Goal: Information Seeking & Learning: Find specific fact

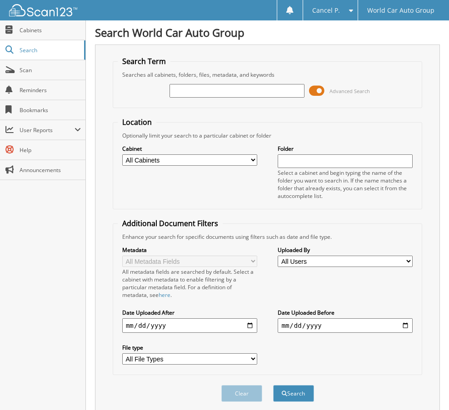
click at [318, 89] on span at bounding box center [316, 91] width 15 height 14
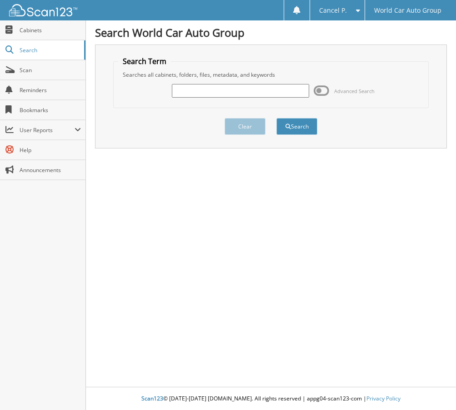
click at [231, 101] on div "Advanced Search" at bounding box center [271, 91] width 306 height 25
click at [236, 93] on input "text" at bounding box center [241, 91] width 138 height 14
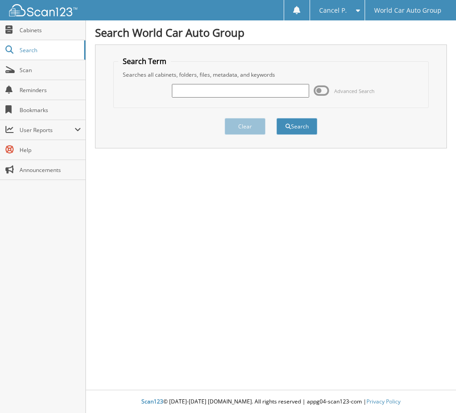
click at [209, 92] on input "text" at bounding box center [241, 91] width 138 height 14
type input "305323"
click at [276, 118] on button "Search" at bounding box center [296, 126] width 41 height 17
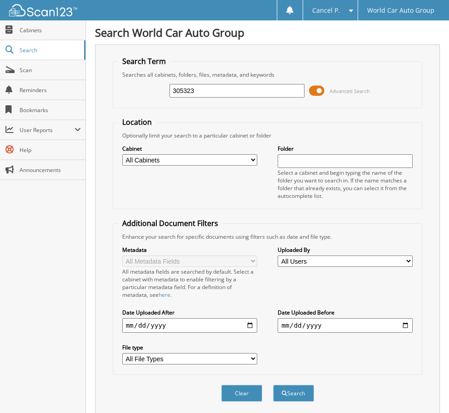
click at [320, 88] on span at bounding box center [316, 91] width 15 height 14
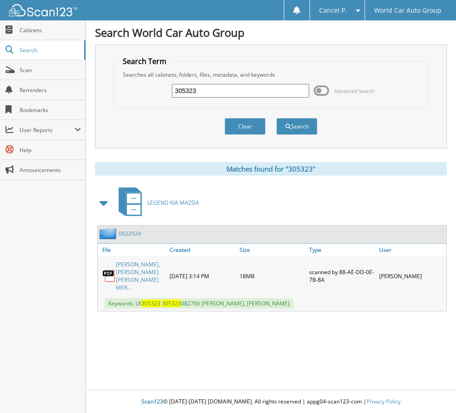
click at [120, 270] on link "[PERSON_NAME], [PERSON_NAME] [PERSON_NAME] MER..." at bounding box center [140, 276] width 49 height 31
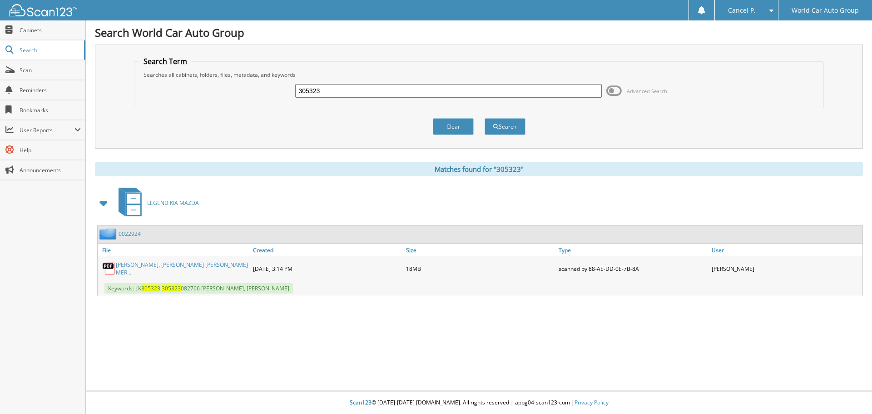
drag, startPoint x: 343, startPoint y: 94, endPoint x: 235, endPoint y: 93, distance: 108.1
click at [247, 91] on div "305323 Advanced Search" at bounding box center [479, 91] width 681 height 25
type input "546487"
click at [448, 118] on button "Search" at bounding box center [505, 126] width 41 height 17
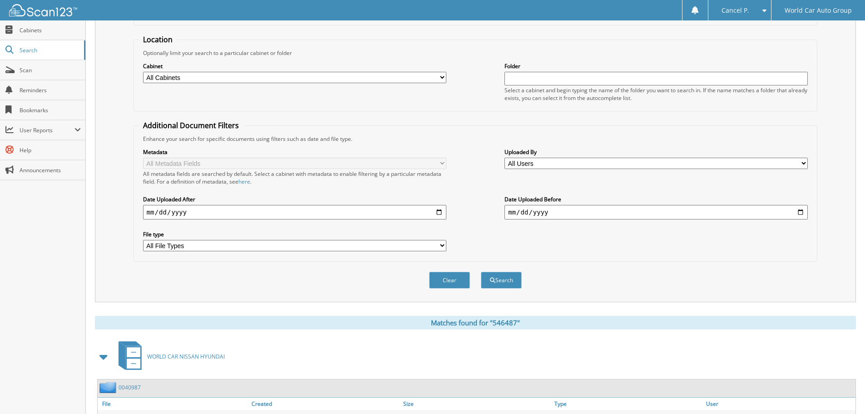
scroll to position [144, 0]
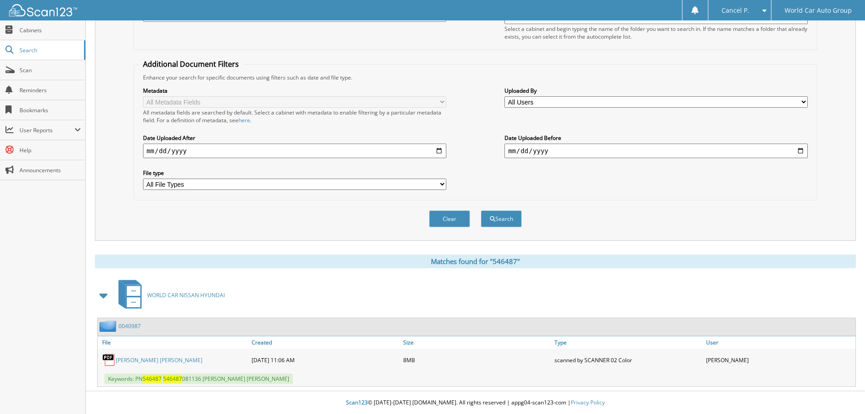
click at [157, 362] on link "JOHN LAZARUS GALICIA" at bounding box center [159, 360] width 87 height 8
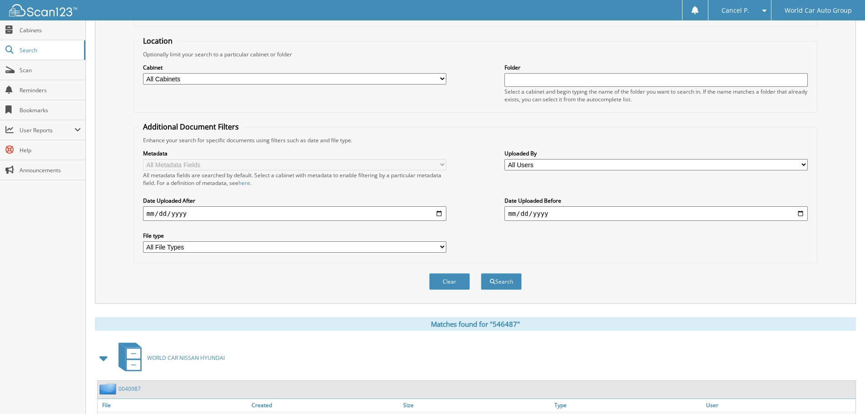
scroll to position [0, 0]
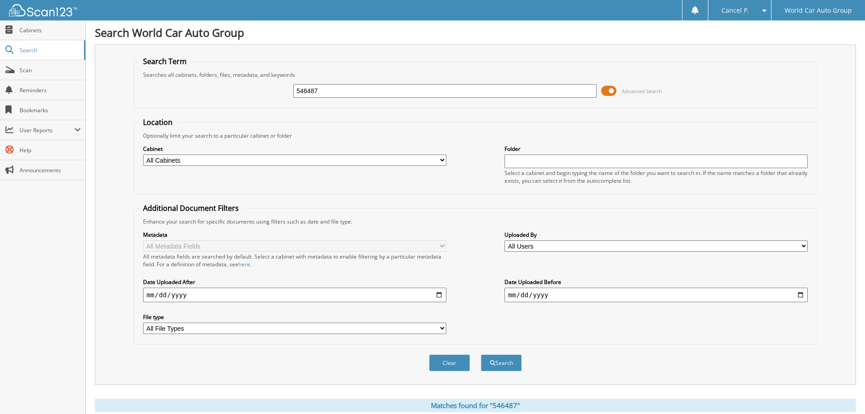
drag, startPoint x: 319, startPoint y: 95, endPoint x: 244, endPoint y: 109, distance: 76.1
click at [244, 108] on form "Search Term Searches all cabinets, folders, files, metadata, and keywords 54648…" at bounding box center [476, 218] width 684 height 325
click at [321, 90] on input "546487" at bounding box center [444, 91] width 303 height 14
type input "090228"
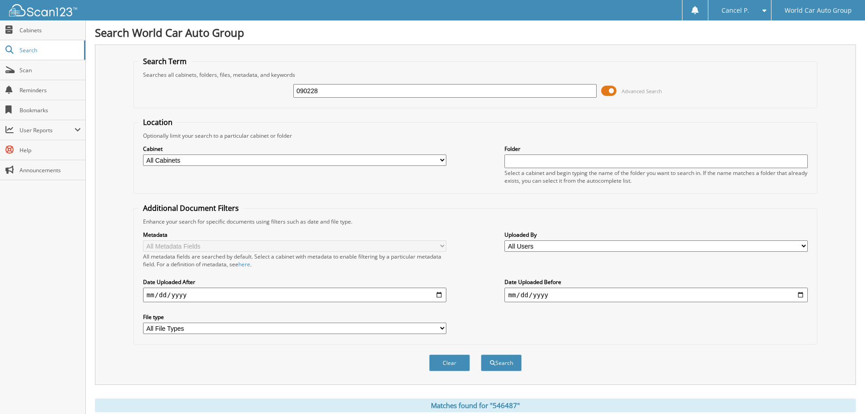
click at [481, 354] on button "Search" at bounding box center [501, 362] width 41 height 17
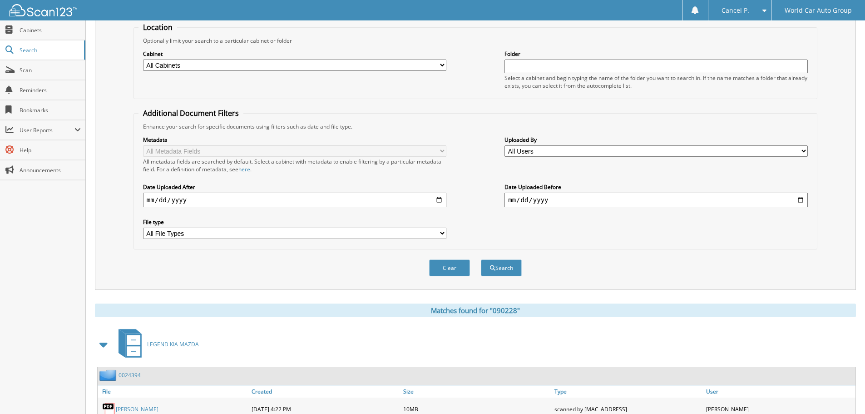
scroll to position [144, 0]
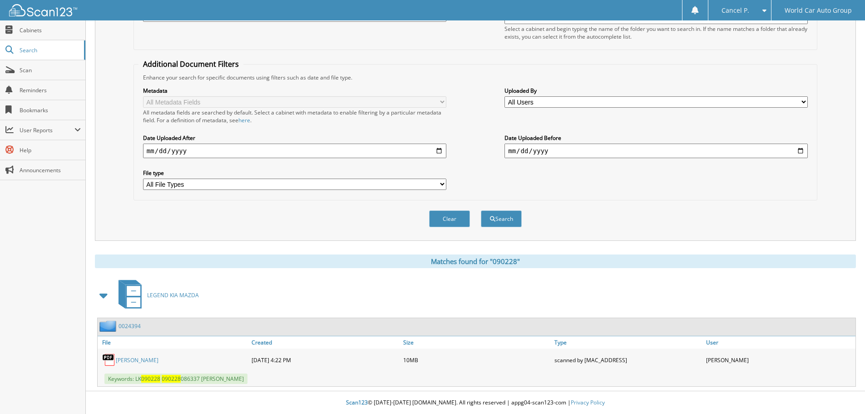
click at [159, 358] on link "MATTHEW DAYNE GORDON" at bounding box center [137, 360] width 43 height 8
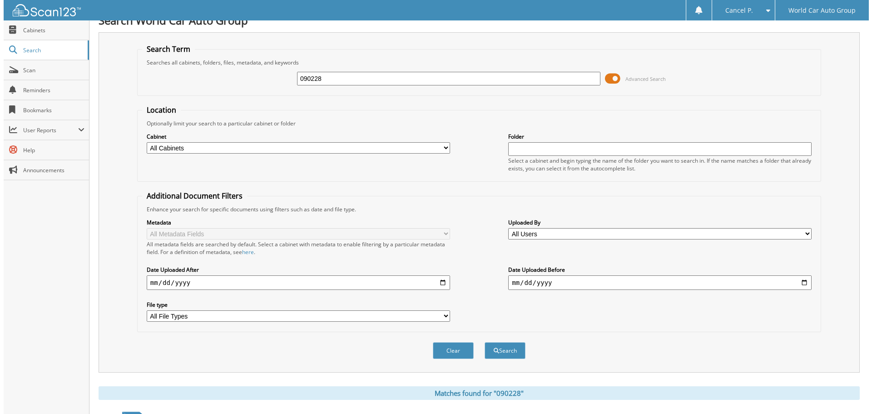
scroll to position [0, 0]
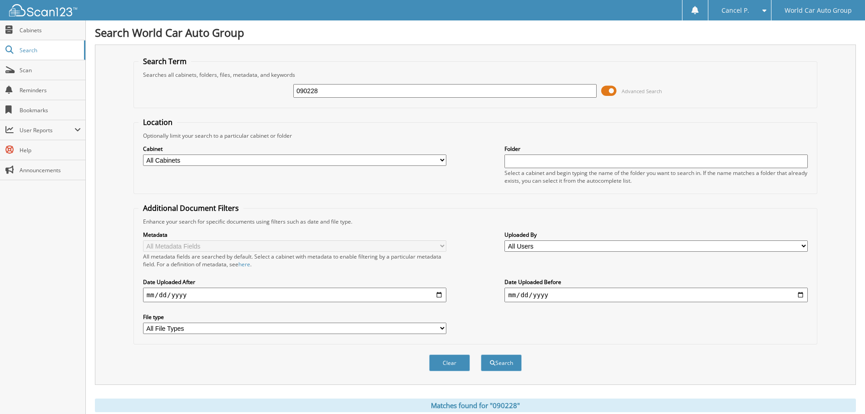
click at [607, 94] on span at bounding box center [608, 91] width 15 height 14
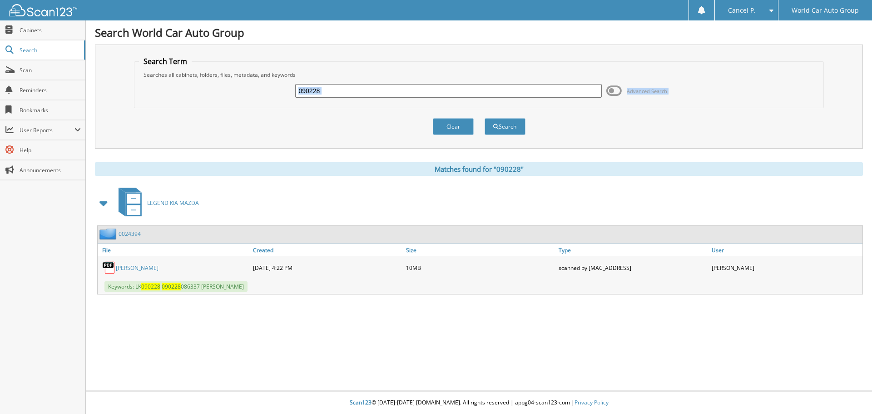
drag, startPoint x: 407, startPoint y: 98, endPoint x: 289, endPoint y: 104, distance: 118.2
click at [260, 114] on form "Search Term Searches all cabinets, folders, files, metadata, and keywords 09022…" at bounding box center [479, 100] width 690 height 89
click at [319, 96] on input "090228" at bounding box center [448, 91] width 306 height 14
drag, startPoint x: 328, startPoint y: 93, endPoint x: 266, endPoint y: 101, distance: 62.8
click at [266, 101] on div "090228 Advanced Search" at bounding box center [479, 91] width 681 height 25
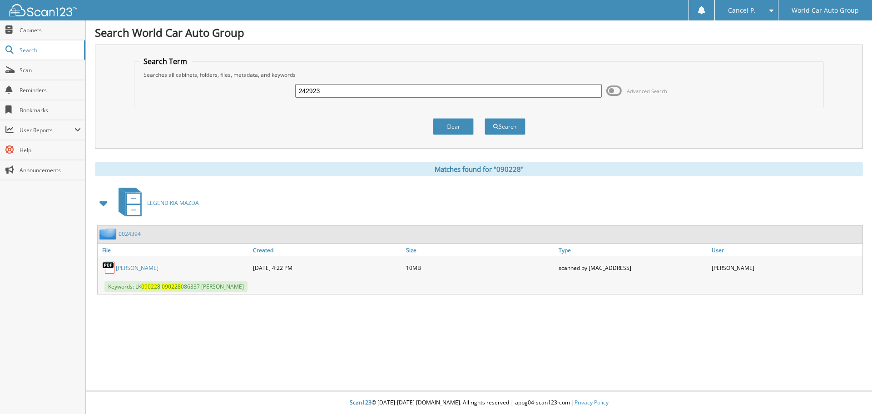
type input "242923"
click at [485, 118] on button "Search" at bounding box center [505, 126] width 41 height 17
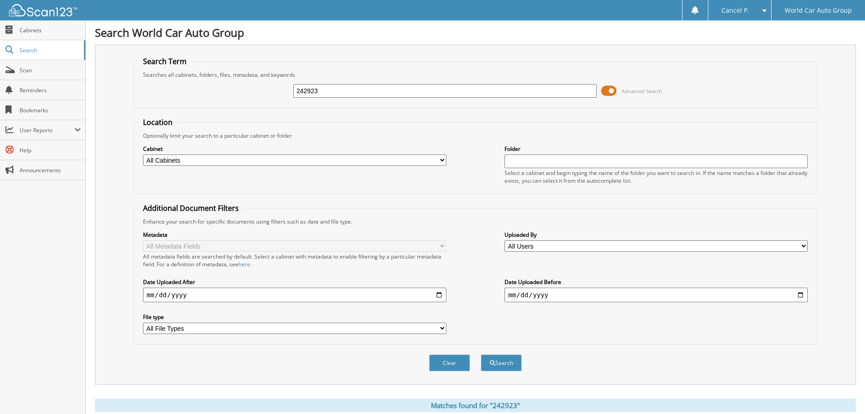
click at [612, 86] on span at bounding box center [608, 91] width 15 height 14
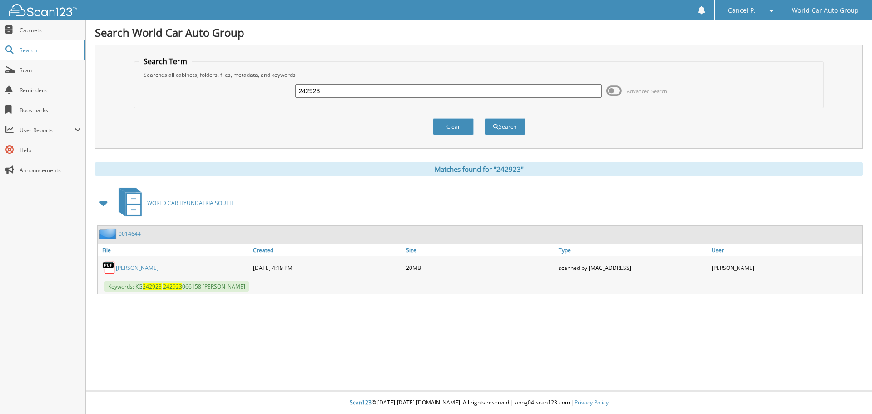
click at [144, 270] on link "JERRY SEGUIN AROCHA" at bounding box center [137, 268] width 43 height 8
drag, startPoint x: 333, startPoint y: 98, endPoint x: 280, endPoint y: 112, distance: 54.5
click at [209, 123] on form "Search Term Searches all cabinets, folders, files, metadata, and keywords 24292…" at bounding box center [479, 100] width 690 height 89
click at [377, 94] on input "242923" at bounding box center [448, 91] width 306 height 14
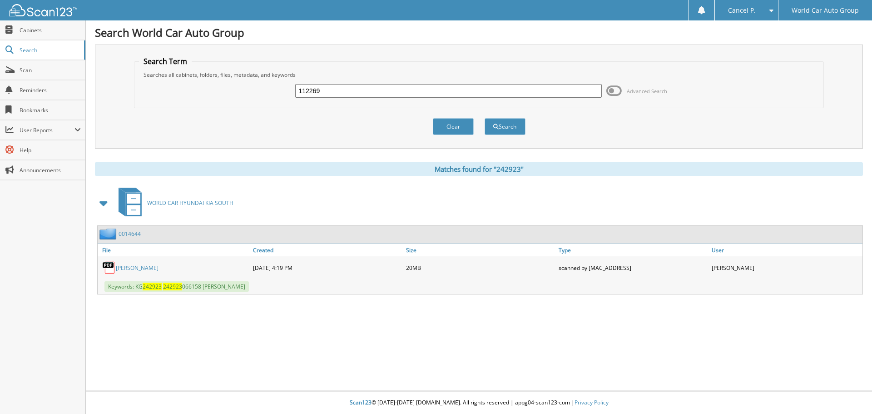
type input "112269"
click at [485, 118] on button "Search" at bounding box center [505, 126] width 41 height 17
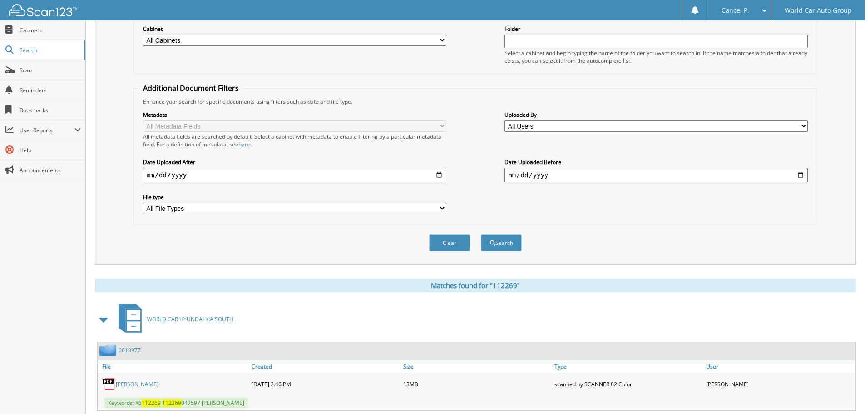
scroll to position [258, 0]
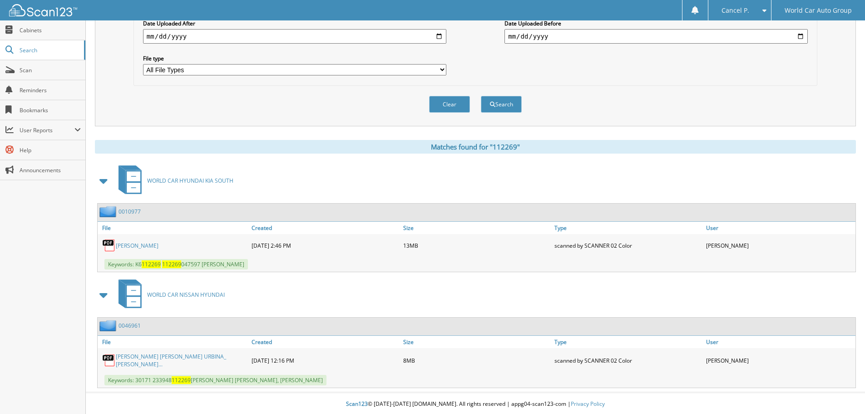
click at [159, 243] on link "RENE RAUL SANCHEZ" at bounding box center [137, 246] width 43 height 8
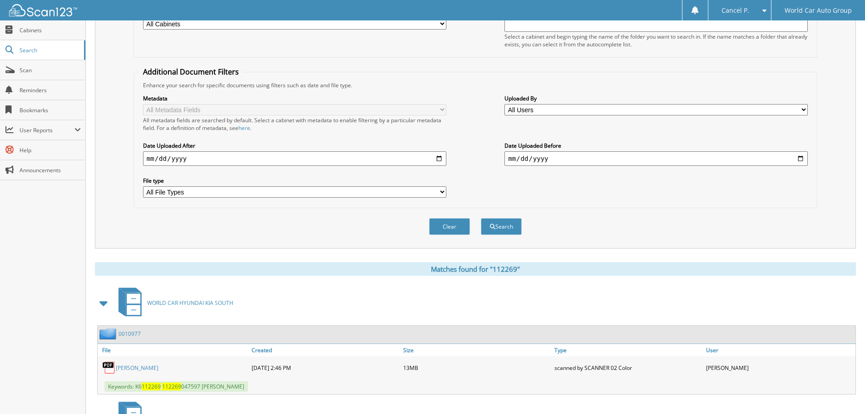
scroll to position [31, 0]
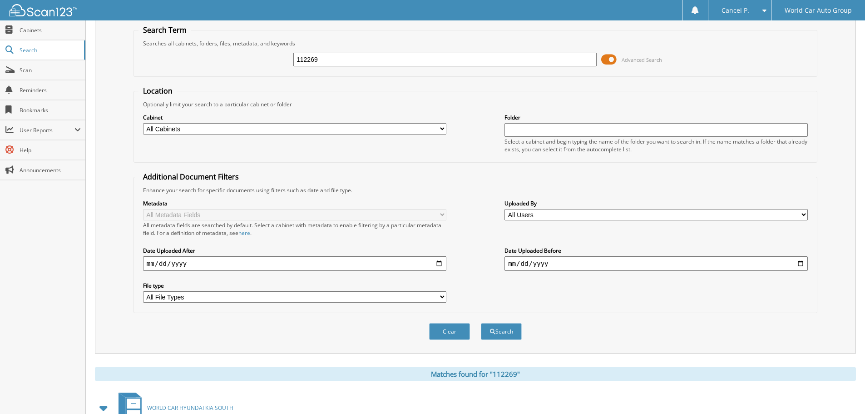
drag, startPoint x: 337, startPoint y: 54, endPoint x: 268, endPoint y: 82, distance: 74.7
click at [268, 82] on form "Search Term Searches all cabinets, folders, files, metadata, and keywords 11226…" at bounding box center [476, 187] width 684 height 325
click at [337, 50] on div "112269 Advanced Search" at bounding box center [476, 59] width 674 height 25
drag, startPoint x: 333, startPoint y: 57, endPoint x: 275, endPoint y: 70, distance: 59.4
click at [275, 70] on div "112269 Advanced Search" at bounding box center [476, 59] width 674 height 25
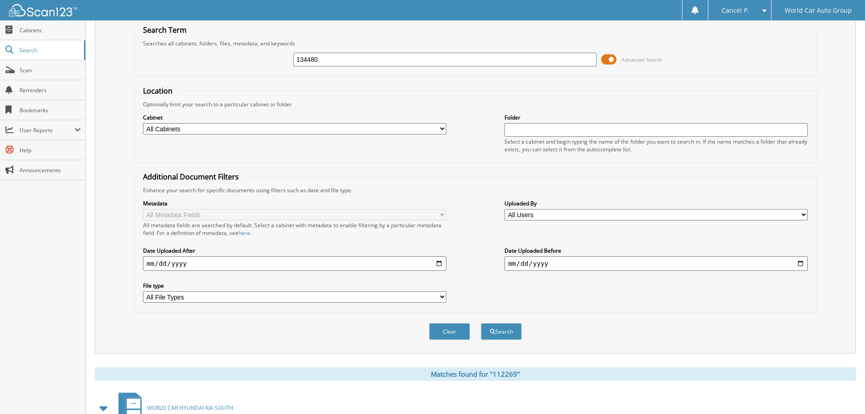
type input "134480"
click at [481, 323] on button "Search" at bounding box center [501, 331] width 41 height 17
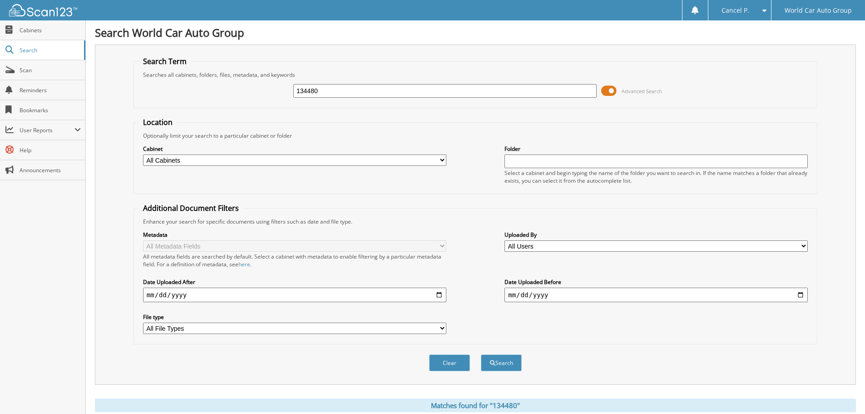
click at [612, 93] on span at bounding box center [608, 91] width 15 height 14
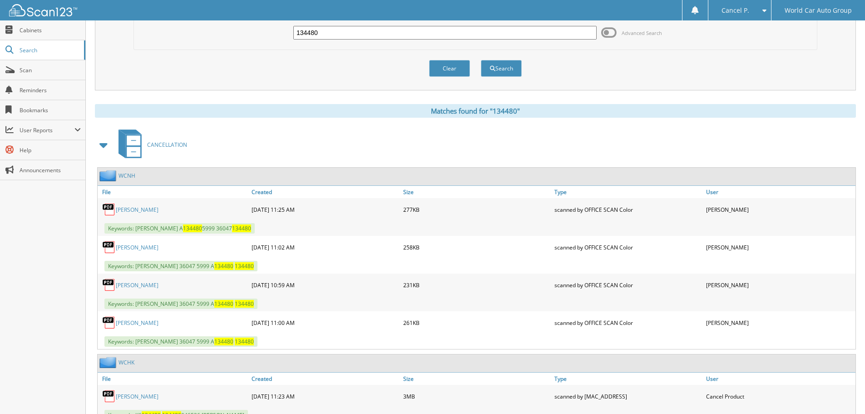
scroll to position [318, 0]
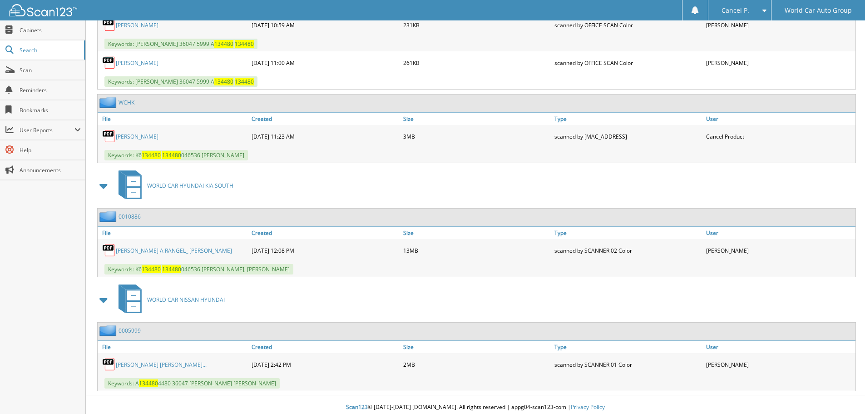
click at [184, 248] on link "JOE A RANGEL_ ERNESTINA ESTRADA RANGEL" at bounding box center [174, 251] width 116 height 8
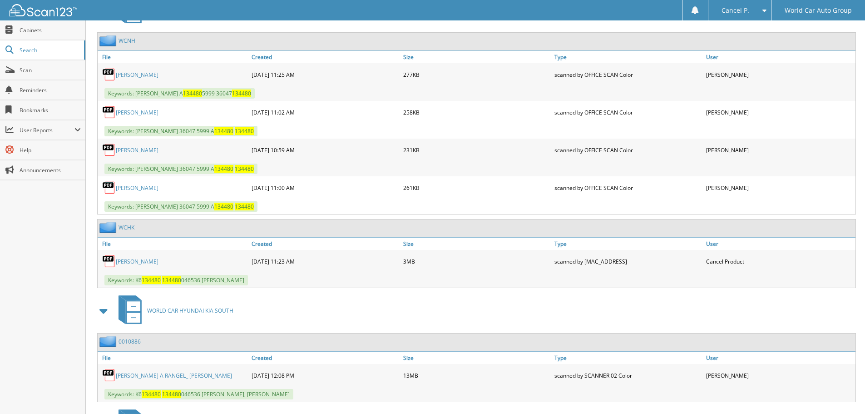
scroll to position [5, 0]
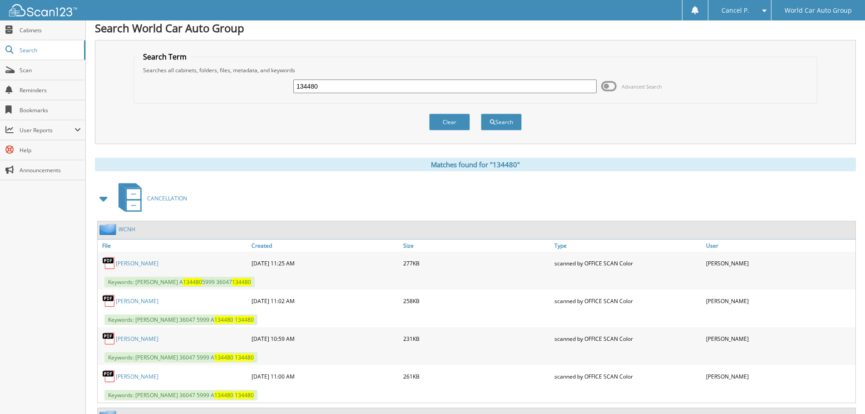
drag, startPoint x: 334, startPoint y: 87, endPoint x: 267, endPoint y: 104, distance: 70.0
click at [272, 102] on fieldset "Search Term Searches all cabinets, folders, files, metadata, and keywords 13448…" at bounding box center [476, 78] width 684 height 52
type input "091060"
click at [481, 114] on button "Search" at bounding box center [501, 122] width 41 height 17
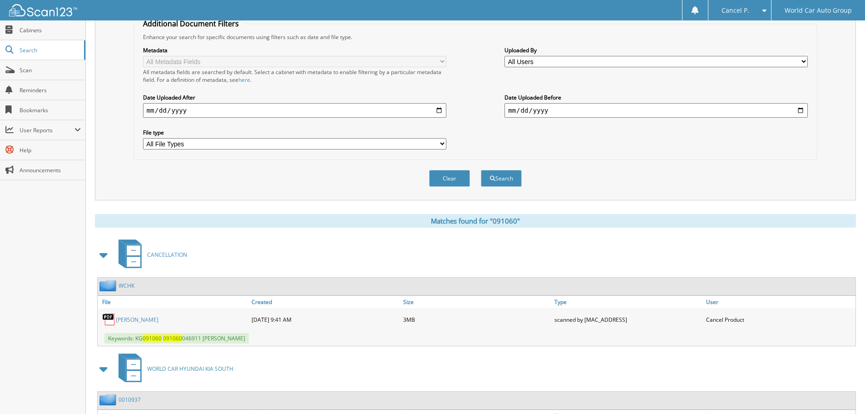
scroll to position [258, 0]
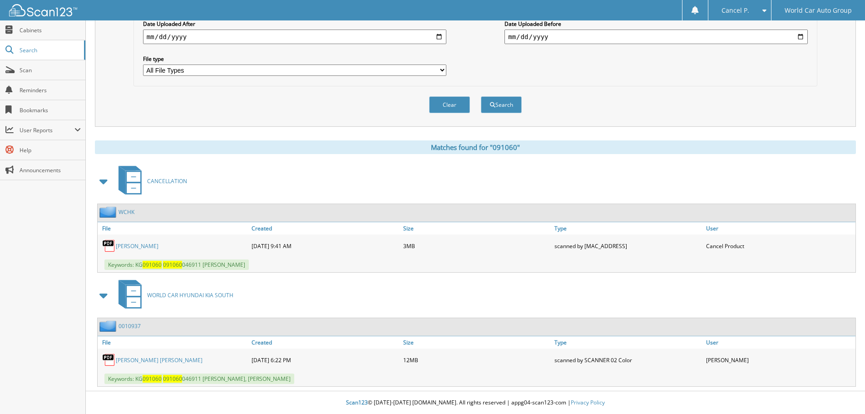
click at [139, 242] on link "[PERSON_NAME]" at bounding box center [137, 246] width 43 height 8
click at [126, 364] on div "[PERSON_NAME] [PERSON_NAME]" at bounding box center [174, 360] width 152 height 18
click at [132, 357] on link "[PERSON_NAME] [PERSON_NAME]" at bounding box center [159, 360] width 87 height 8
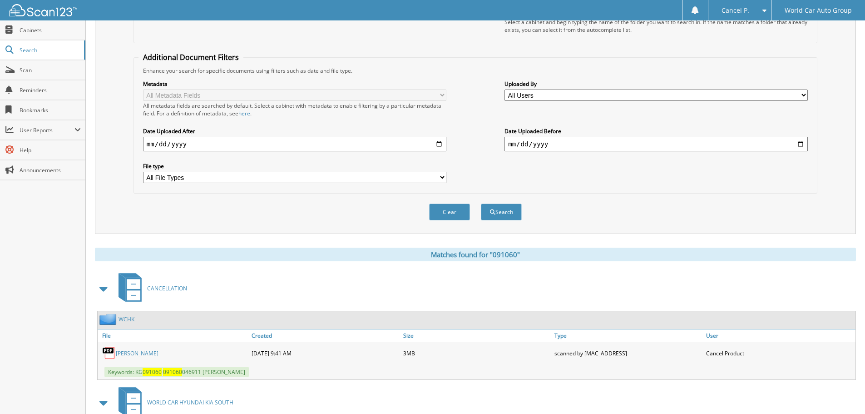
scroll to position [0, 0]
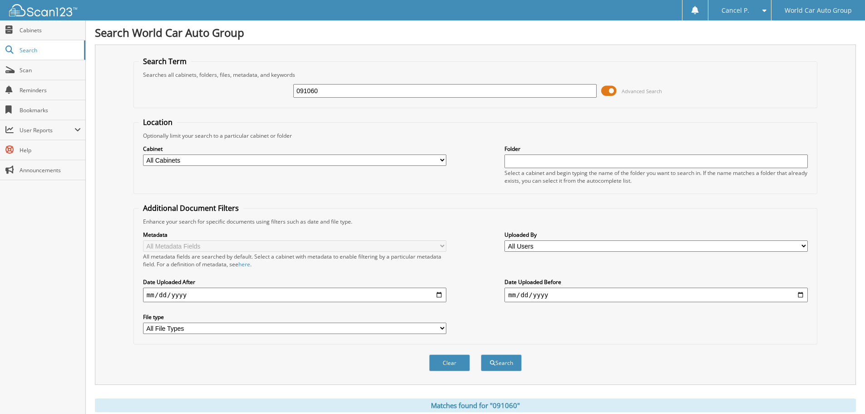
drag, startPoint x: 341, startPoint y: 94, endPoint x: 172, endPoint y: 109, distance: 169.7
click at [174, 109] on form "Search Term Searches all cabinets, folders, files, metadata, and keywords 09106…" at bounding box center [476, 218] width 684 height 325
type input "288837"
click at [481, 354] on button "Search" at bounding box center [501, 362] width 41 height 17
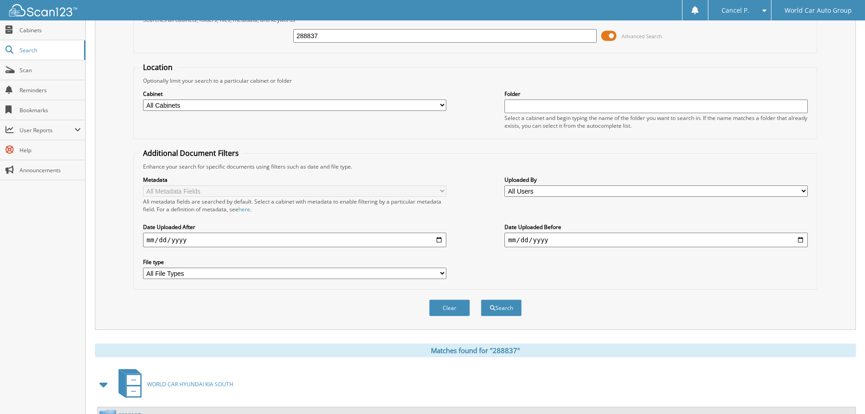
scroll to position [144, 0]
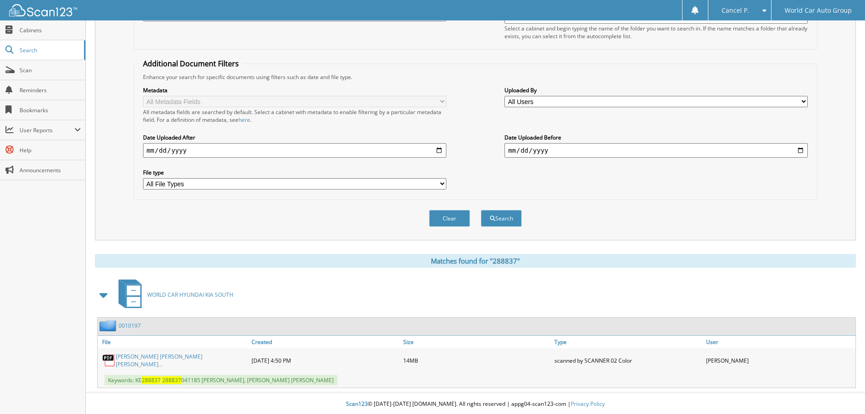
click at [139, 359] on link "[PERSON_NAME] [PERSON_NAME] [PERSON_NAME]..." at bounding box center [181, 360] width 131 height 15
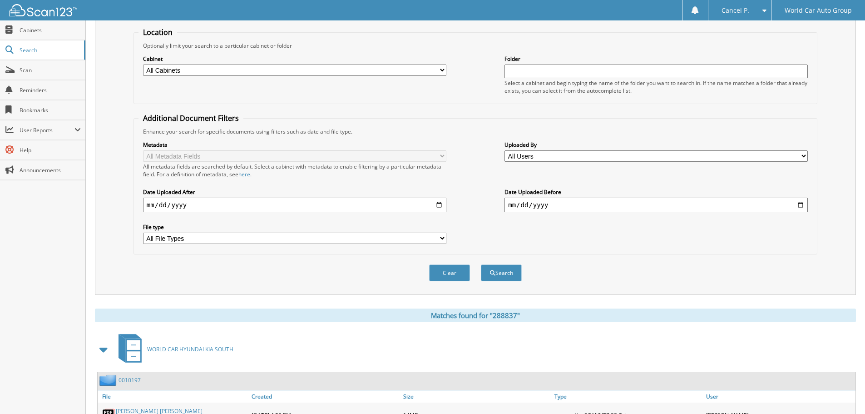
scroll to position [0, 0]
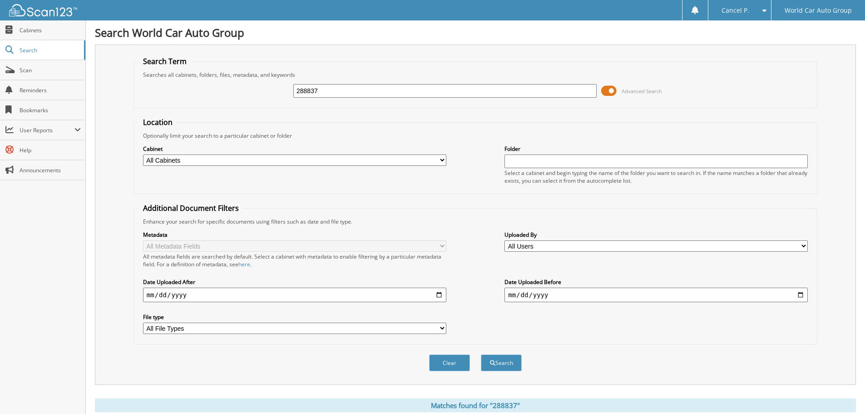
drag, startPoint x: 350, startPoint y: 94, endPoint x: 202, endPoint y: 122, distance: 150.6
click at [202, 122] on form "Search Term Searches all cabinets, folders, files, metadata, and keywords 28883…" at bounding box center [476, 218] width 684 height 325
type input "309875"
click at [481, 354] on button "Search" at bounding box center [501, 362] width 41 height 17
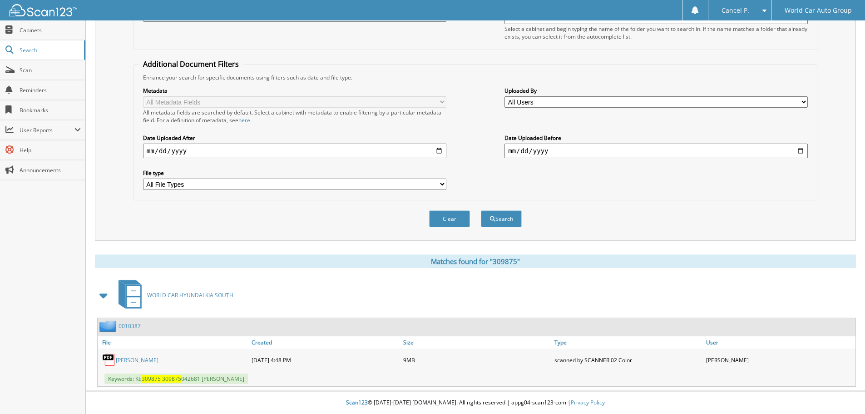
click at [133, 363] on link "JANIE RUIZ" at bounding box center [137, 360] width 43 height 8
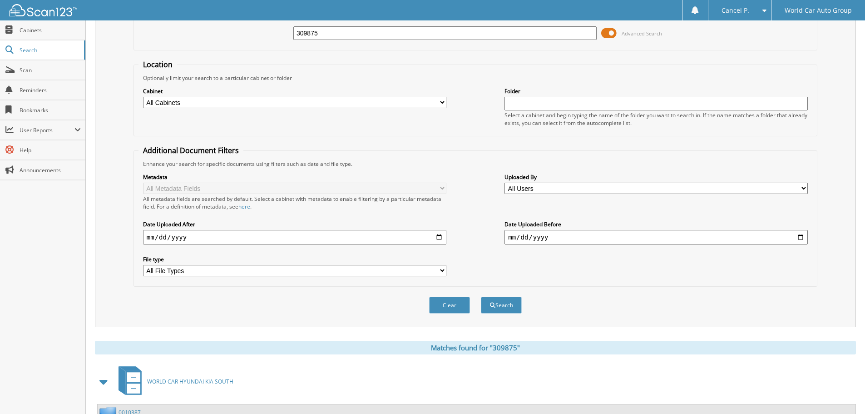
scroll to position [0, 0]
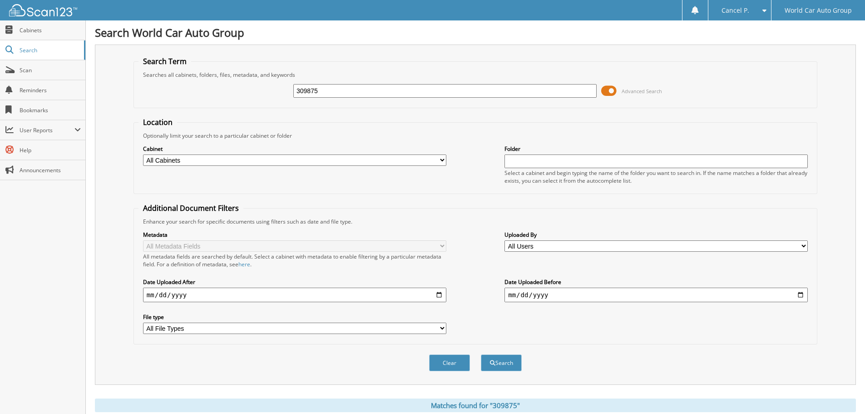
drag, startPoint x: 406, startPoint y: 88, endPoint x: 219, endPoint y: 115, distance: 189.6
click at [219, 115] on form "Search Term Searches all cabinets, folders, files, metadata, and keywords 30987…" at bounding box center [476, 218] width 684 height 325
click at [329, 89] on input "309875" at bounding box center [444, 91] width 303 height 14
type input "057755"
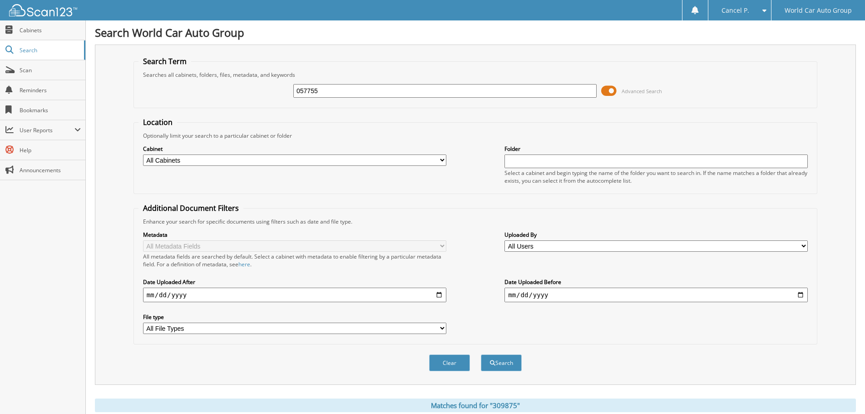
click at [481, 354] on button "Search" at bounding box center [501, 362] width 41 height 17
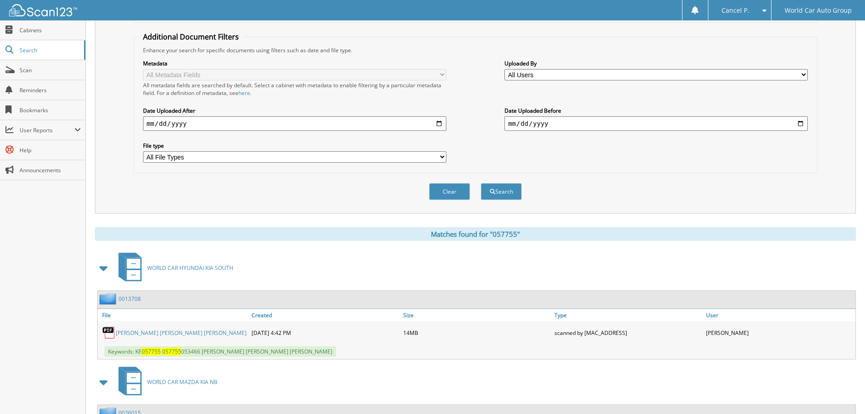
scroll to position [227, 0]
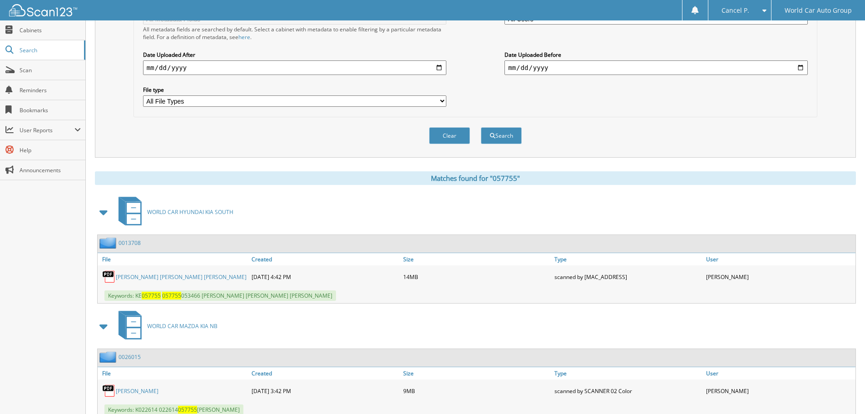
click at [164, 280] on link "[PERSON_NAME] [PERSON_NAME] [PERSON_NAME]" at bounding box center [181, 277] width 131 height 8
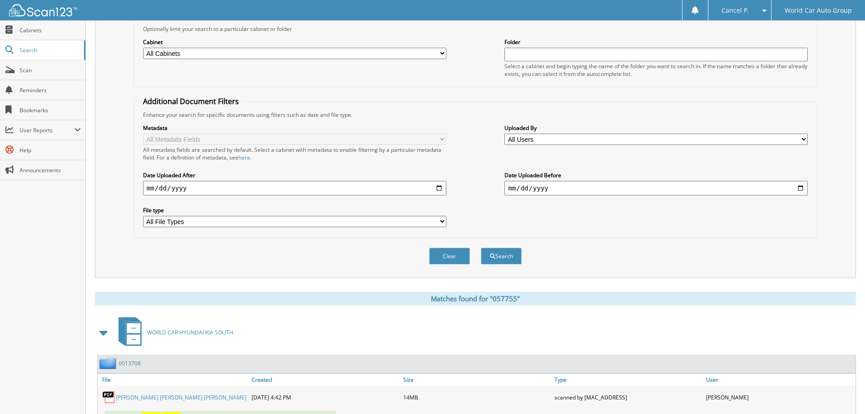
scroll to position [0, 0]
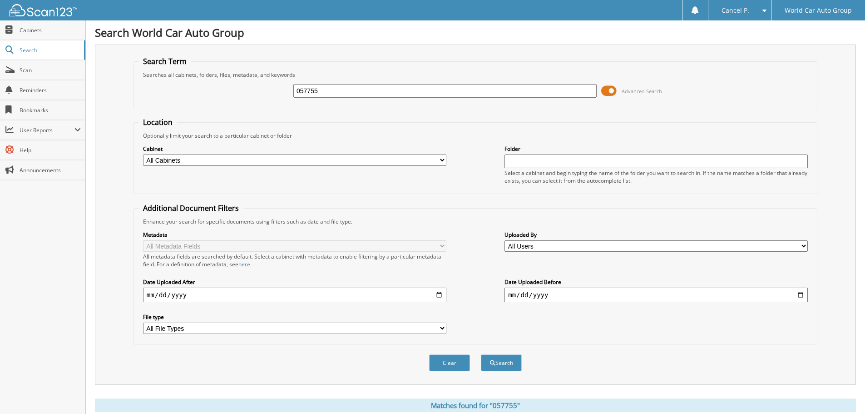
drag, startPoint x: 330, startPoint y: 96, endPoint x: 241, endPoint y: 115, distance: 91.1
click at [244, 113] on form "Search Term Searches all cabinets, folders, files, metadata, and keywords 05775…" at bounding box center [476, 218] width 684 height 325
type input "057755"
click at [481, 354] on button "Search" at bounding box center [501, 362] width 41 height 17
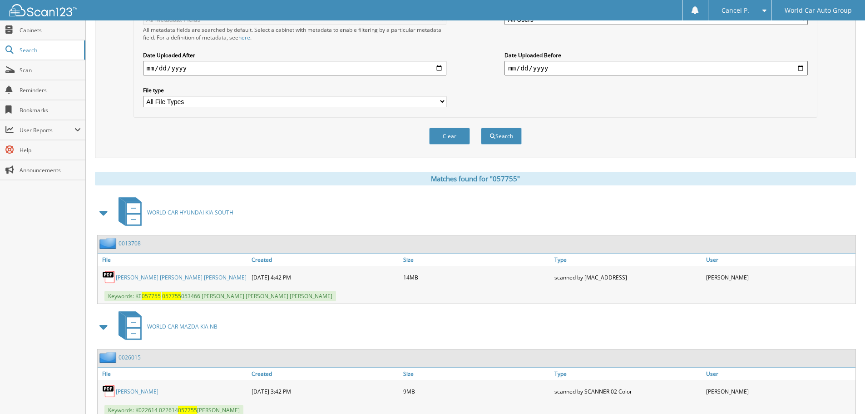
scroll to position [273, 0]
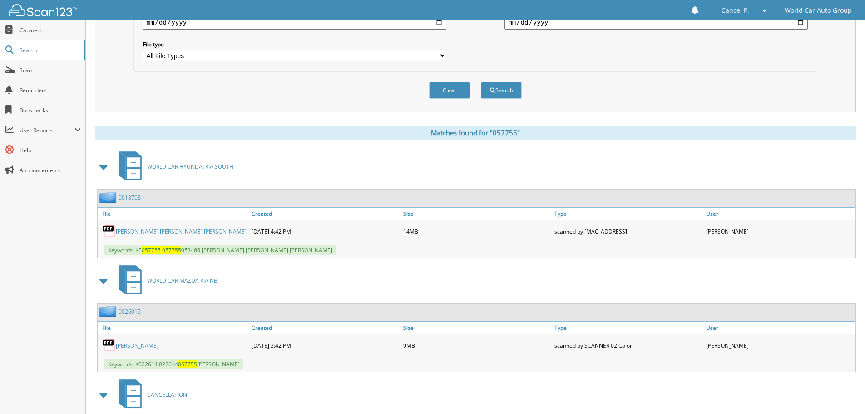
click at [183, 232] on link "[PERSON_NAME] [PERSON_NAME] [PERSON_NAME]" at bounding box center [181, 232] width 131 height 8
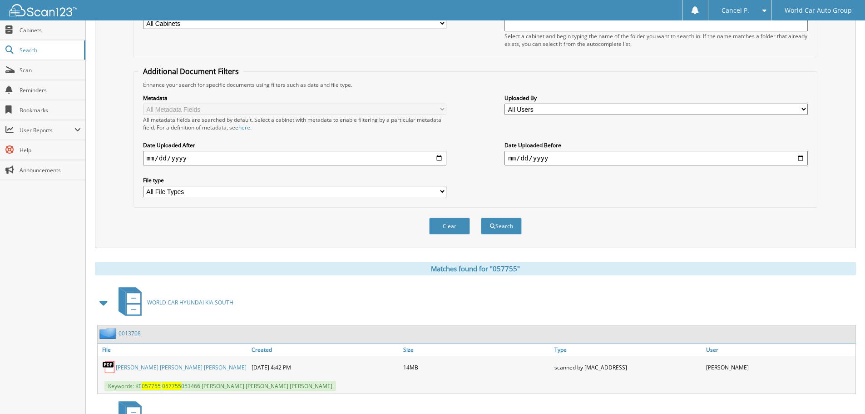
scroll to position [0, 0]
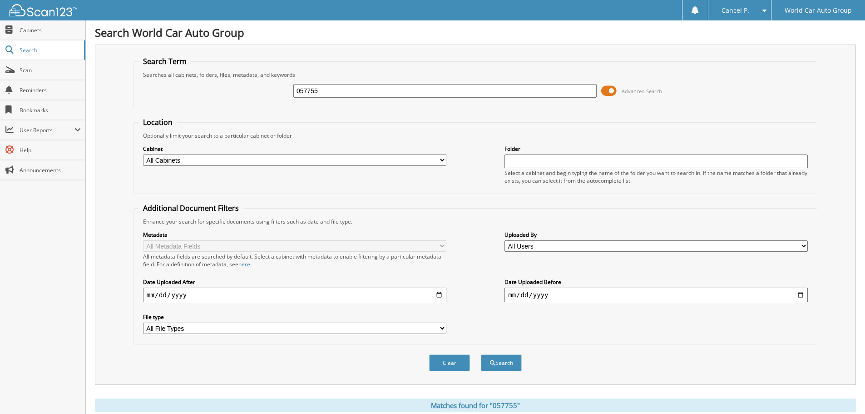
drag, startPoint x: 332, startPoint y: 81, endPoint x: 311, endPoint y: 94, distance: 24.2
click at [306, 95] on fieldset "Search Term Searches all cabinets, folders, files, metadata, and keywords 05775…" at bounding box center [476, 82] width 684 height 52
drag, startPoint x: 323, startPoint y: 92, endPoint x: 259, endPoint y: 109, distance: 65.8
click at [259, 105] on fieldset "Search Term Searches all cabinets, folders, files, metadata, and keywords 05775…" at bounding box center [476, 82] width 684 height 52
type input "596605"
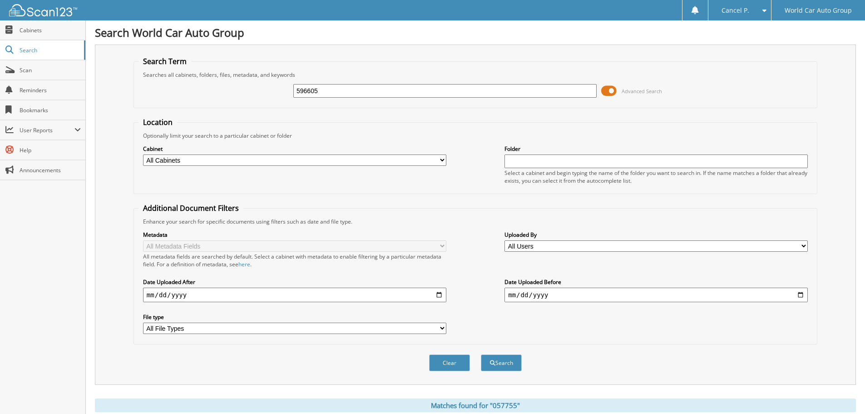
click at [481, 354] on button "Search" at bounding box center [501, 362] width 41 height 17
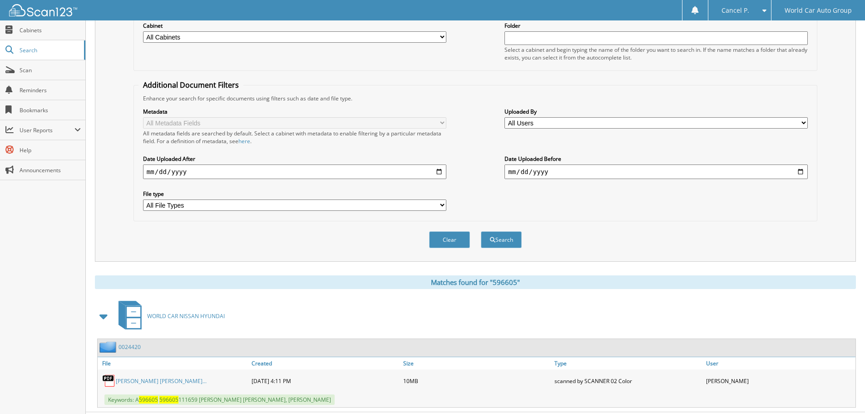
scroll to position [144, 0]
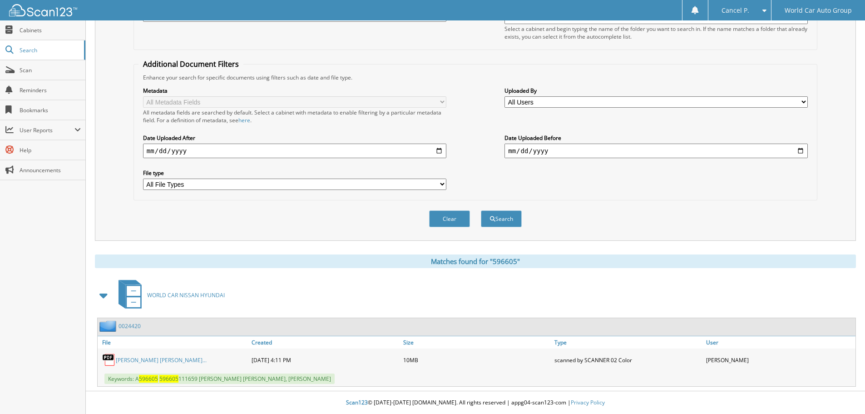
click at [167, 362] on link "[PERSON_NAME] [PERSON_NAME]..." at bounding box center [161, 360] width 91 height 8
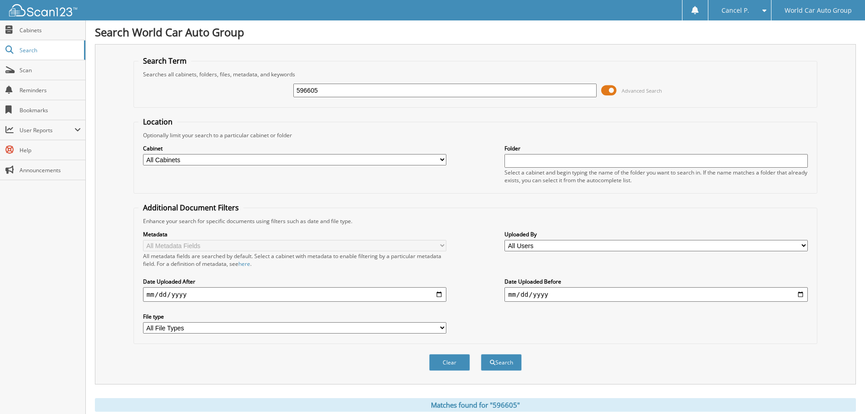
scroll to position [0, 0]
drag, startPoint x: 329, startPoint y: 86, endPoint x: 252, endPoint y: 102, distance: 79.4
click at [263, 108] on form "Search Term Searches all cabinets, folders, files, metadata, and keywords 59660…" at bounding box center [476, 218] width 684 height 325
type input "192374"
click at [481, 354] on button "Search" at bounding box center [501, 362] width 41 height 17
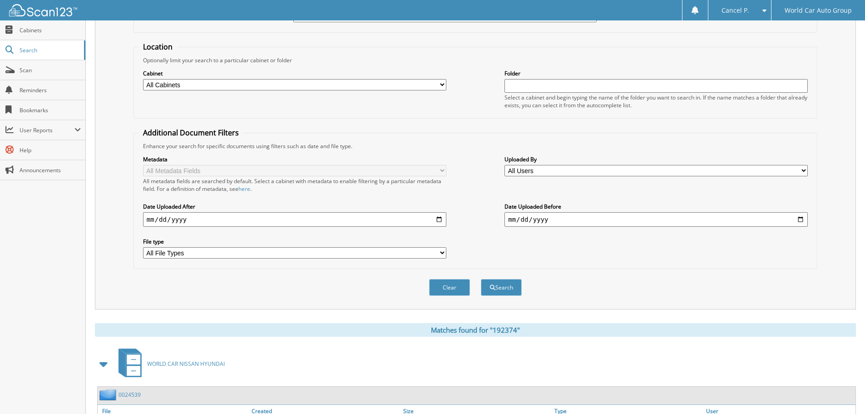
scroll to position [144, 0]
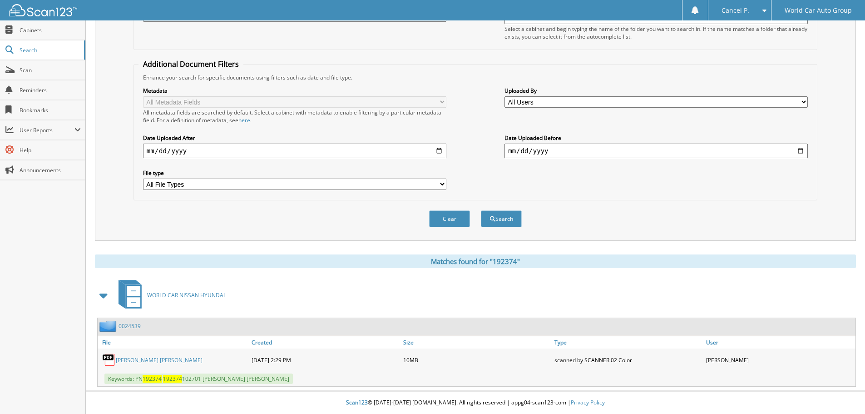
click at [158, 358] on link "[PERSON_NAME] [PERSON_NAME]" at bounding box center [159, 360] width 87 height 8
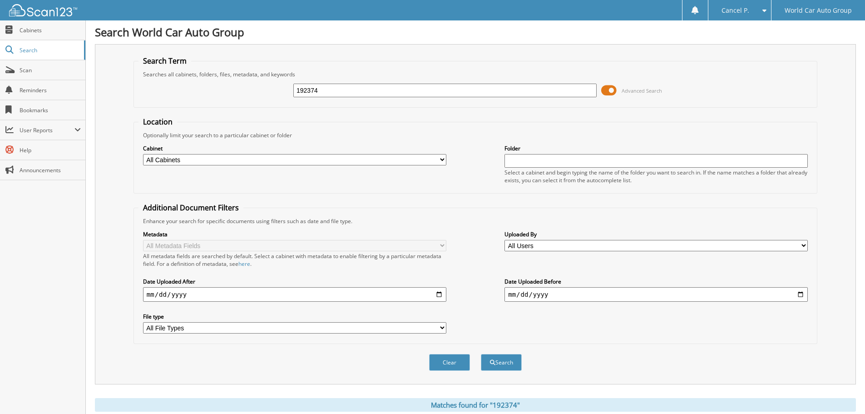
scroll to position [0, 0]
drag, startPoint x: 330, startPoint y: 94, endPoint x: 244, endPoint y: 121, distance: 89.8
click at [244, 121] on form "Search Term Searches all cabinets, folders, files, metadata, and keywords 19237…" at bounding box center [476, 218] width 684 height 325
type input "063557"
click at [481, 354] on button "Search" at bounding box center [501, 362] width 41 height 17
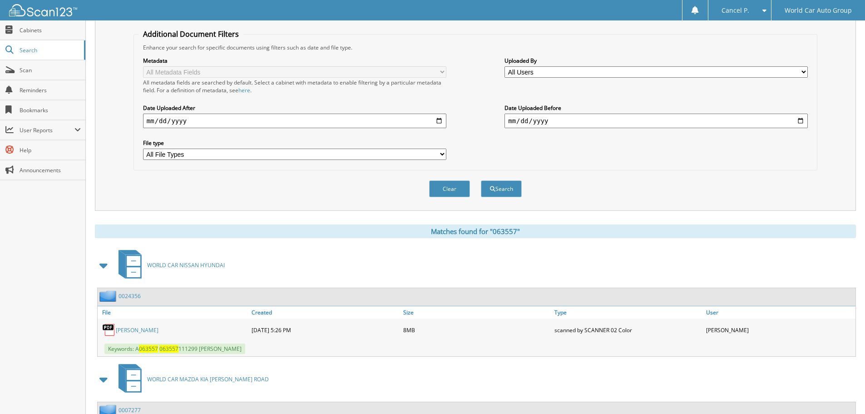
scroll to position [258, 0]
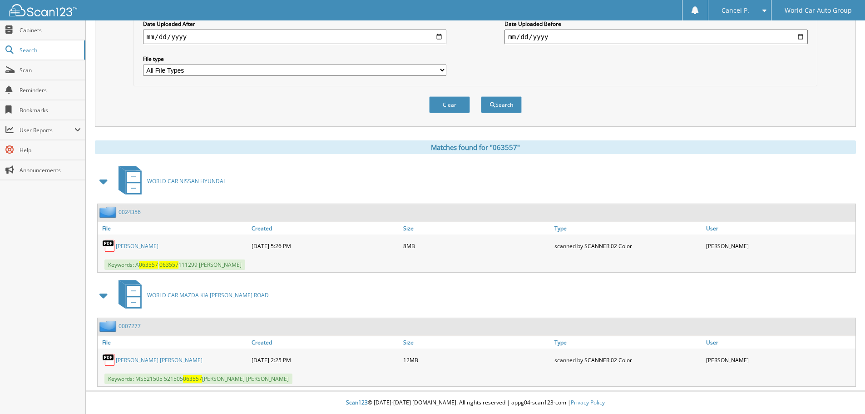
click at [144, 243] on link "ALFREDO TRIANA JR." at bounding box center [137, 246] width 43 height 8
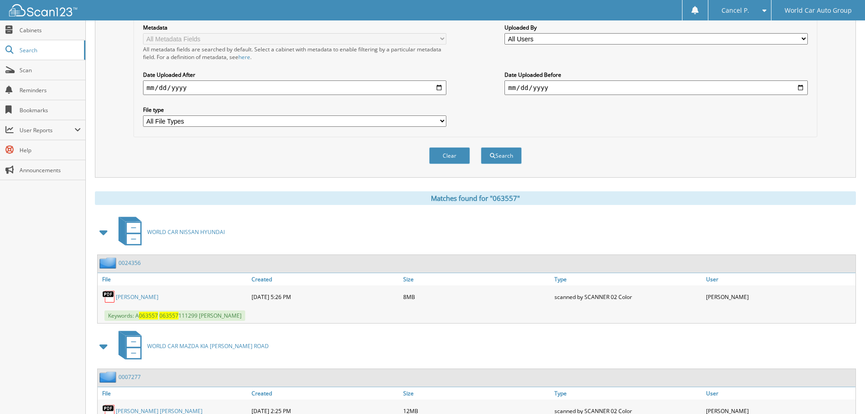
scroll to position [0, 0]
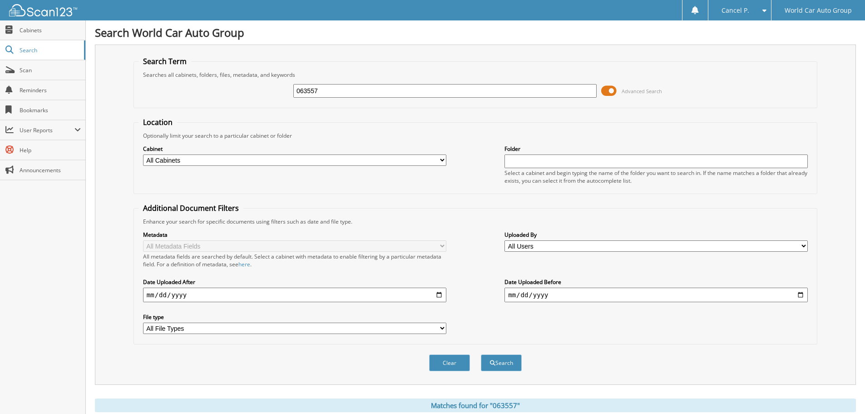
drag, startPoint x: 320, startPoint y: 88, endPoint x: 238, endPoint y: 104, distance: 84.2
click at [238, 104] on fieldset "Search Term Searches all cabinets, folders, files, metadata, and keywords 06355…" at bounding box center [476, 82] width 684 height 52
type input "426089"
click at [481, 354] on button "Search" at bounding box center [501, 362] width 41 height 17
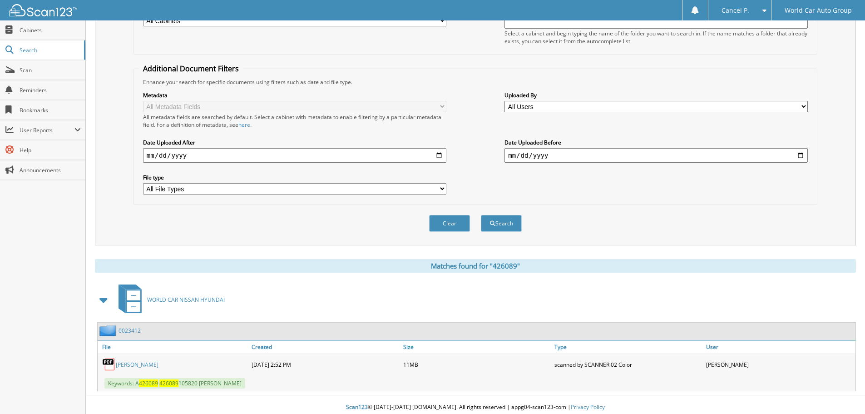
scroll to position [144, 0]
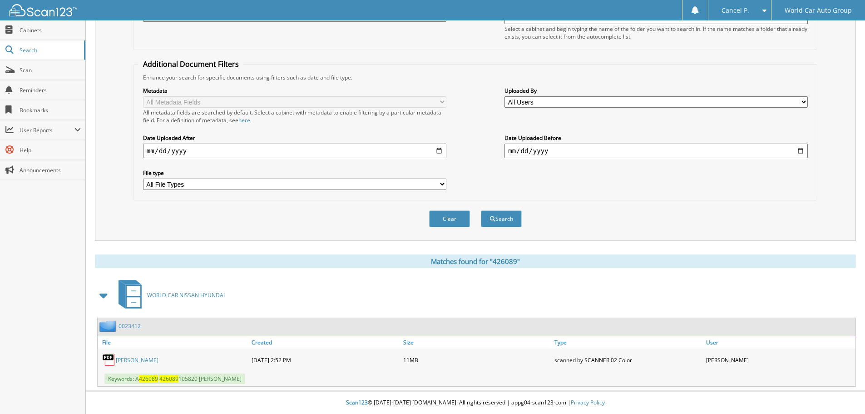
click at [137, 360] on link "ARCHIE A ACEVEDO" at bounding box center [137, 360] width 43 height 8
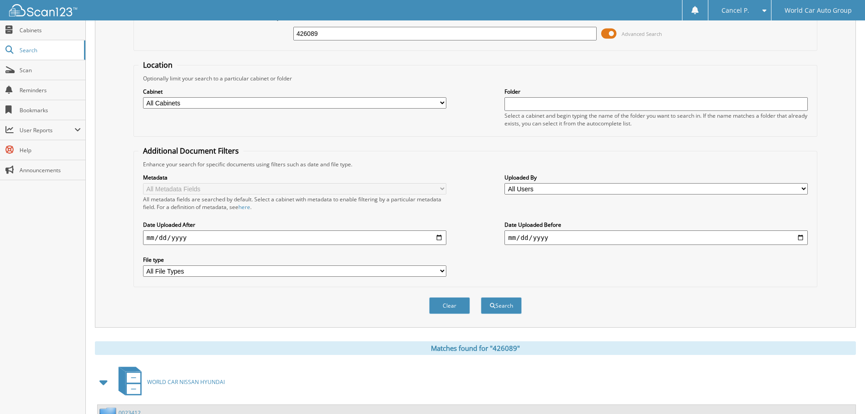
scroll to position [0, 0]
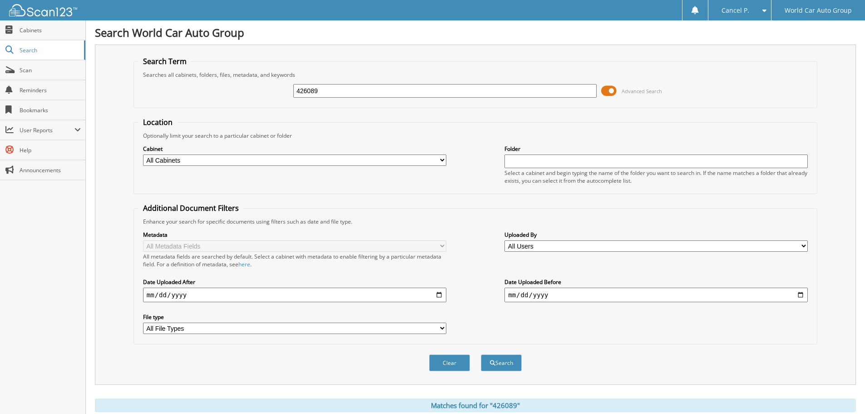
drag, startPoint x: 341, startPoint y: 90, endPoint x: 274, endPoint y: 101, distance: 67.7
click at [274, 101] on div "426089 Advanced Search" at bounding box center [476, 91] width 674 height 25
type input "124095"
click at [481, 354] on button "Search" at bounding box center [501, 362] width 41 height 17
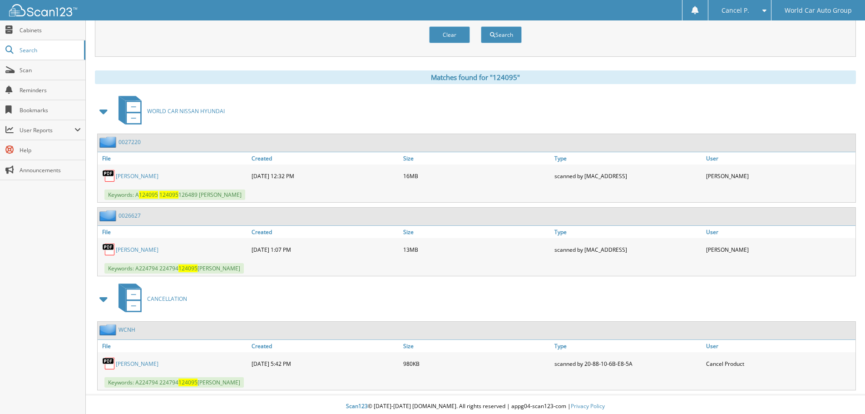
scroll to position [332, 0]
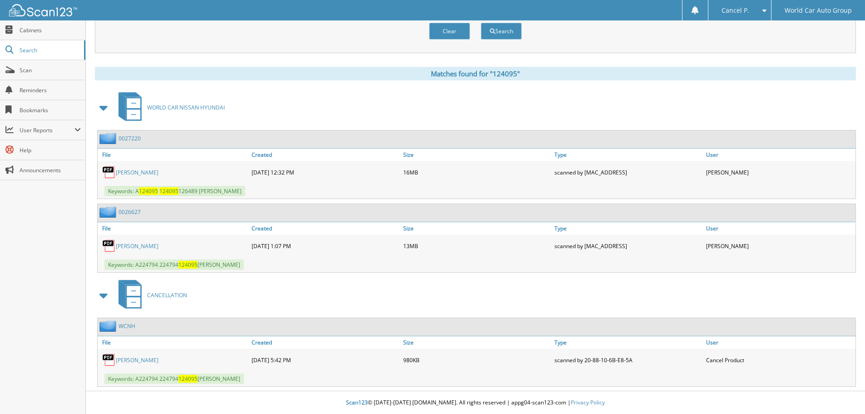
click at [159, 172] on link "[PERSON_NAME]" at bounding box center [137, 173] width 43 height 8
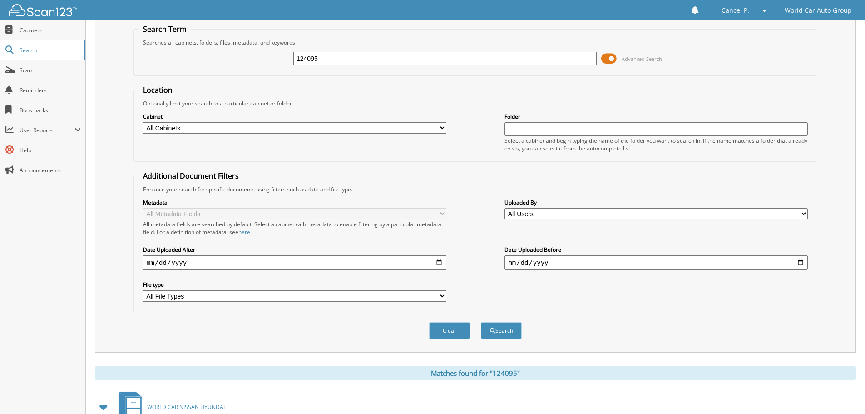
scroll to position [0, 0]
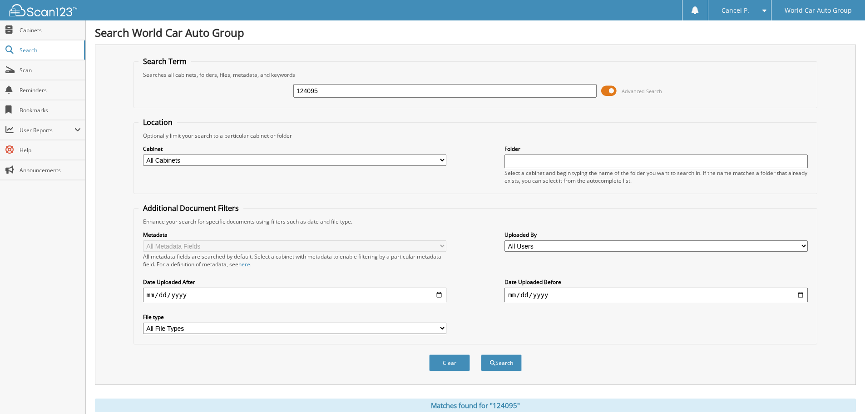
drag, startPoint x: 326, startPoint y: 88, endPoint x: 284, endPoint y: 102, distance: 43.7
click at [284, 102] on div "124095 Advanced Search" at bounding box center [476, 91] width 674 height 25
type input "425176"
click at [481, 354] on button "Search" at bounding box center [501, 362] width 41 height 17
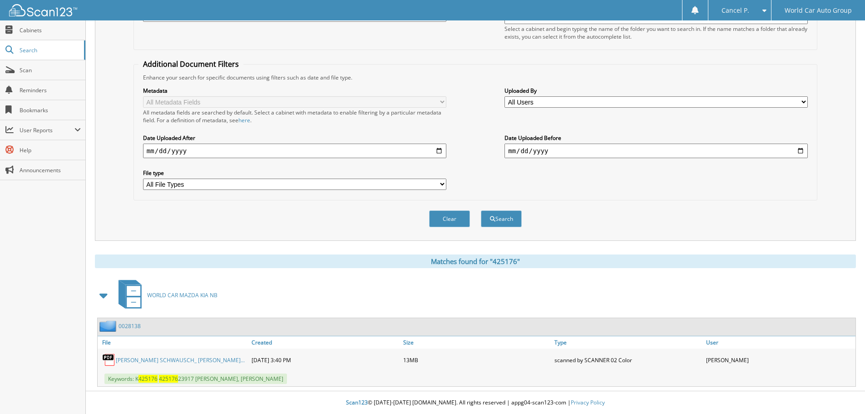
click at [166, 358] on link "[PERSON_NAME] SCHWAUSCH_ [PERSON_NAME]..." at bounding box center [180, 360] width 129 height 8
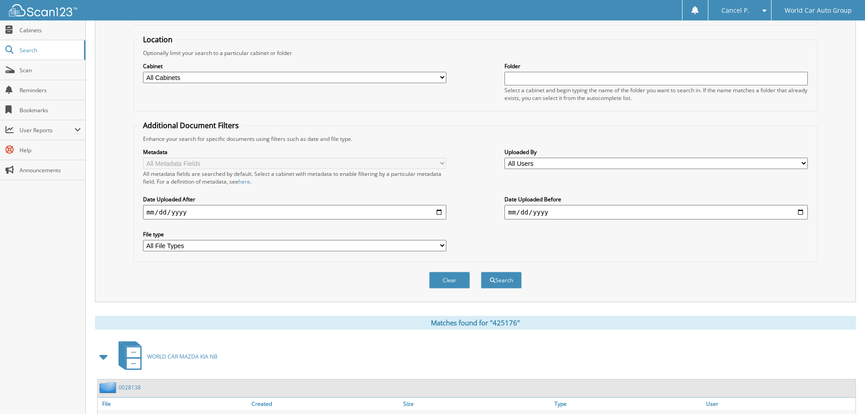
scroll to position [0, 0]
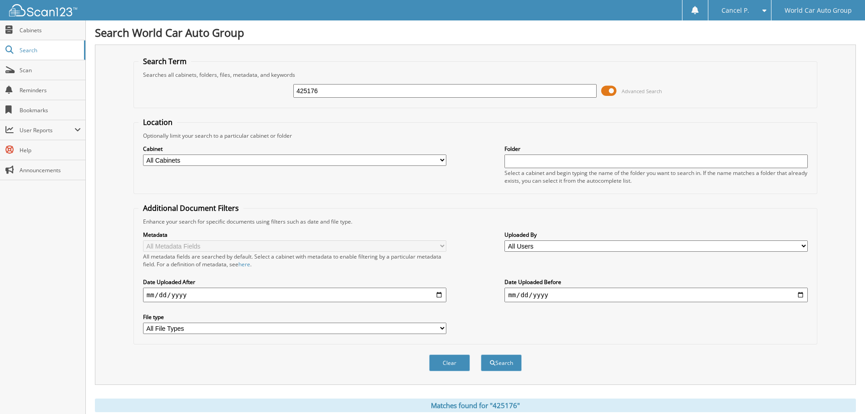
drag, startPoint x: 329, startPoint y: 93, endPoint x: 285, endPoint y: 104, distance: 45.2
click at [285, 104] on fieldset "Search Term Searches all cabinets, folders, files, metadata, and keywords 42517…" at bounding box center [476, 82] width 684 height 52
type input "343464"
click at [481, 354] on button "Search" at bounding box center [501, 362] width 41 height 17
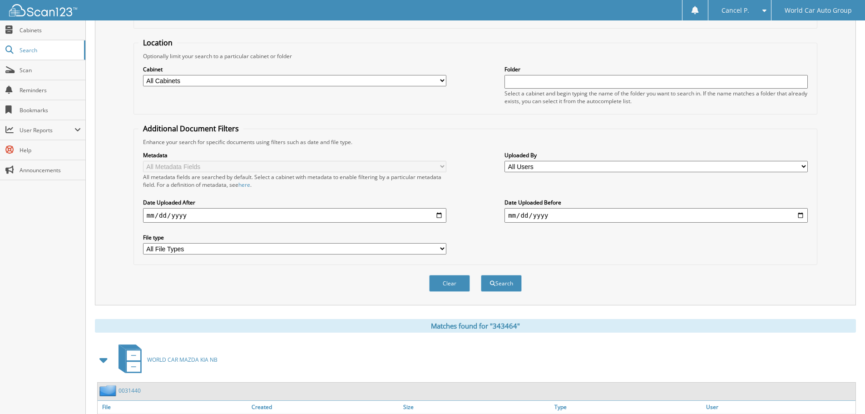
scroll to position [144, 0]
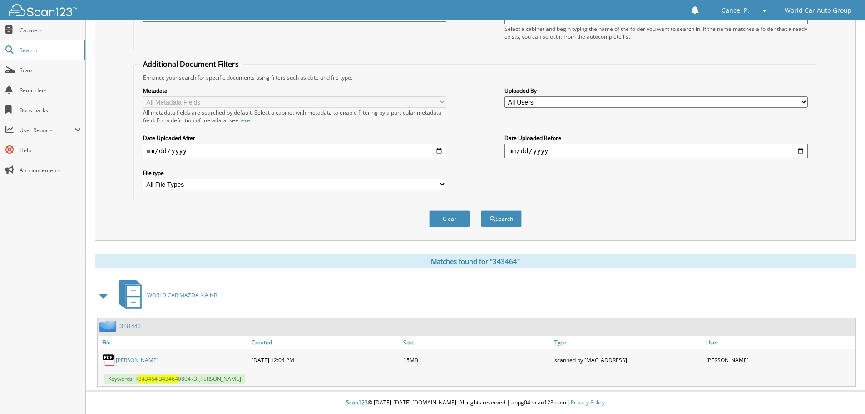
click at [139, 357] on link "[PERSON_NAME]" at bounding box center [137, 360] width 43 height 8
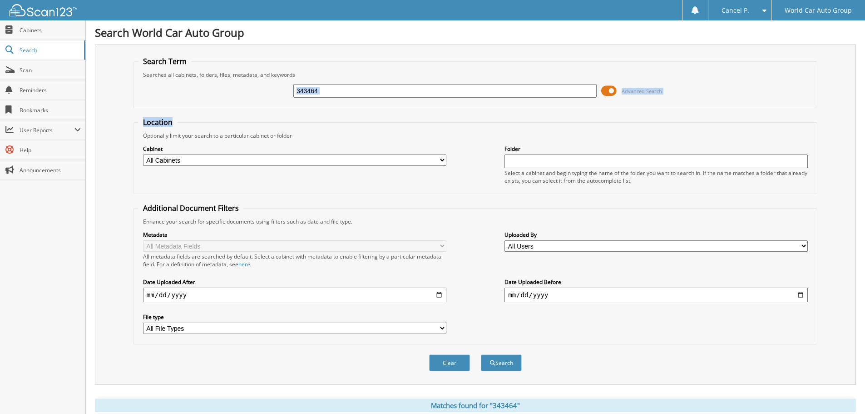
drag, startPoint x: 328, startPoint y: 83, endPoint x: 247, endPoint y: 115, distance: 87.6
click at [185, 123] on form "Search Term Searches all cabinets, folders, files, metadata, and keywords 34346…" at bounding box center [476, 218] width 684 height 325
click at [339, 89] on input "343464" at bounding box center [444, 91] width 303 height 14
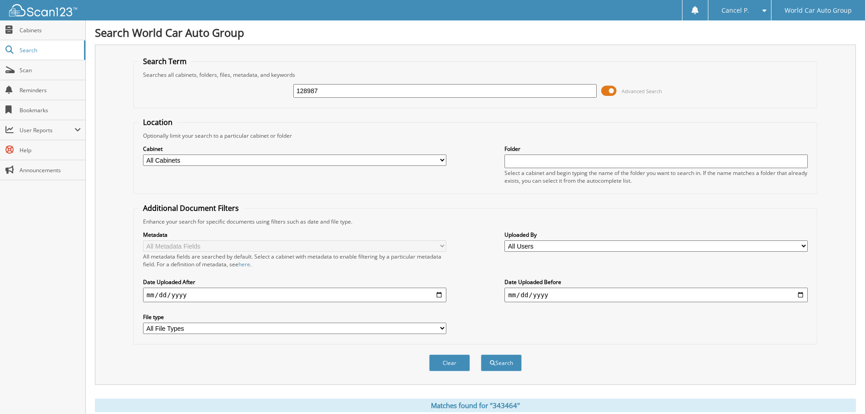
type input "128987"
click at [481, 354] on button "Search" at bounding box center [501, 362] width 41 height 17
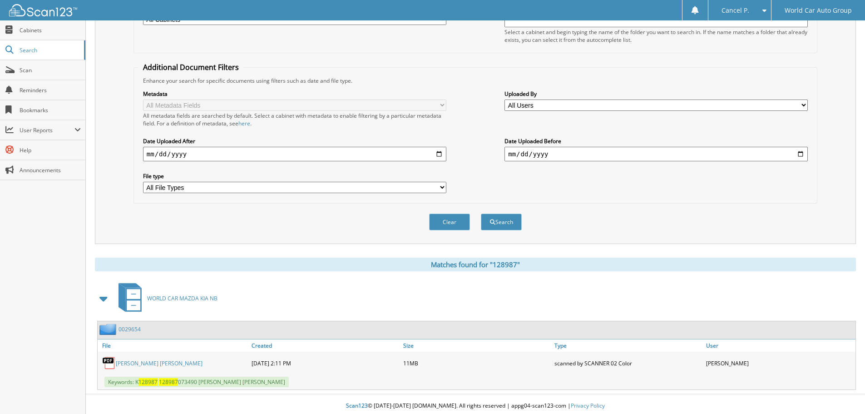
scroll to position [144, 0]
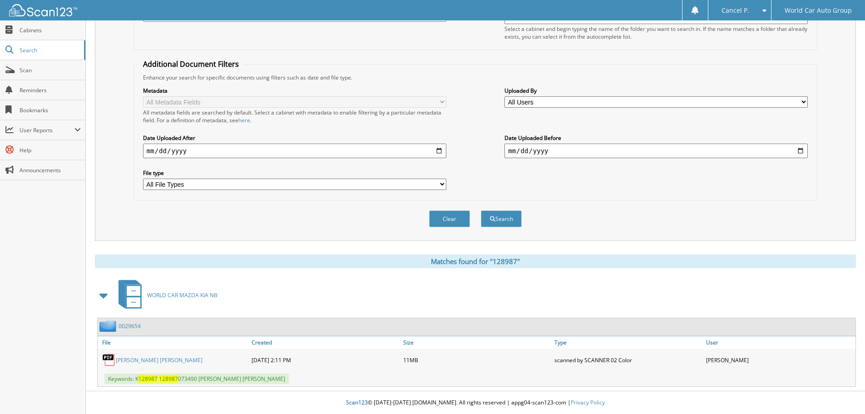
click at [130, 360] on link "RYAN JAMES WILLIE" at bounding box center [159, 360] width 87 height 8
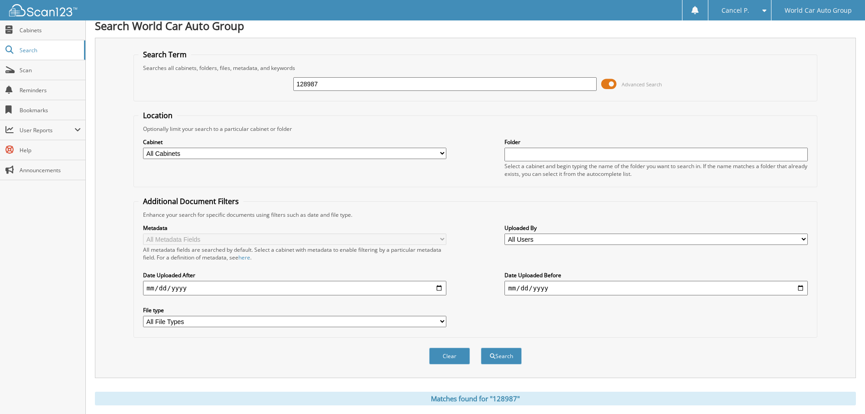
scroll to position [0, 0]
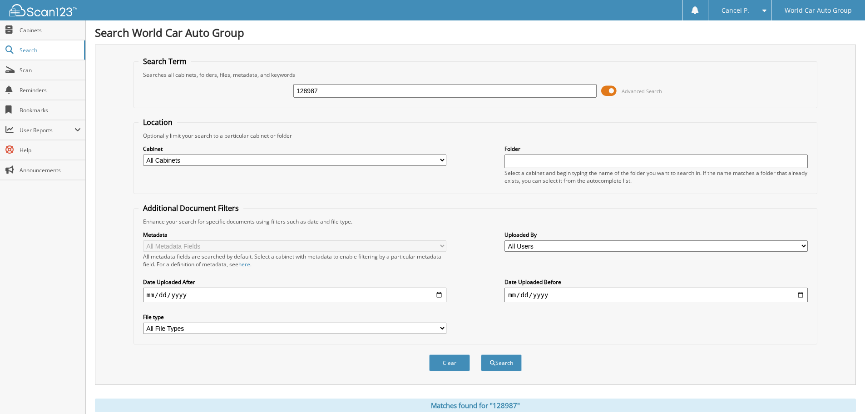
drag, startPoint x: 335, startPoint y: 87, endPoint x: 258, endPoint y: 100, distance: 78.3
click at [258, 100] on div "128987 Advanced Search" at bounding box center [476, 91] width 674 height 25
type input "478586"
click at [481, 354] on button "Search" at bounding box center [501, 362] width 41 height 17
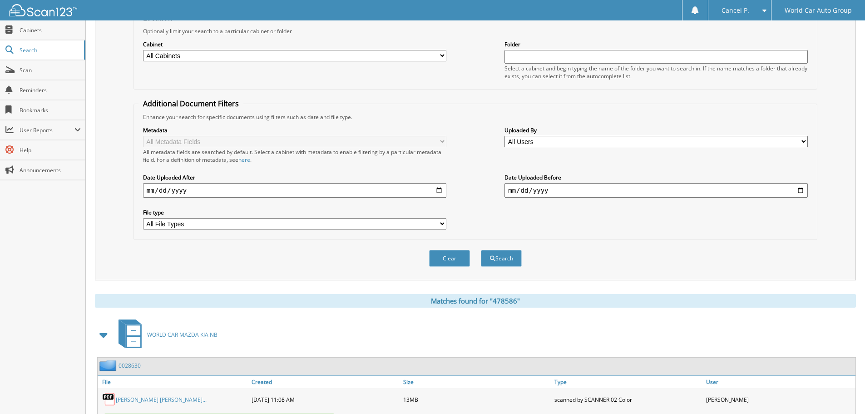
scroll to position [144, 0]
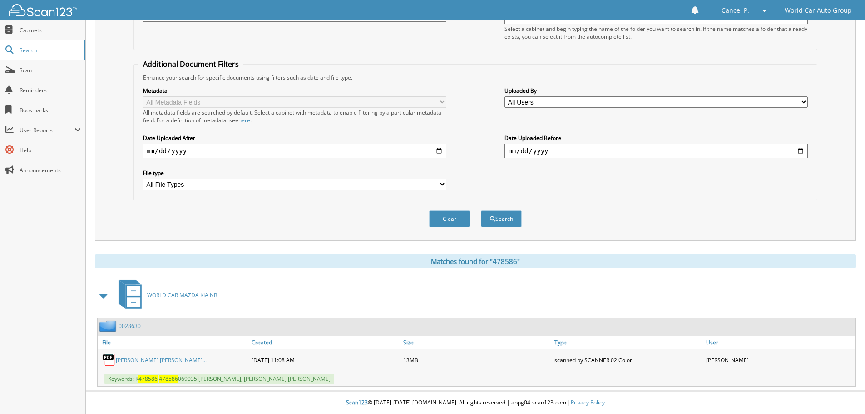
click at [126, 362] on link "[PERSON_NAME] [PERSON_NAME]..." at bounding box center [161, 360] width 91 height 8
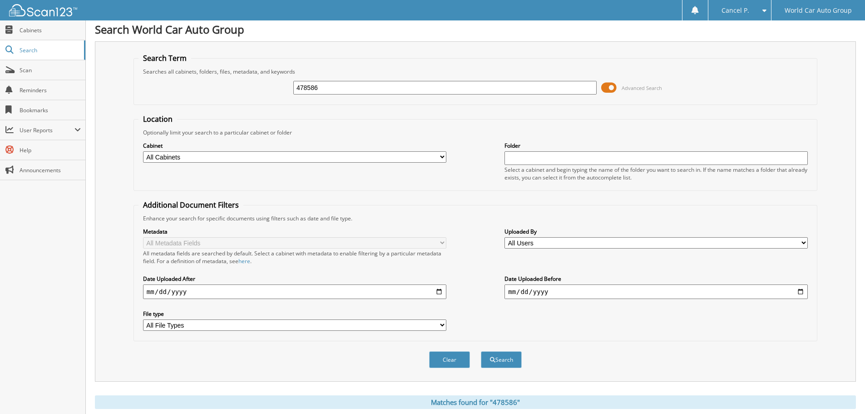
scroll to position [0, 0]
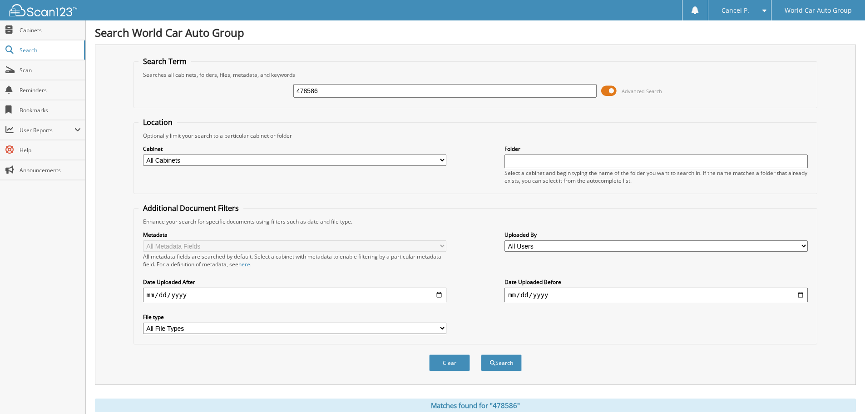
drag, startPoint x: 339, startPoint y: 88, endPoint x: 258, endPoint y: 107, distance: 83.5
click at [258, 107] on fieldset "Search Term Searches all cabinets, folders, files, metadata, and keywords 47858…" at bounding box center [476, 82] width 684 height 52
type input "782840"
click at [481, 354] on button "Search" at bounding box center [501, 362] width 41 height 17
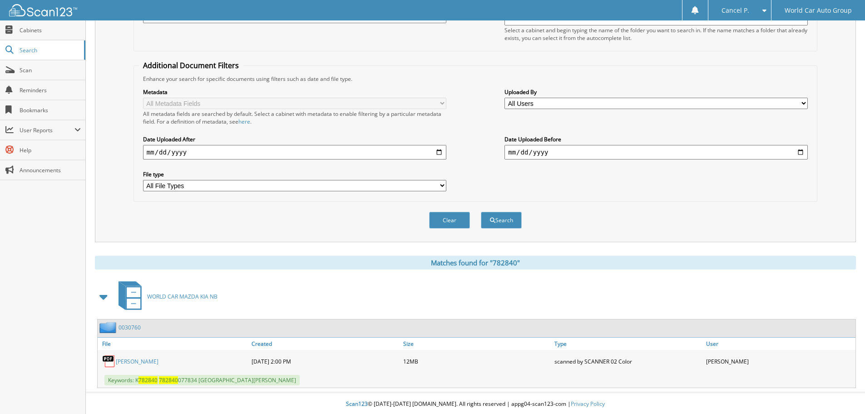
scroll to position [144, 0]
click at [126, 365] on div "[PERSON_NAME]" at bounding box center [174, 360] width 152 height 18
click at [129, 364] on div "KAYLEIGH PAIGE KENT" at bounding box center [174, 360] width 152 height 18
click at [135, 356] on link "KAYLEIGH PAIGE KENT" at bounding box center [137, 360] width 43 height 8
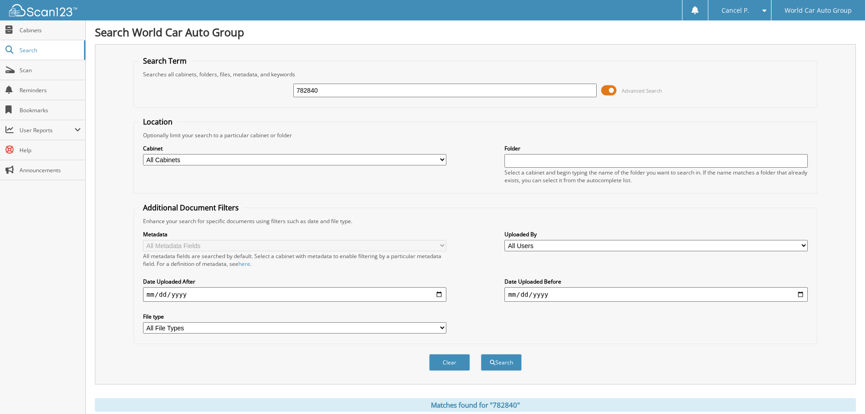
scroll to position [0, 0]
drag, startPoint x: 377, startPoint y: 89, endPoint x: 270, endPoint y: 117, distance: 110.8
click at [274, 116] on form "Search Term Searches all cabinets, folders, files, metadata, and keywords 78284…" at bounding box center [476, 218] width 684 height 325
type input "428516"
click at [481, 354] on button "Search" at bounding box center [501, 362] width 41 height 17
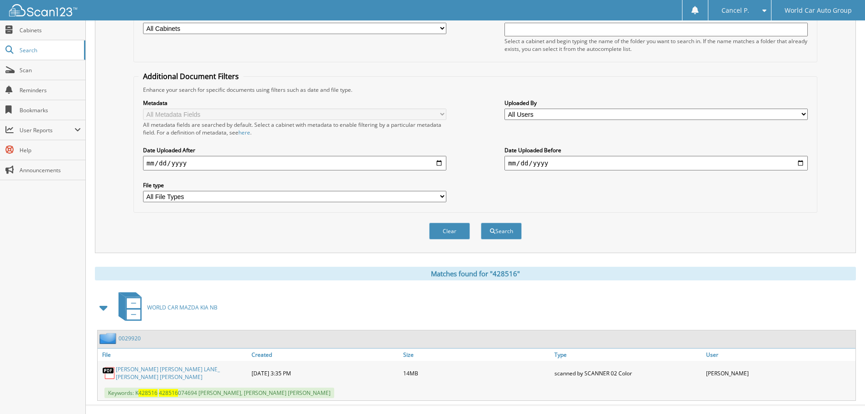
scroll to position [144, 0]
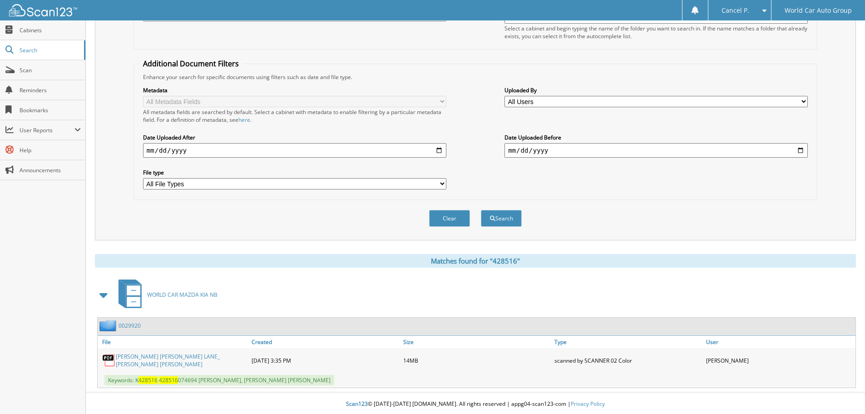
click at [153, 362] on link "[PERSON_NAME] [PERSON_NAME] LANE_ [PERSON_NAME] [PERSON_NAME]" at bounding box center [181, 360] width 131 height 15
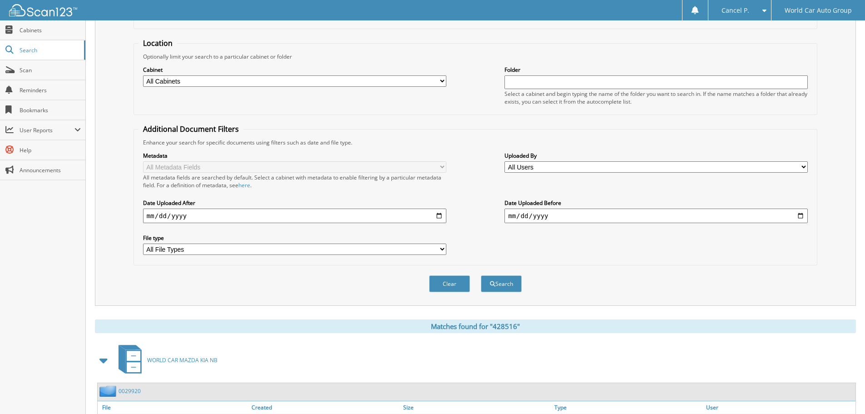
scroll to position [0, 0]
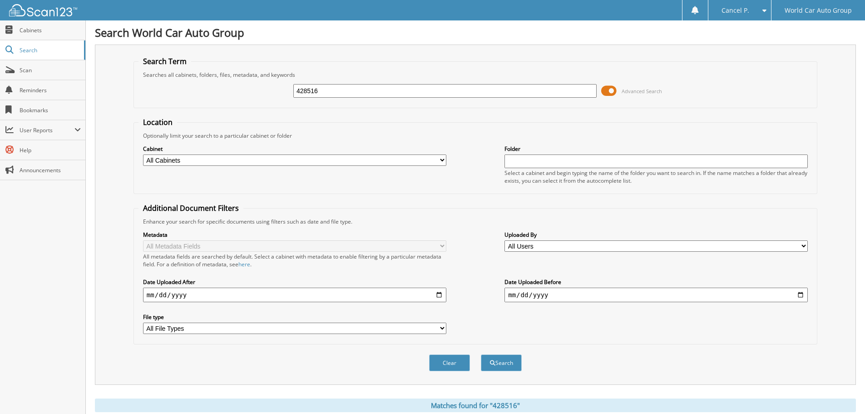
drag, startPoint x: 361, startPoint y: 94, endPoint x: 211, endPoint y: 113, distance: 151.2
click at [214, 111] on form "Search Term Searches all cabinets, folders, files, metadata, and keywords 42851…" at bounding box center [476, 218] width 684 height 325
type input "138135"
click at [481, 354] on button "Search" at bounding box center [501, 362] width 41 height 17
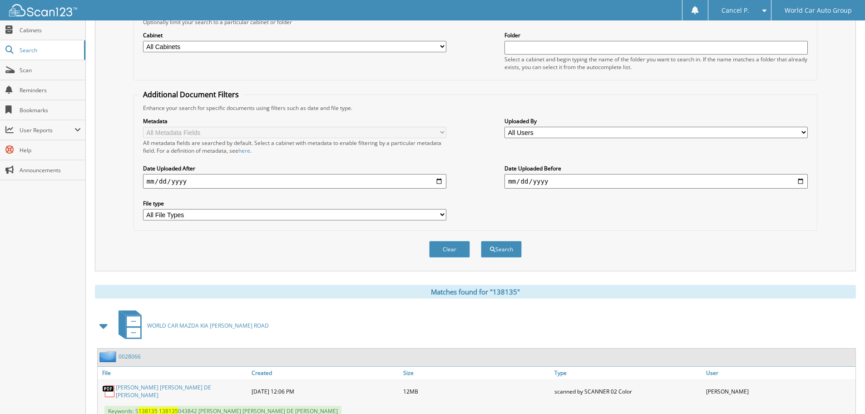
scroll to position [258, 0]
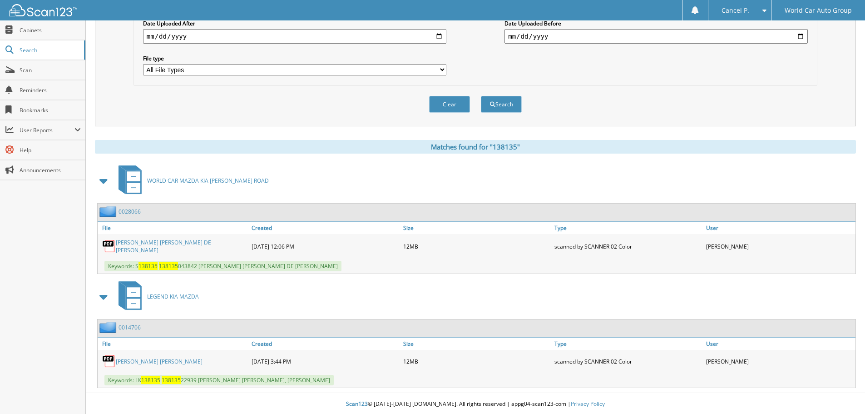
click at [192, 358] on link "ALFRED CARL WEST_ LOIS STRUB WEST" at bounding box center [159, 362] width 87 height 8
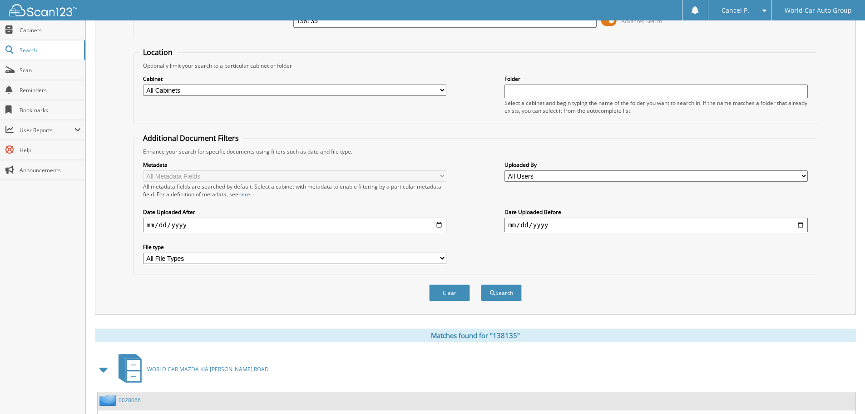
scroll to position [0, 0]
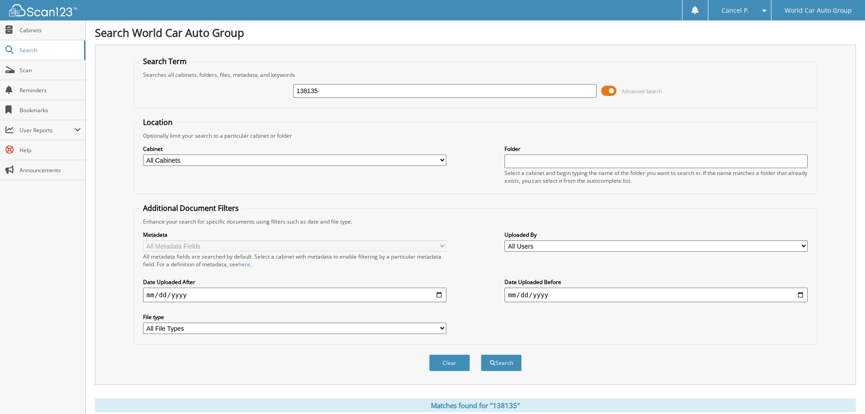
drag, startPoint x: 358, startPoint y: 85, endPoint x: 247, endPoint y: 100, distance: 111.5
click at [249, 98] on div "138135 Advanced Search" at bounding box center [476, 91] width 674 height 25
type input "248497"
click at [481, 354] on button "Search" at bounding box center [501, 362] width 41 height 17
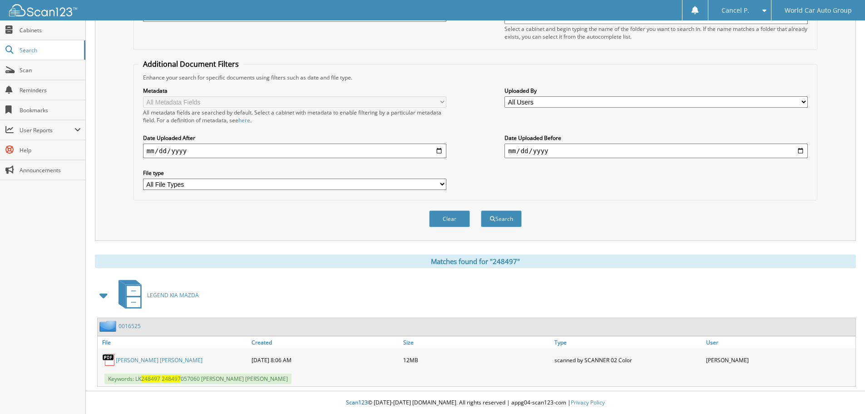
click at [134, 358] on link "[PERSON_NAME] [PERSON_NAME]" at bounding box center [159, 360] width 87 height 8
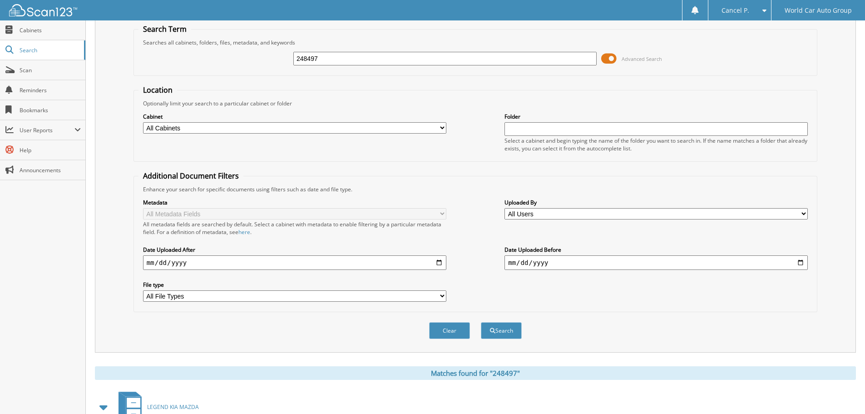
scroll to position [0, 0]
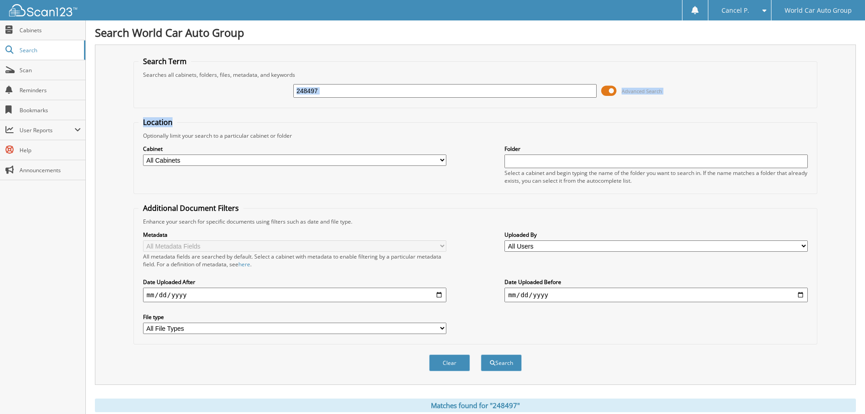
drag, startPoint x: 331, startPoint y: 108, endPoint x: 345, endPoint y: 96, distance: 18.4
click at [334, 105] on fieldset "Search Term Searches all cabinets, folders, files, metadata, and keywords 24849…" at bounding box center [476, 82] width 684 height 52
click at [345, 94] on input "248497" at bounding box center [444, 91] width 303 height 14
drag, startPoint x: 345, startPoint y: 94, endPoint x: 301, endPoint y: 100, distance: 44.5
click at [302, 100] on div "248497 Advanced Search" at bounding box center [476, 91] width 674 height 25
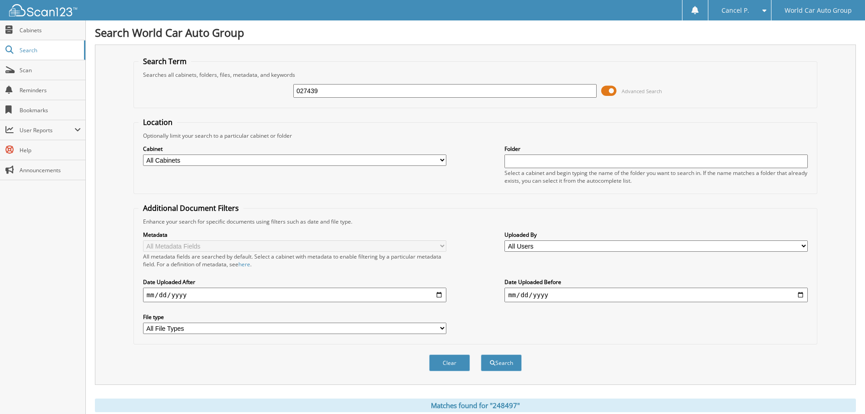
type input "027439"
click at [481, 354] on button "Search" at bounding box center [501, 362] width 41 height 17
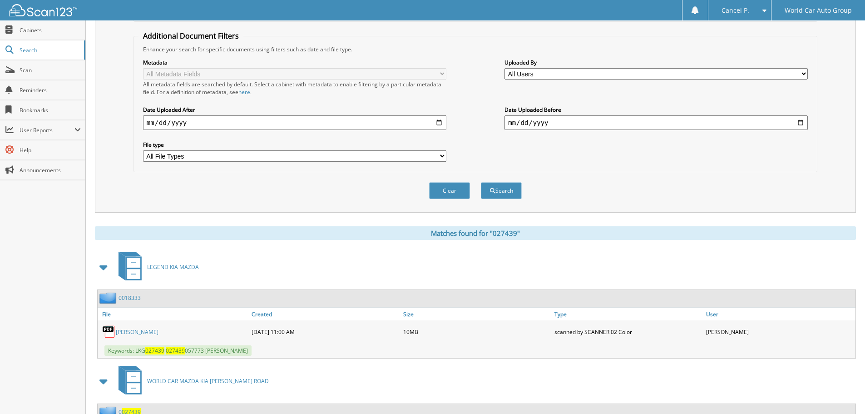
scroll to position [208, 0]
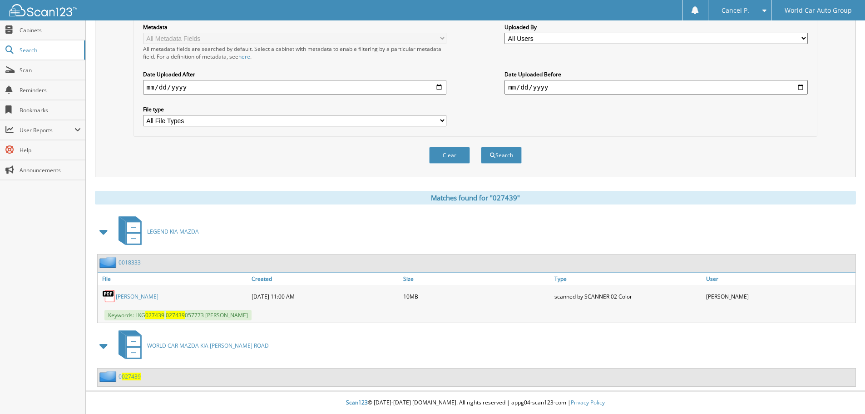
click at [131, 293] on link "JUSTINA GONZALES ROBERTS" at bounding box center [137, 297] width 43 height 8
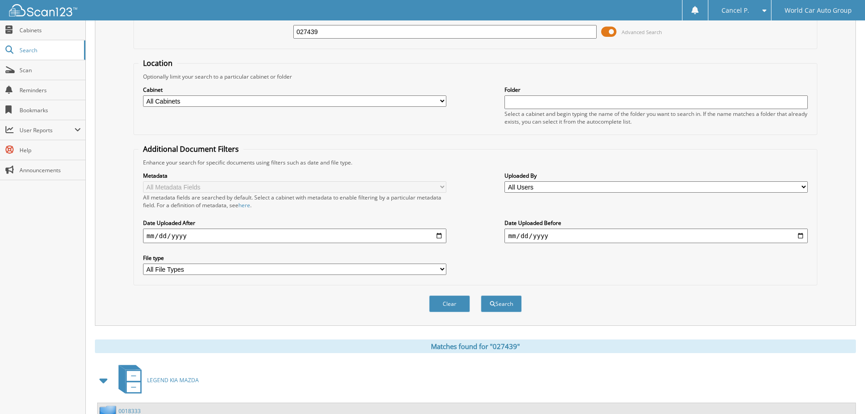
scroll to position [0, 0]
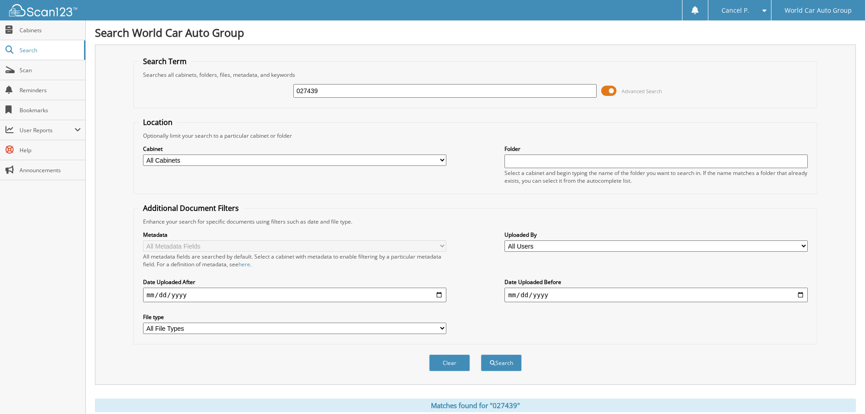
drag, startPoint x: 333, startPoint y: 85, endPoint x: 239, endPoint y: 104, distance: 95.5
click at [240, 104] on fieldset "Search Term Searches all cabinets, folders, files, metadata, and keywords 02743…" at bounding box center [476, 82] width 684 height 52
type input "248112"
click at [481, 354] on button "Search" at bounding box center [501, 362] width 41 height 17
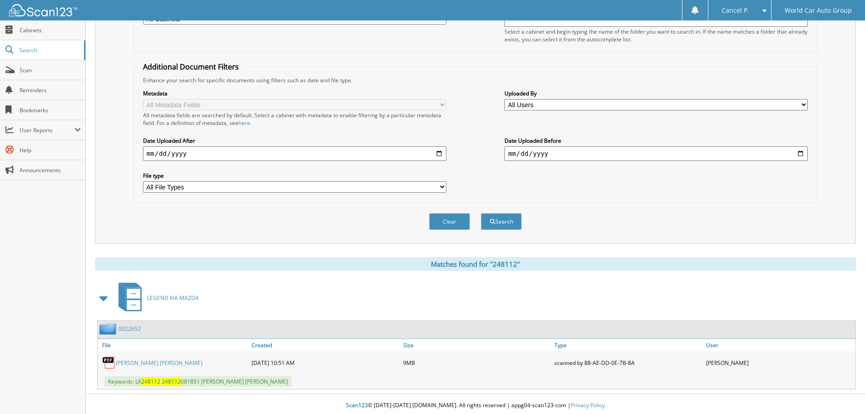
scroll to position [144, 0]
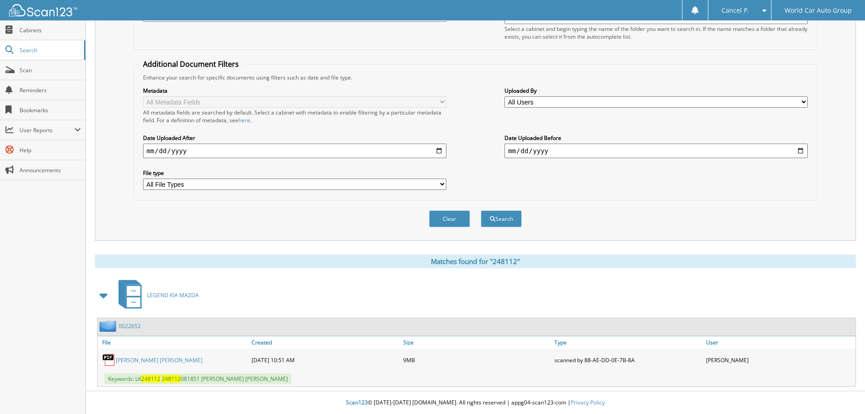
click at [146, 360] on link "[PERSON_NAME] [PERSON_NAME]" at bounding box center [159, 360] width 87 height 8
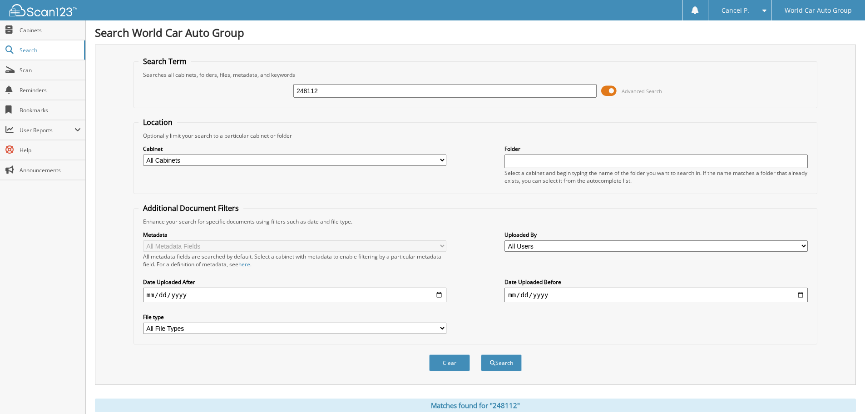
drag, startPoint x: 322, startPoint y: 95, endPoint x: 237, endPoint y: 116, distance: 87.9
click at [252, 113] on form "Search Term Searches all cabinets, folders, files, metadata, and keywords 24811…" at bounding box center [476, 218] width 684 height 325
type input "275887"
click at [481, 354] on button "Search" at bounding box center [501, 362] width 41 height 17
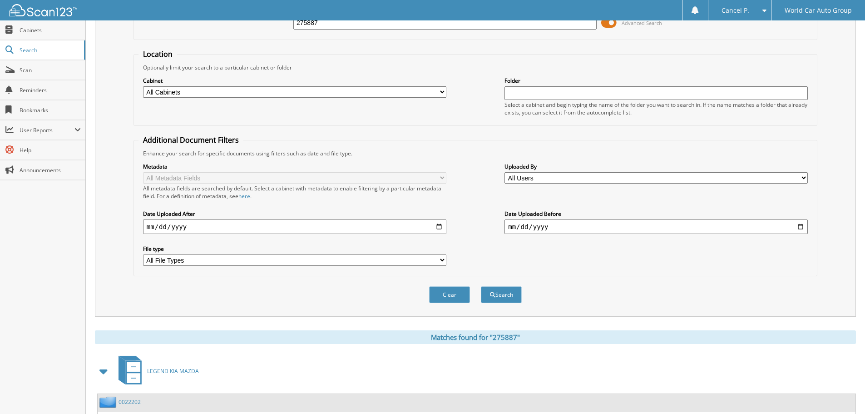
scroll to position [258, 0]
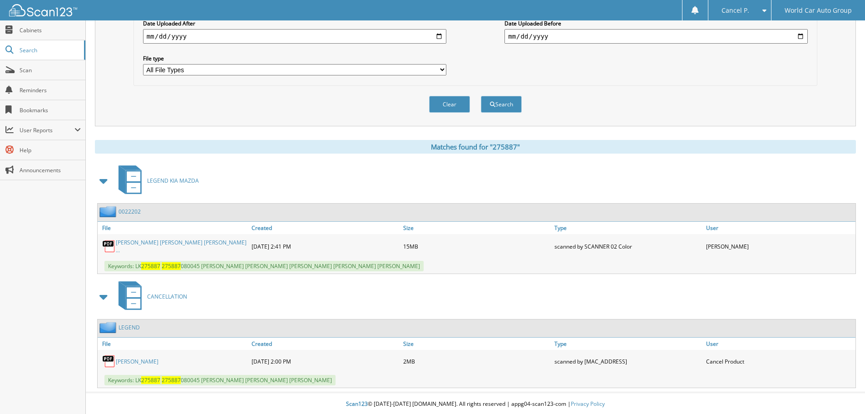
click at [128, 359] on link "ELSY VARGAS" at bounding box center [137, 362] width 43 height 8
click at [147, 245] on link "ELSY CAROLINA SANCHEZ VARGAS_ HELBER ..." at bounding box center [181, 245] width 131 height 15
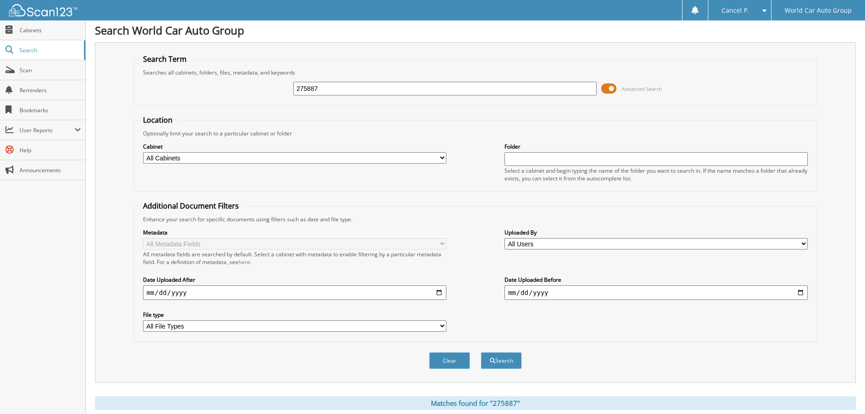
scroll to position [0, 0]
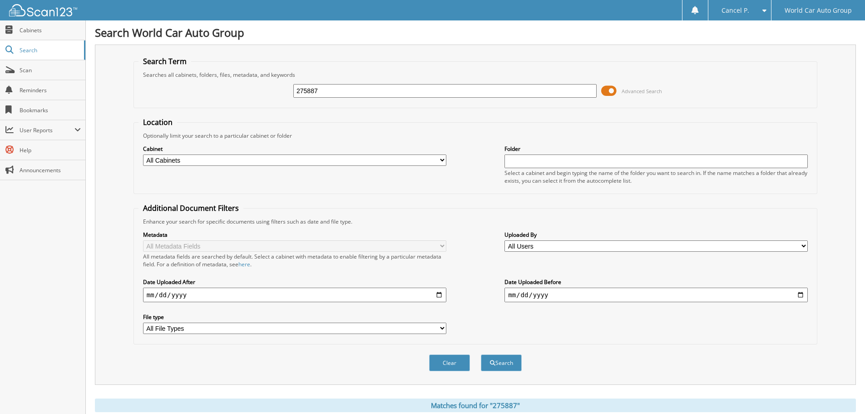
drag, startPoint x: 342, startPoint y: 81, endPoint x: 313, endPoint y: 89, distance: 30.1
click at [276, 94] on div "275887 Advanced Search" at bounding box center [476, 91] width 674 height 25
drag, startPoint x: 338, startPoint y: 84, endPoint x: 237, endPoint y: 99, distance: 101.6
click at [238, 99] on div "275887 Advanced Search" at bounding box center [476, 91] width 674 height 25
drag, startPoint x: 323, startPoint y: 90, endPoint x: 267, endPoint y: 102, distance: 57.6
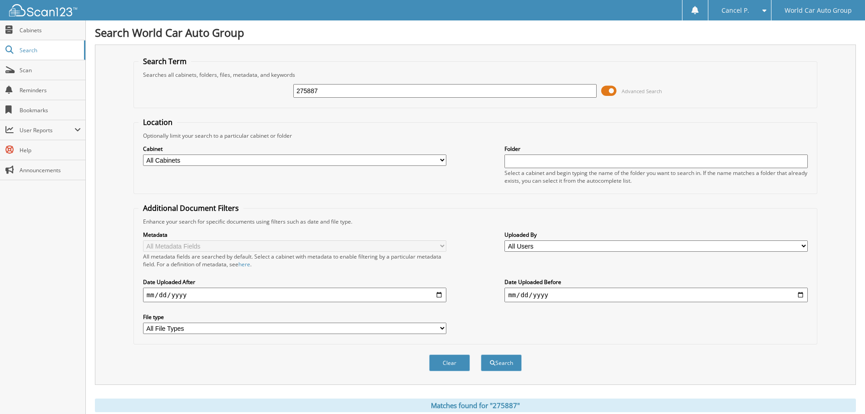
click at [267, 102] on div "275887 Advanced Search" at bounding box center [476, 91] width 674 height 25
click at [343, 90] on input "275887" at bounding box center [444, 91] width 303 height 14
type input "090228"
click at [481, 354] on button "Search" at bounding box center [501, 362] width 41 height 17
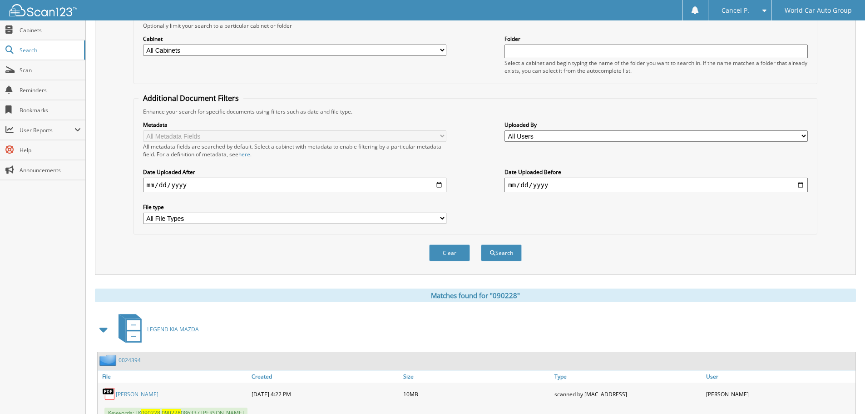
scroll to position [144, 0]
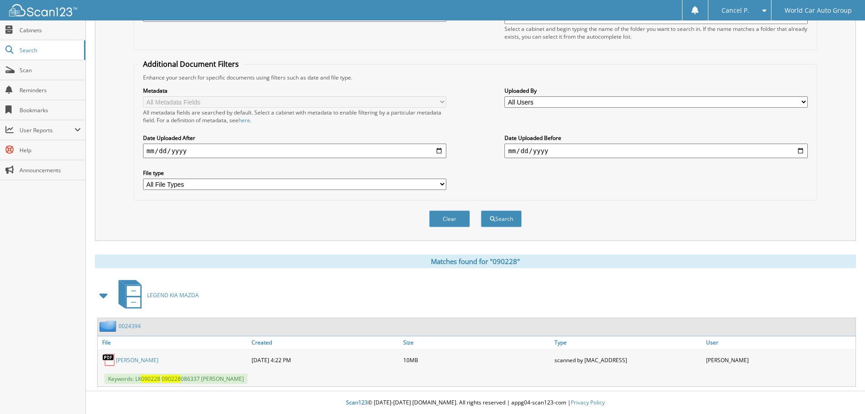
click at [159, 358] on link "[PERSON_NAME]" at bounding box center [137, 360] width 43 height 8
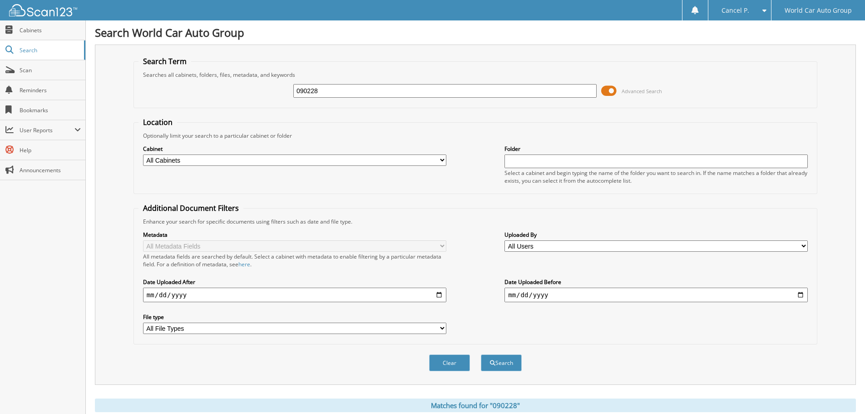
drag, startPoint x: 352, startPoint y: 94, endPoint x: 224, endPoint y: 128, distance: 132.1
click at [229, 127] on form "Search Term Searches all cabinets, folders, files, metadata, and keywords 09022…" at bounding box center [476, 218] width 684 height 325
type input "305323"
click at [481, 354] on button "Search" at bounding box center [501, 362] width 41 height 17
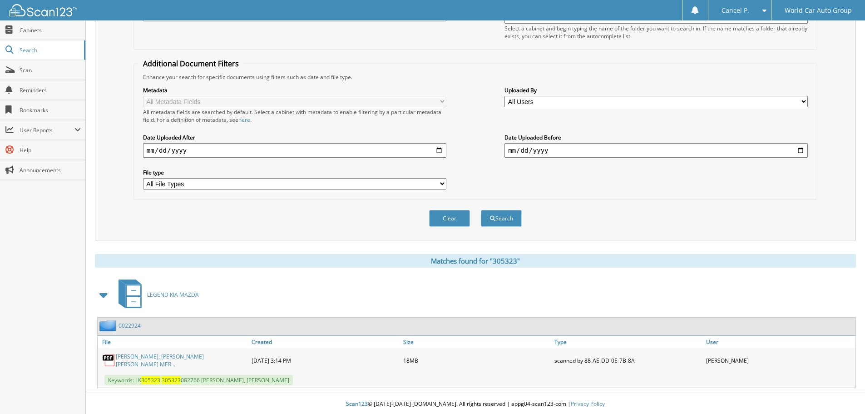
click at [126, 364] on div "CHRISTOPHER MERCADO, JENNIFER ANN MER..." at bounding box center [174, 360] width 152 height 20
click at [129, 362] on link "CHRISTOPHER MERCADO, JENNIFER ANN MER..." at bounding box center [181, 360] width 131 height 15
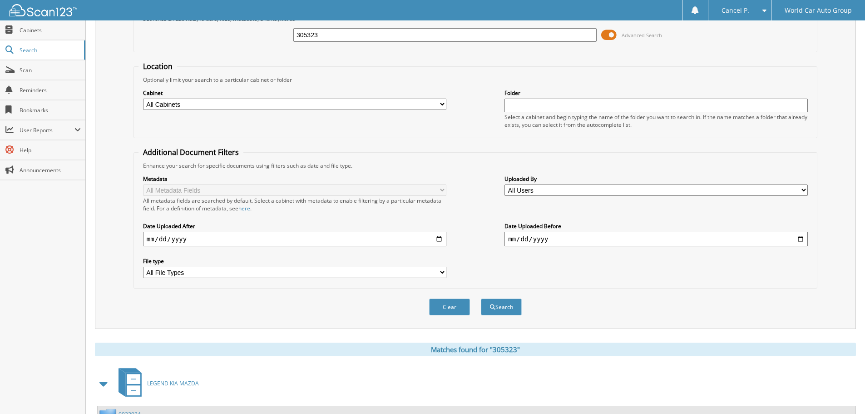
scroll to position [0, 0]
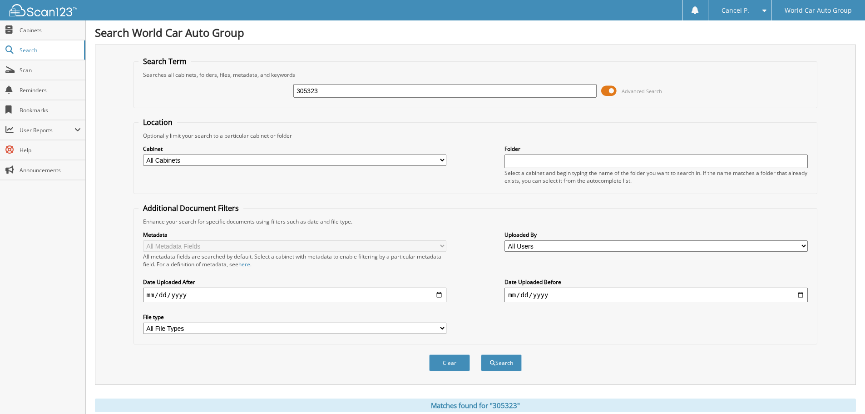
drag, startPoint x: 339, startPoint y: 86, endPoint x: 180, endPoint y: 123, distance: 163.2
click at [226, 106] on fieldset "Search Term Searches all cabinets, folders, files, metadata, and keywords 30532…" at bounding box center [476, 82] width 684 height 52
type input "355704"
click at [481, 354] on button "Search" at bounding box center [501, 362] width 41 height 17
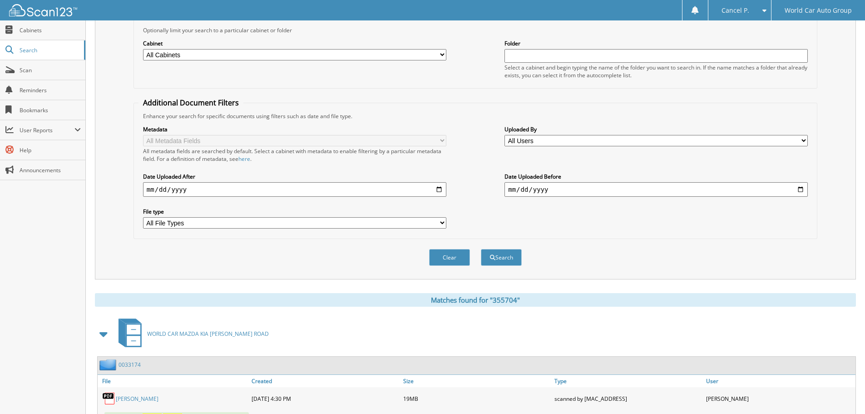
scroll to position [144, 0]
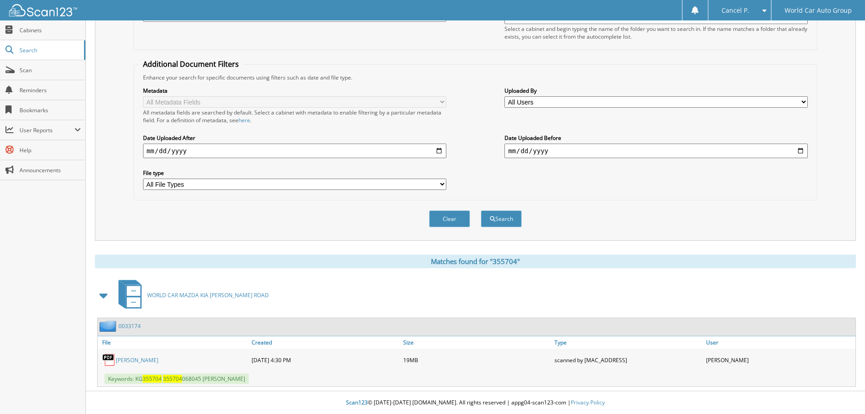
click at [133, 360] on link "ROSARIO AGUIRRE" at bounding box center [137, 360] width 43 height 8
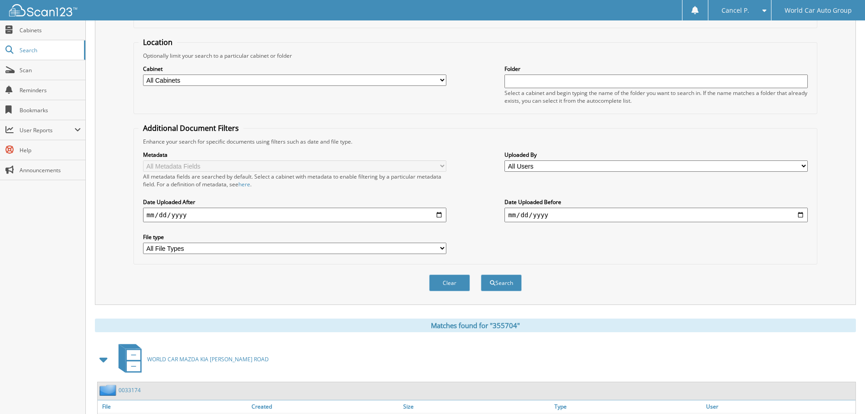
scroll to position [0, 0]
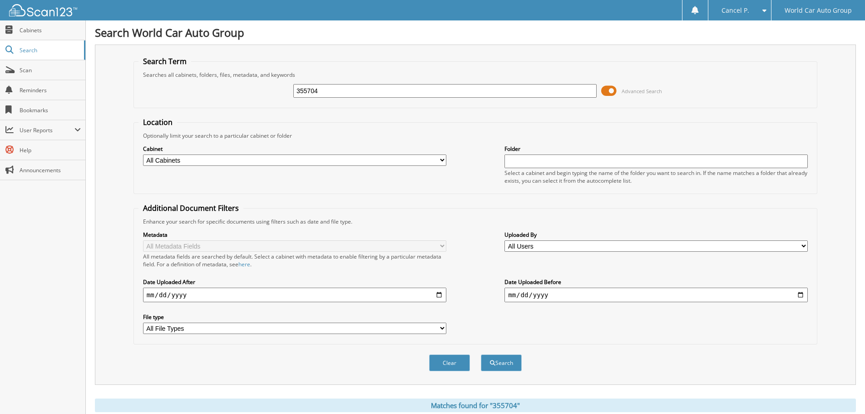
drag, startPoint x: 351, startPoint y: 88, endPoint x: 175, endPoint y: 98, distance: 176.1
click at [206, 107] on fieldset "Search Term Searches all cabinets, folders, files, metadata, and keywords 35570…" at bounding box center [476, 82] width 684 height 52
type input "145969"
click at [481, 354] on button "Search" at bounding box center [501, 362] width 41 height 17
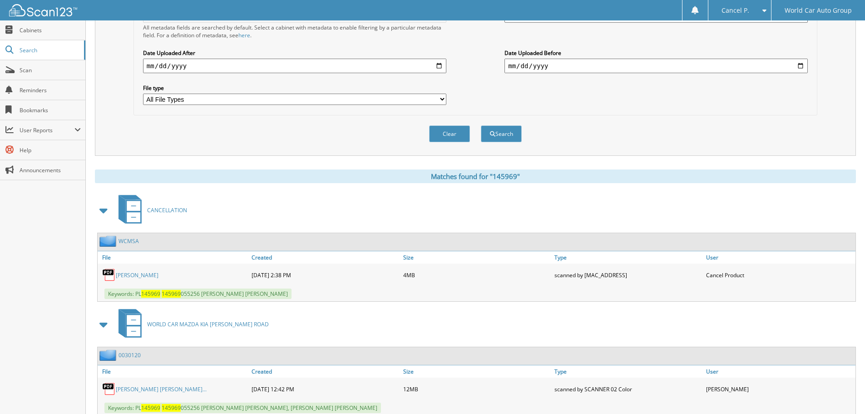
scroll to position [213, 0]
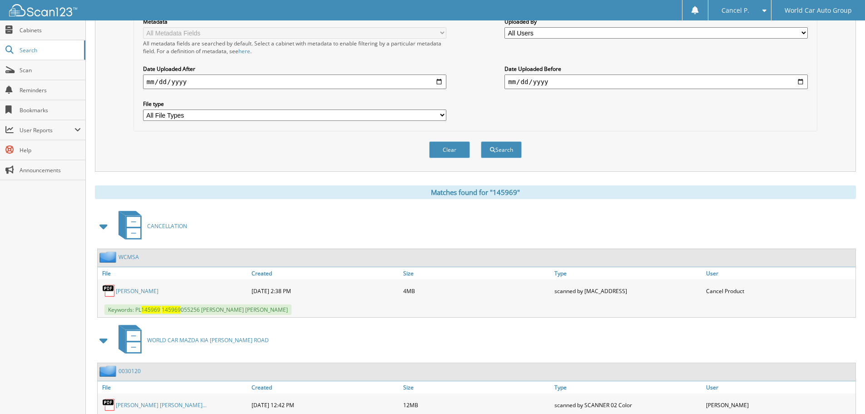
click at [140, 296] on div "MORGAN JENKINS" at bounding box center [174, 291] width 152 height 18
click at [140, 293] on link "MORGAN JENKINS" at bounding box center [137, 291] width 43 height 8
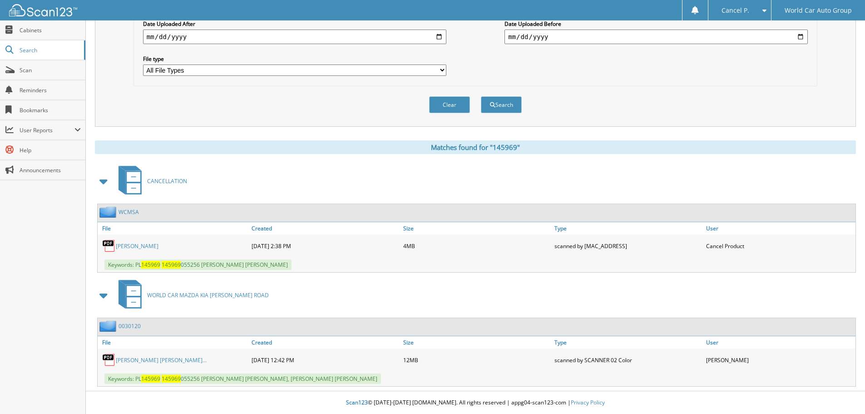
click at [131, 363] on link "MORGAN ELIZABETH JENKINS_ JACOB MICHA..." at bounding box center [161, 360] width 91 height 8
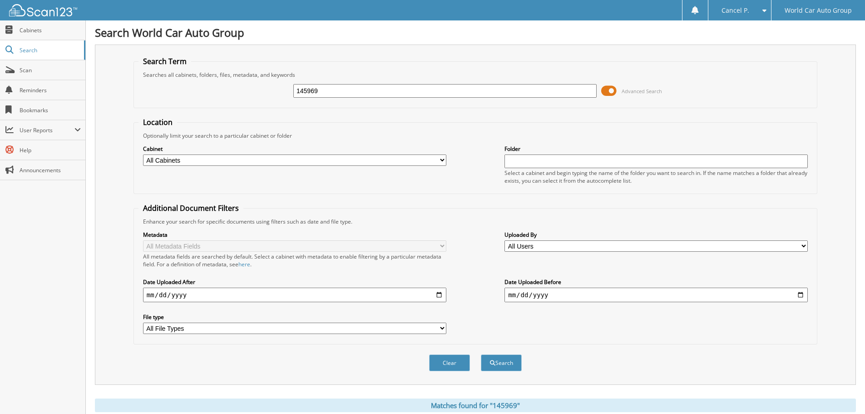
drag, startPoint x: 352, startPoint y: 93, endPoint x: 164, endPoint y: 119, distance: 189.9
click at [169, 117] on form "Search Term Searches all cabinets, folders, files, metadata, and keywords 14596…" at bounding box center [476, 218] width 684 height 325
type input "112948"
click at [481, 354] on button "Search" at bounding box center [501, 362] width 41 height 17
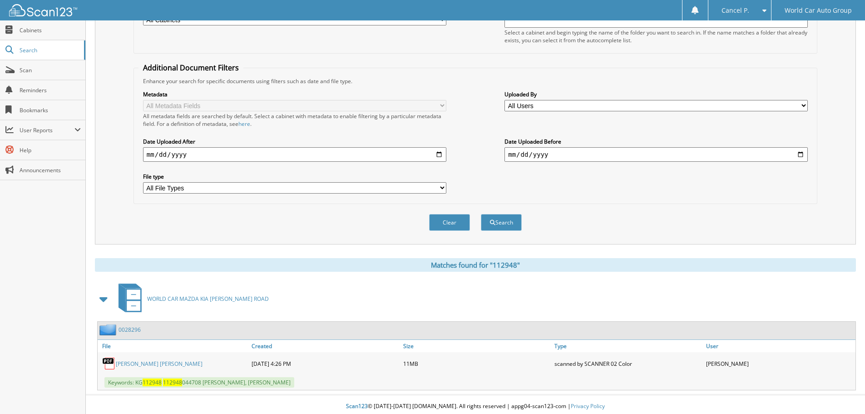
scroll to position [144, 0]
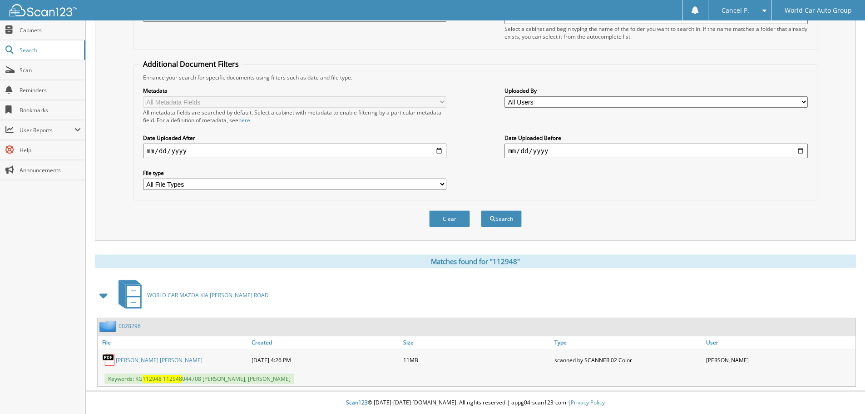
click at [161, 361] on link "[PERSON_NAME] [PERSON_NAME]" at bounding box center [159, 360] width 87 height 8
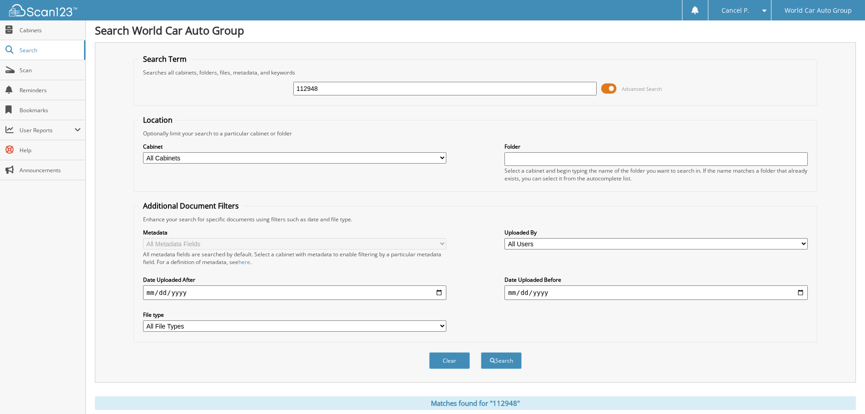
scroll to position [0, 0]
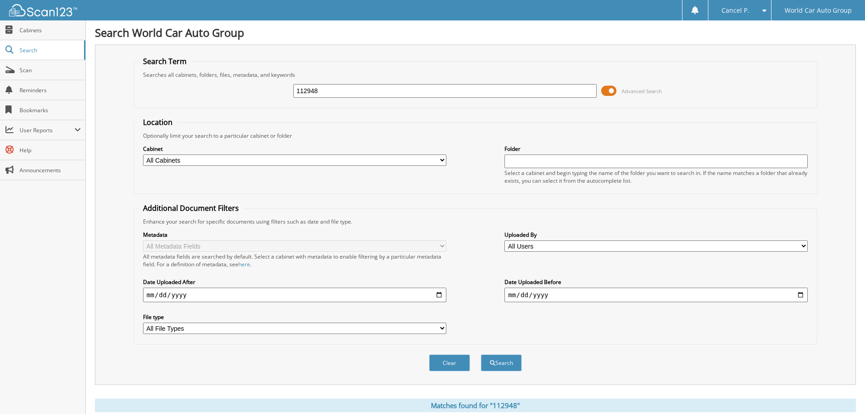
drag, startPoint x: 340, startPoint y: 91, endPoint x: 237, endPoint y: 111, distance: 105.0
click at [239, 111] on form "Search Term Searches all cabinets, folders, files, metadata, and keywords 11294…" at bounding box center [476, 218] width 684 height 325
type input "044191"
click at [481, 354] on button "Search" at bounding box center [501, 362] width 41 height 17
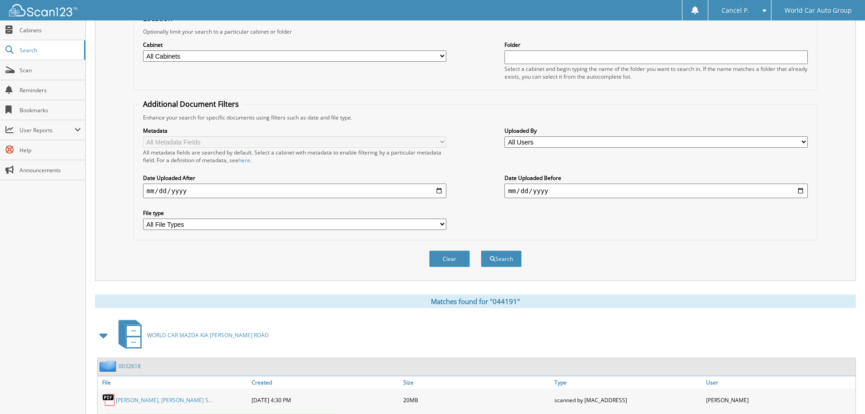
scroll to position [322, 0]
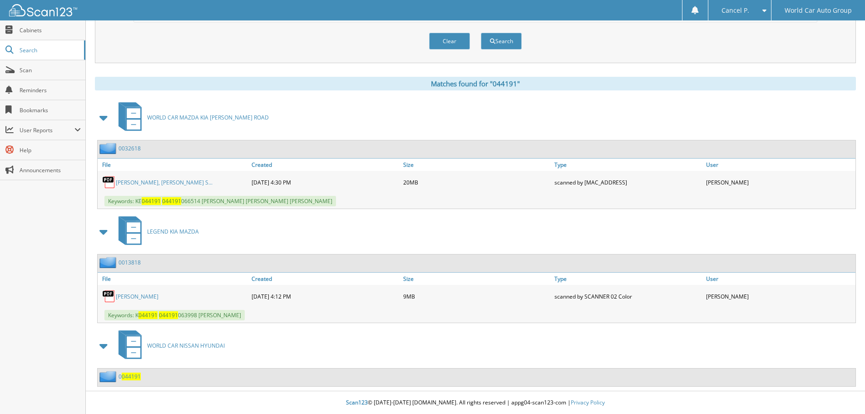
click at [147, 183] on link "[PERSON_NAME], [PERSON_NAME] S..." at bounding box center [164, 183] width 97 height 8
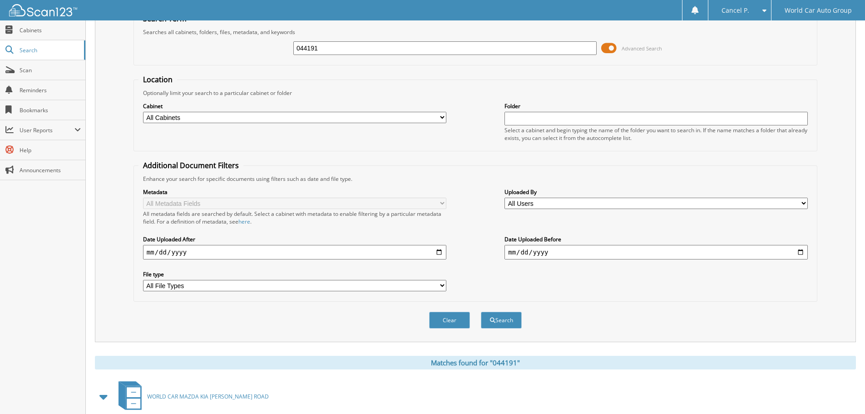
scroll to position [0, 0]
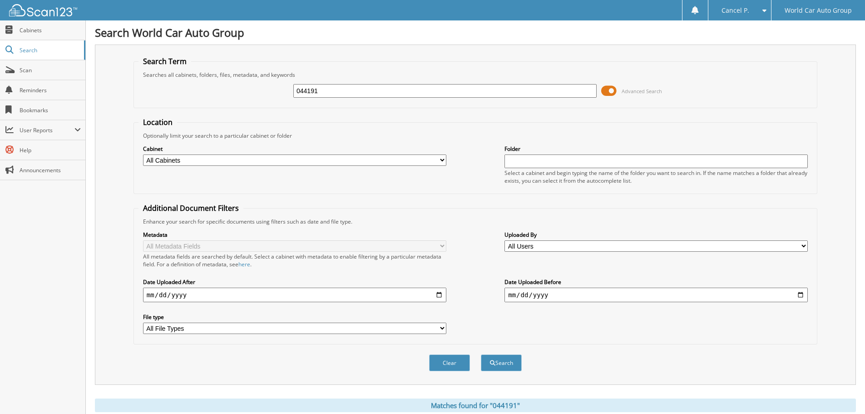
drag, startPoint x: 371, startPoint y: 80, endPoint x: 257, endPoint y: 109, distance: 117.2
click at [257, 109] on form "Search Term Searches all cabinets, folders, files, metadata, and keywords 04419…" at bounding box center [476, 218] width 684 height 325
click at [321, 88] on input "044191" at bounding box center [444, 91] width 303 height 14
click at [329, 90] on input "044191" at bounding box center [444, 91] width 303 height 14
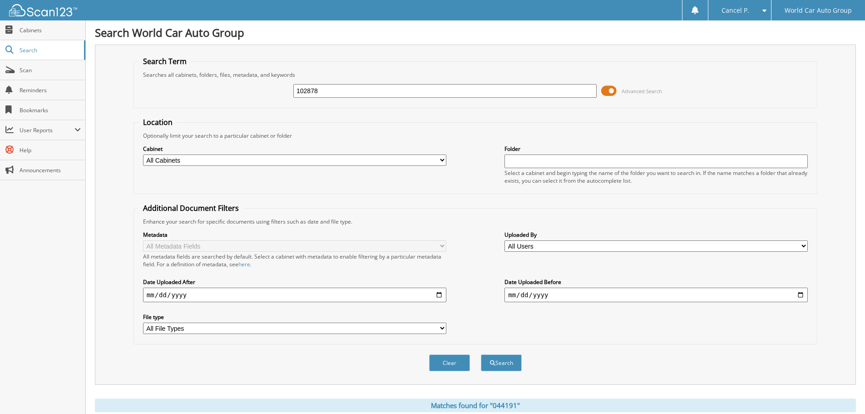
type input "102878"
click at [481, 354] on button "Search" at bounding box center [501, 362] width 41 height 17
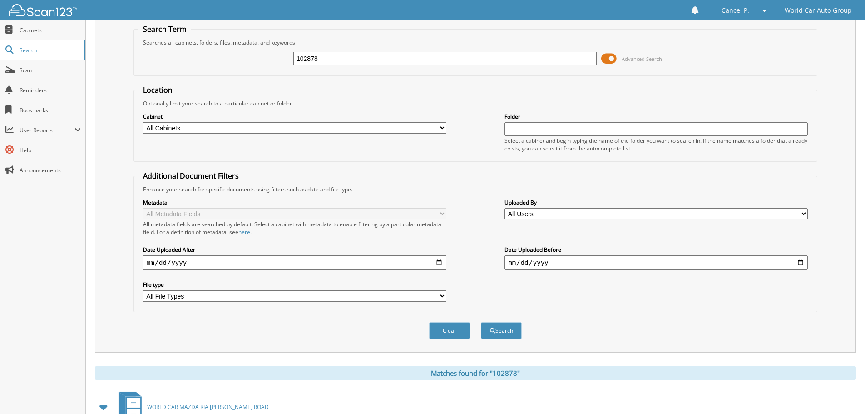
scroll to position [144, 0]
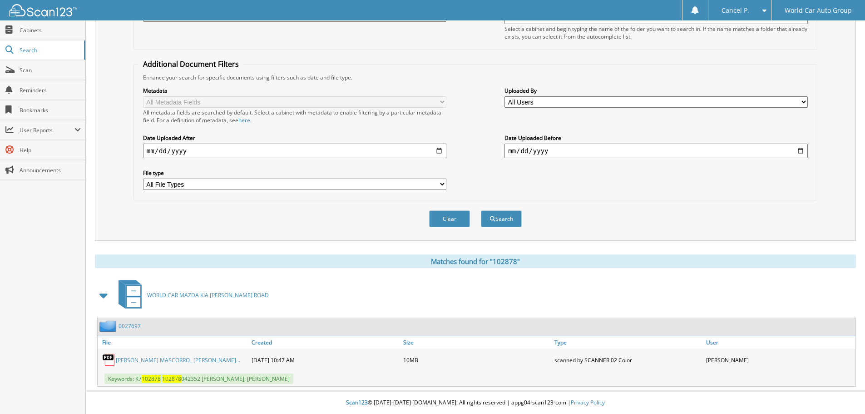
click at [163, 359] on link "[PERSON_NAME] MASCORRO_ [PERSON_NAME]..." at bounding box center [178, 360] width 124 height 8
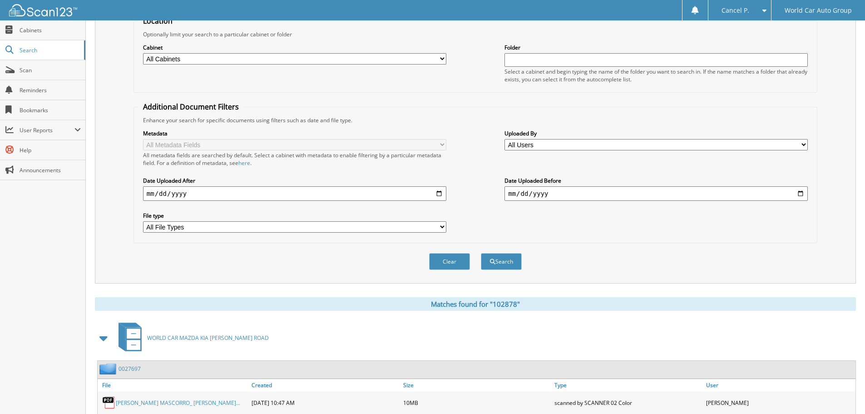
scroll to position [0, 0]
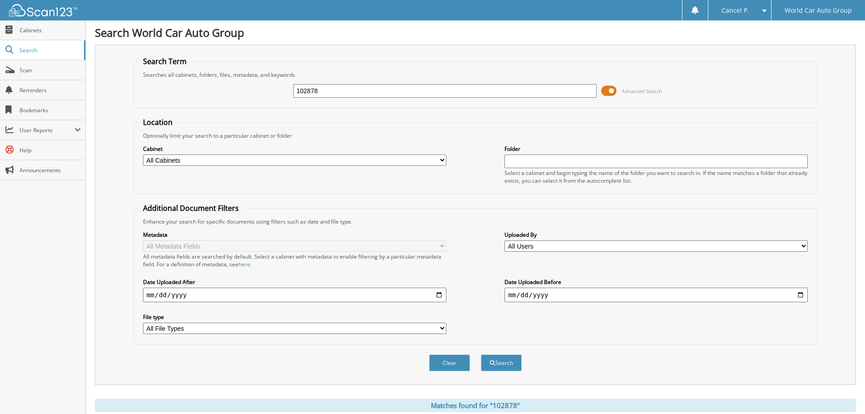
drag, startPoint x: 366, startPoint y: 85, endPoint x: 201, endPoint y: 108, distance: 166.4
click at [202, 107] on fieldset "Search Term Searches all cabinets, folders, files, metadata, and keywords 10287…" at bounding box center [476, 82] width 684 height 52
type input "466797"
click at [481, 354] on button "Search" at bounding box center [501, 362] width 41 height 17
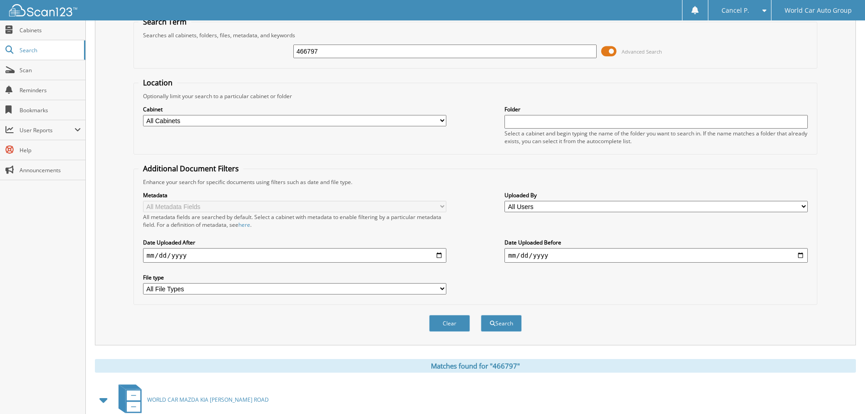
scroll to position [144, 0]
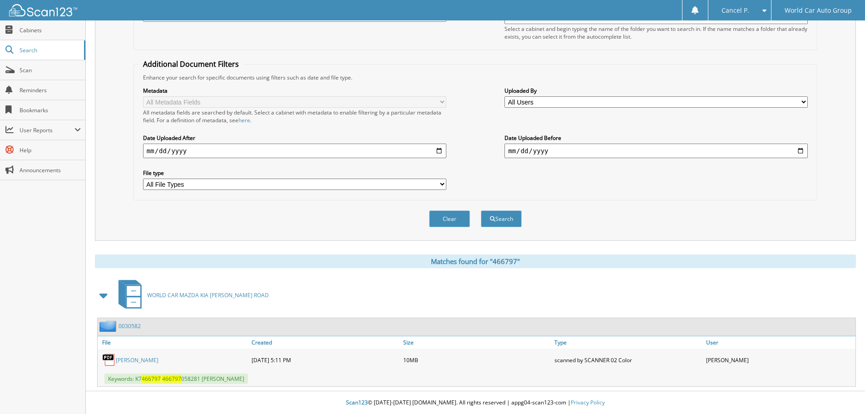
click at [173, 358] on div "[PERSON_NAME]" at bounding box center [174, 360] width 152 height 18
click at [159, 358] on link "[PERSON_NAME]" at bounding box center [137, 360] width 43 height 8
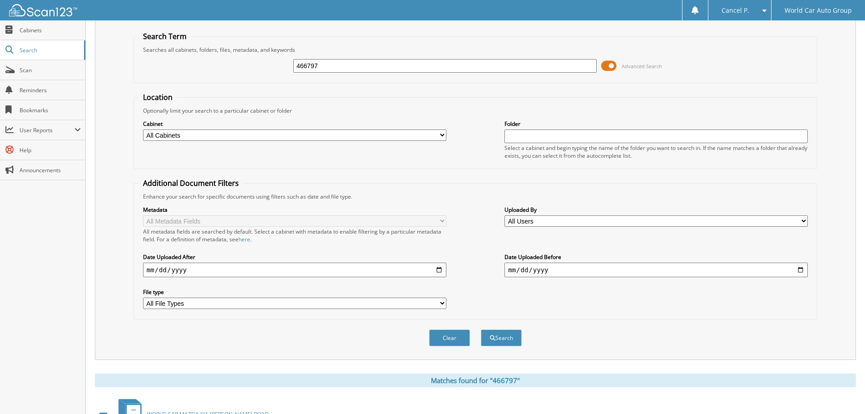
scroll to position [0, 0]
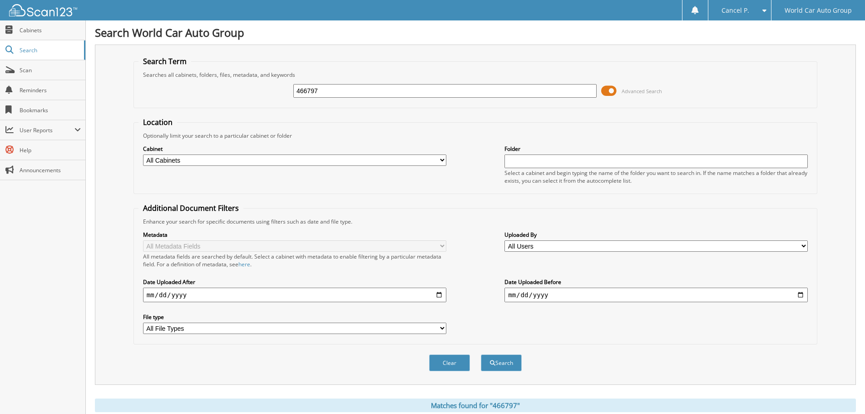
drag, startPoint x: 324, startPoint y: 87, endPoint x: 235, endPoint y: 109, distance: 91.7
click at [235, 109] on form "Search Term Searches all cabinets, folders, files, metadata, and keywords 46679…" at bounding box center [476, 218] width 684 height 325
type input "280825"
click at [481, 354] on button "Search" at bounding box center [501, 362] width 41 height 17
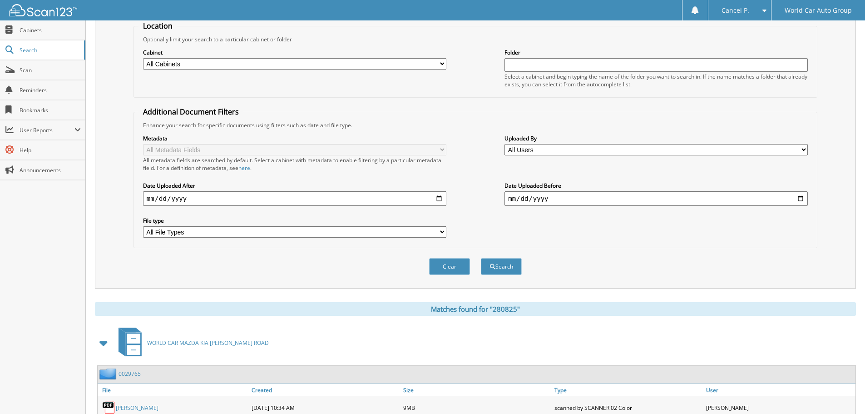
scroll to position [144, 0]
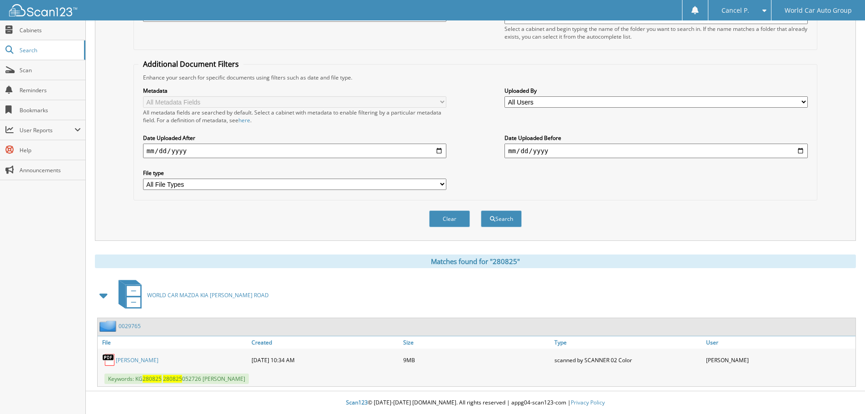
click at [134, 364] on div "[PERSON_NAME]" at bounding box center [174, 360] width 152 height 18
click at [135, 361] on link "[PERSON_NAME]" at bounding box center [137, 360] width 43 height 8
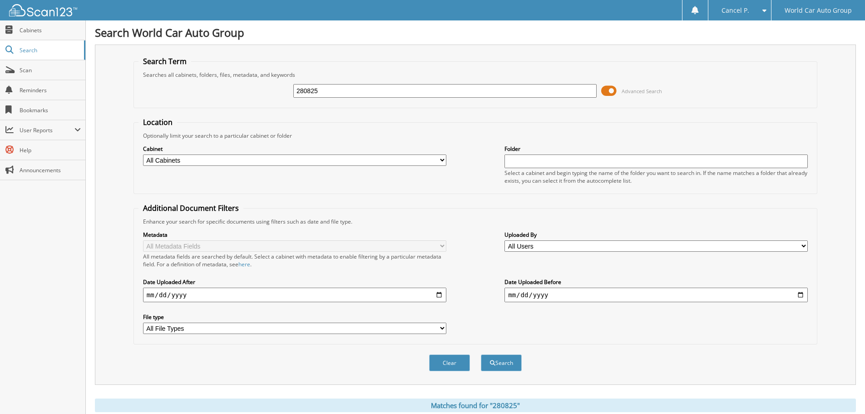
drag, startPoint x: 304, startPoint y: 97, endPoint x: 256, endPoint y: 103, distance: 48.6
click at [256, 103] on div "280825 Advanced Search" at bounding box center [476, 91] width 674 height 25
type input "076817"
click at [481, 354] on button "Search" at bounding box center [501, 362] width 41 height 17
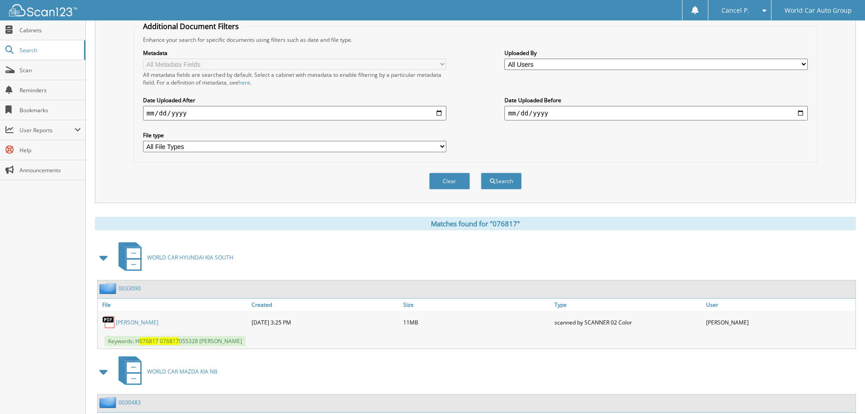
scroll to position [373, 0]
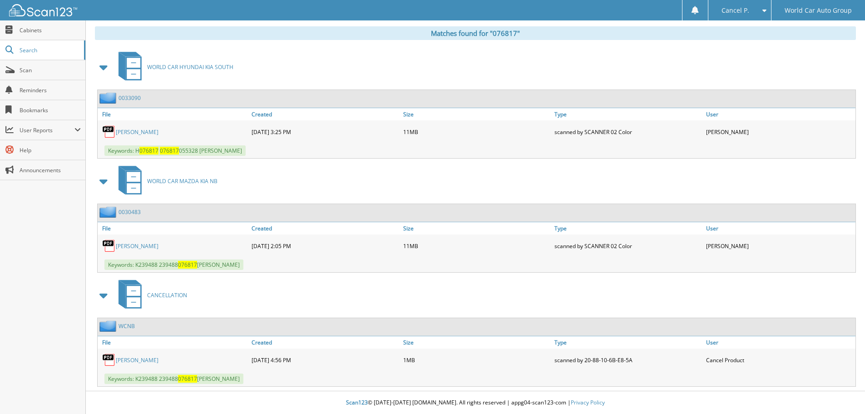
click at [159, 134] on link "[PERSON_NAME]" at bounding box center [137, 132] width 43 height 8
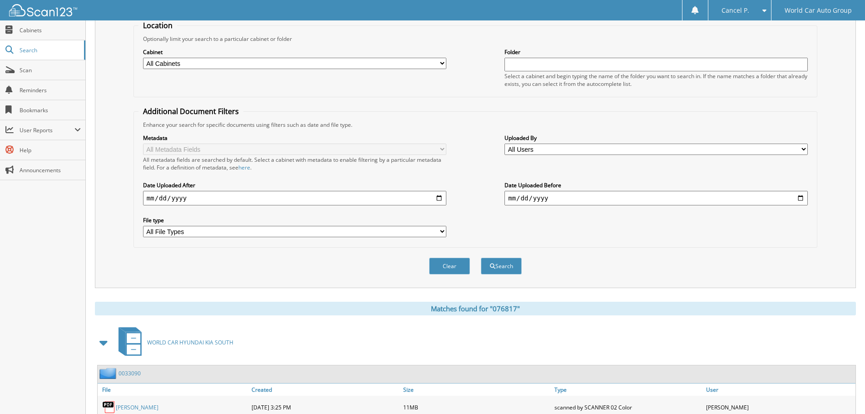
scroll to position [9, 0]
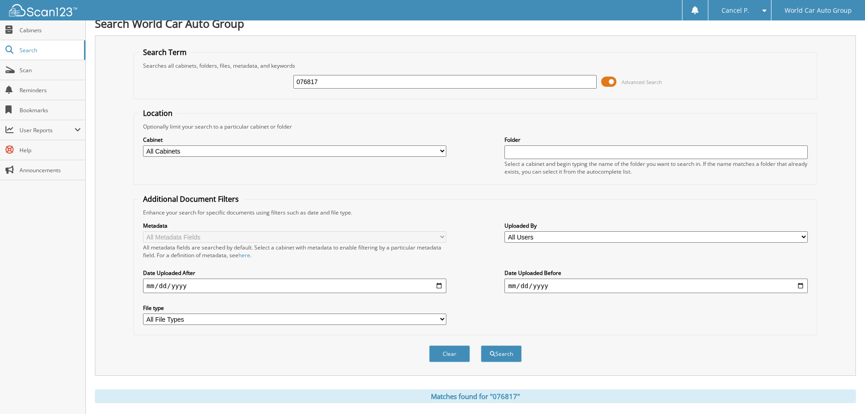
drag, startPoint x: 330, startPoint y: 72, endPoint x: 299, endPoint y: 81, distance: 31.8
click at [294, 83] on div "076817 Advanced Search" at bounding box center [476, 82] width 674 height 25
drag, startPoint x: 313, startPoint y: 81, endPoint x: 321, endPoint y: 81, distance: 7.3
click at [321, 81] on input "076817" at bounding box center [444, 82] width 303 height 14
click at [329, 87] on input "076817" at bounding box center [444, 82] width 303 height 14
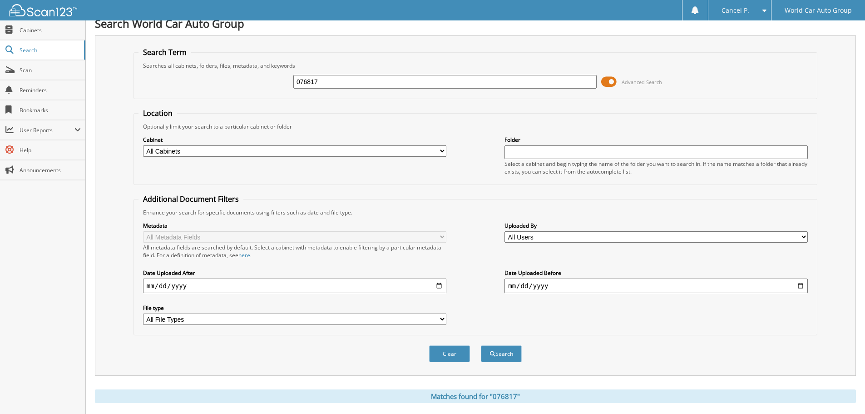
drag, startPoint x: 329, startPoint y: 87, endPoint x: 275, endPoint y: 84, distance: 54.1
click at [276, 84] on div "076817 Advanced Search" at bounding box center [476, 82] width 674 height 25
type input "175407"
click at [481, 345] on button "Search" at bounding box center [501, 353] width 41 height 17
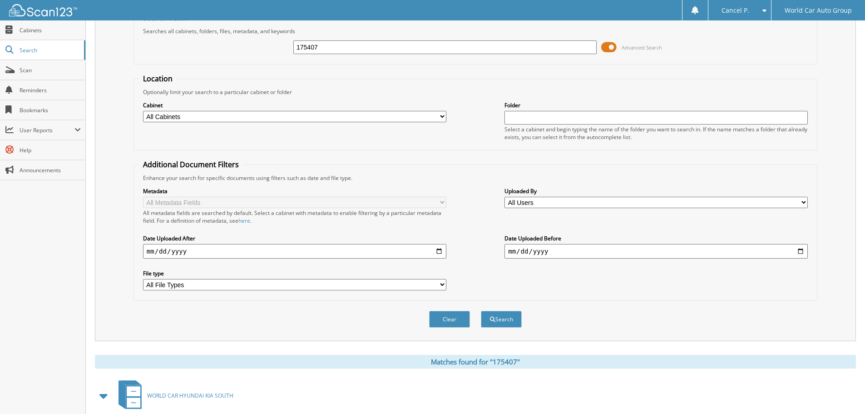
scroll to position [136, 0]
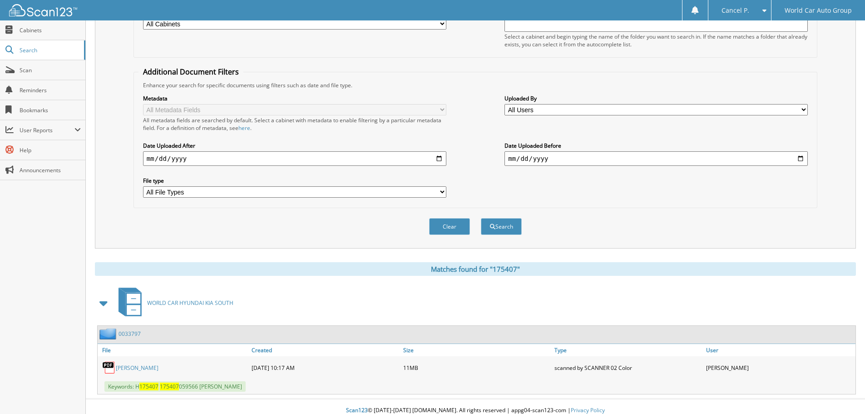
click at [155, 370] on link "[PERSON_NAME]" at bounding box center [137, 368] width 43 height 8
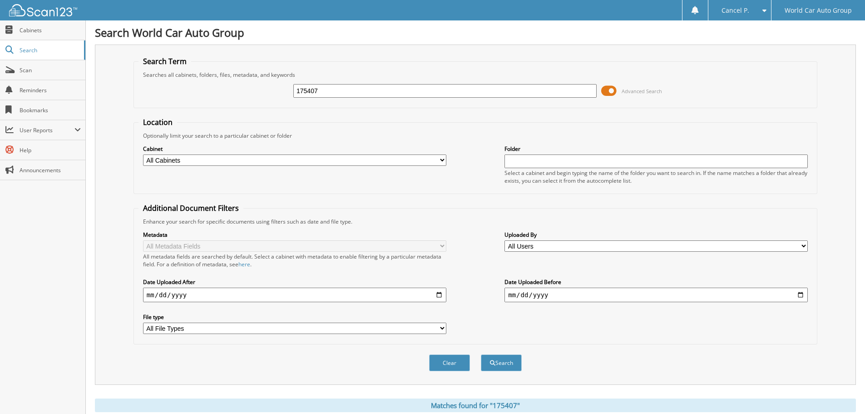
drag, startPoint x: 340, startPoint y: 88, endPoint x: 233, endPoint y: 103, distance: 108.2
click at [233, 103] on div "175407 Advanced Search" at bounding box center [476, 91] width 674 height 25
type input "417563"
click at [481, 354] on button "Search" at bounding box center [501, 362] width 41 height 17
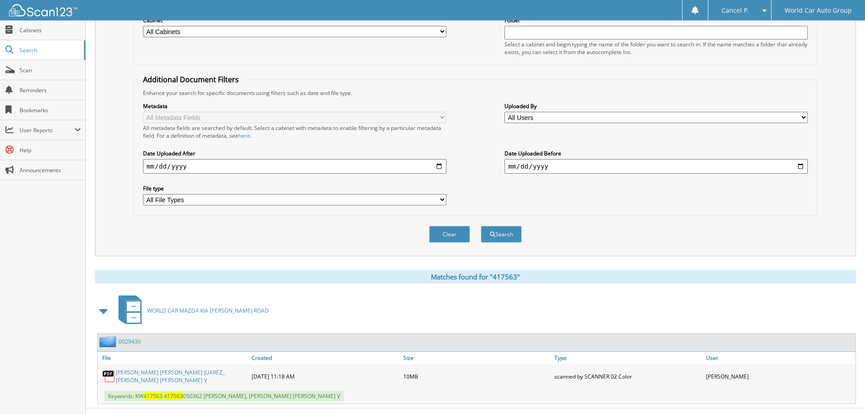
scroll to position [144, 0]
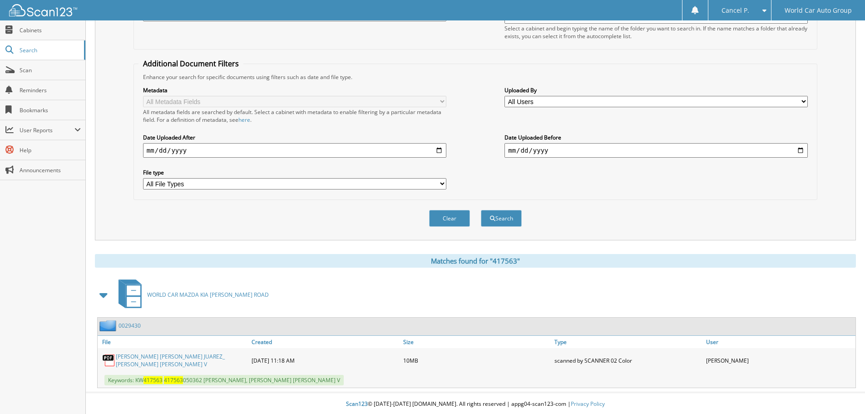
click at [159, 362] on link "[PERSON_NAME] [PERSON_NAME] JUAREZ_ [PERSON_NAME] [PERSON_NAME] V" at bounding box center [181, 360] width 131 height 15
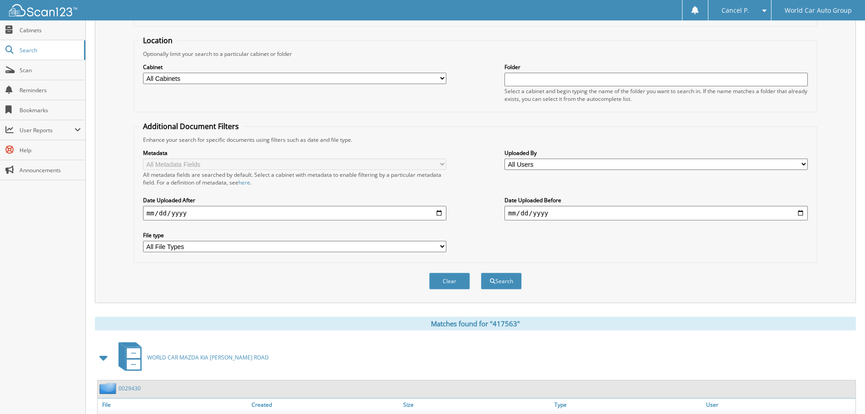
scroll to position [0, 0]
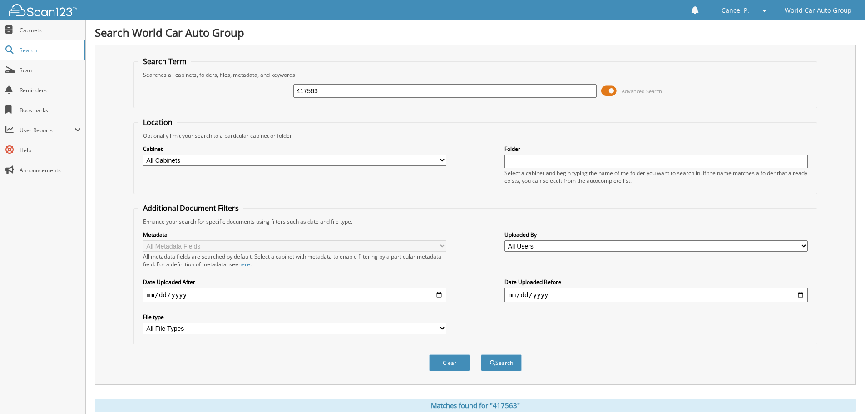
drag, startPoint x: 323, startPoint y: 94, endPoint x: 227, endPoint y: 111, distance: 98.3
click at [228, 110] on form "Search Term Searches all cabinets, folders, files, metadata, and keywords 41756…" at bounding box center [476, 218] width 684 height 325
type input "192314"
click at [481, 354] on button "Search" at bounding box center [501, 362] width 41 height 17
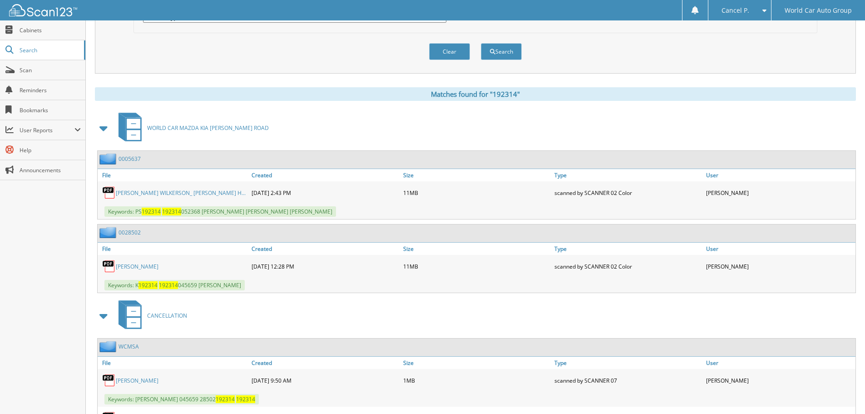
scroll to position [363, 0]
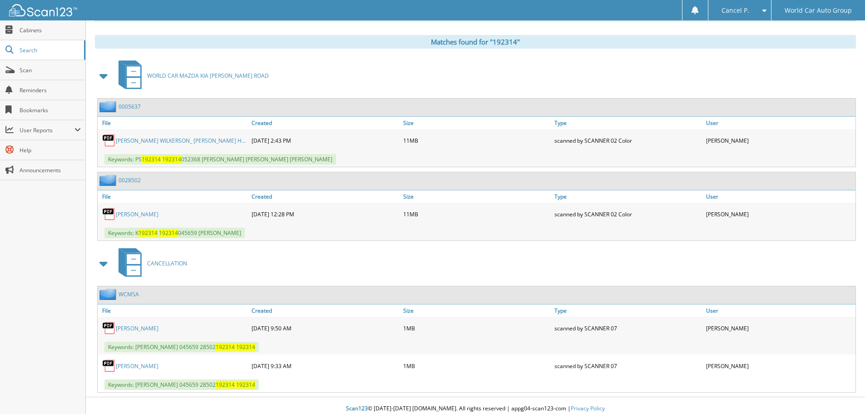
click at [148, 144] on link "DOMONIQUE RAY WILKERSON_ ALISA SHAE H..." at bounding box center [181, 141] width 130 height 8
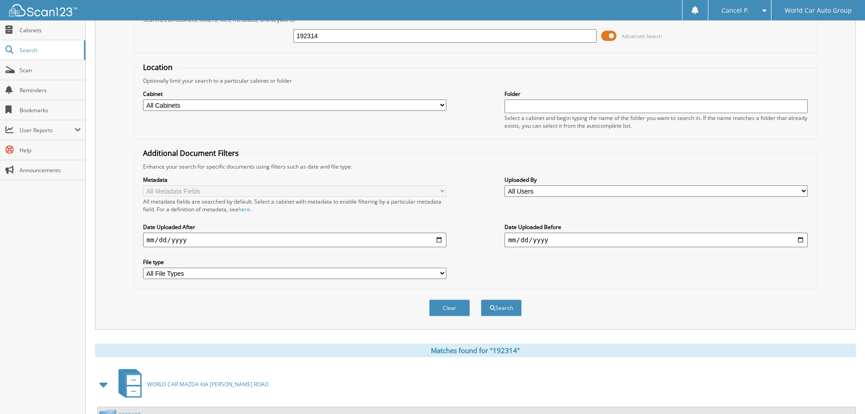
scroll to position [0, 0]
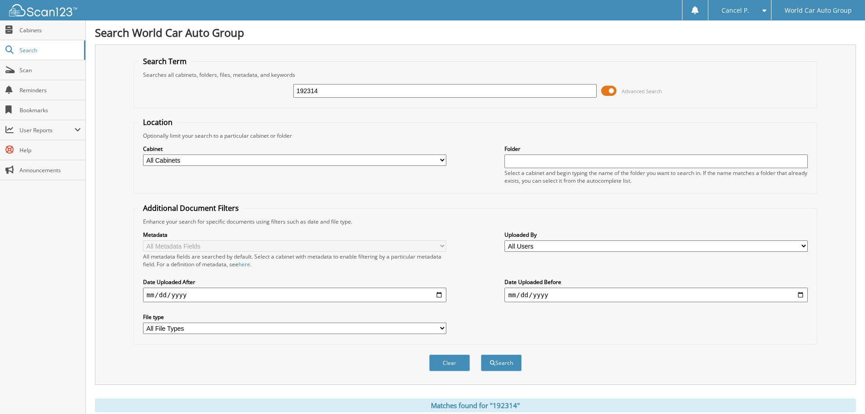
drag, startPoint x: 319, startPoint y: 94, endPoint x: 256, endPoint y: 108, distance: 64.3
click at [259, 107] on fieldset "Search Term Searches all cabinets, folders, files, metadata, and keywords 19231…" at bounding box center [476, 82] width 684 height 52
type input "207809"
click at [481, 354] on button "Search" at bounding box center [501, 362] width 41 height 17
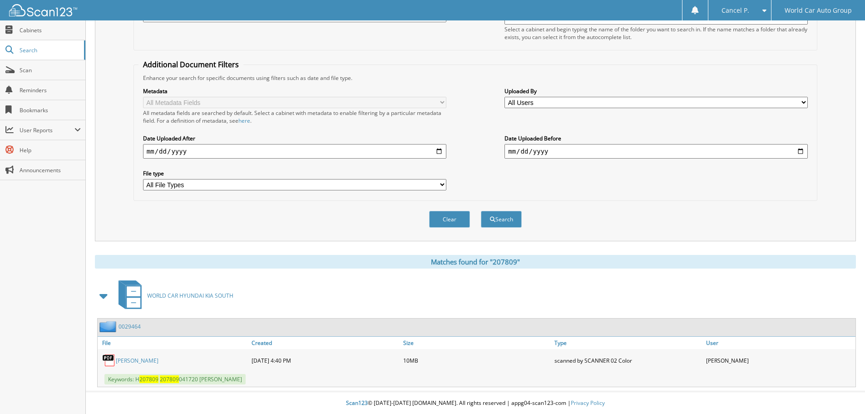
scroll to position [144, 0]
click at [155, 368] on div "OLGA LORENA GUTIERREZ" at bounding box center [174, 360] width 152 height 18
click at [161, 364] on div "OLGA LORENA GUTIERREZ" at bounding box center [174, 360] width 152 height 18
click at [164, 355] on div "OLGA LORENA GUTIERREZ" at bounding box center [174, 360] width 152 height 18
click at [159, 361] on link "OLGA LORENA GUTIERREZ" at bounding box center [137, 360] width 43 height 8
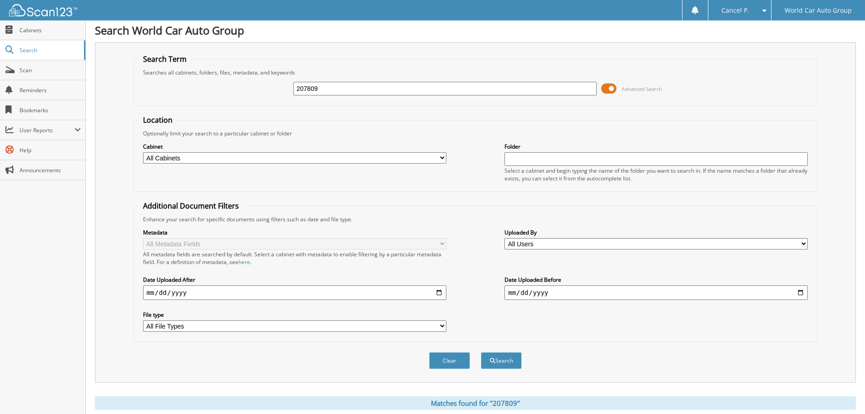
scroll to position [0, 0]
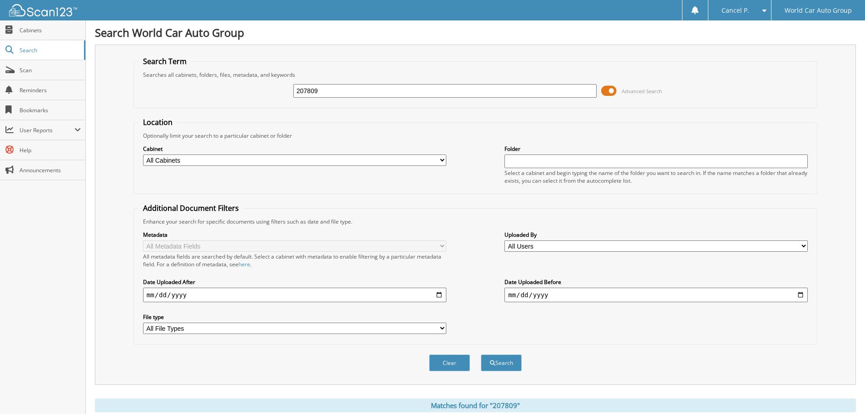
drag, startPoint x: 323, startPoint y: 89, endPoint x: 260, endPoint y: 101, distance: 64.2
click at [271, 99] on div "207809 Advanced Search" at bounding box center [476, 91] width 674 height 25
type input "110803"
click at [481, 354] on button "Search" at bounding box center [501, 362] width 41 height 17
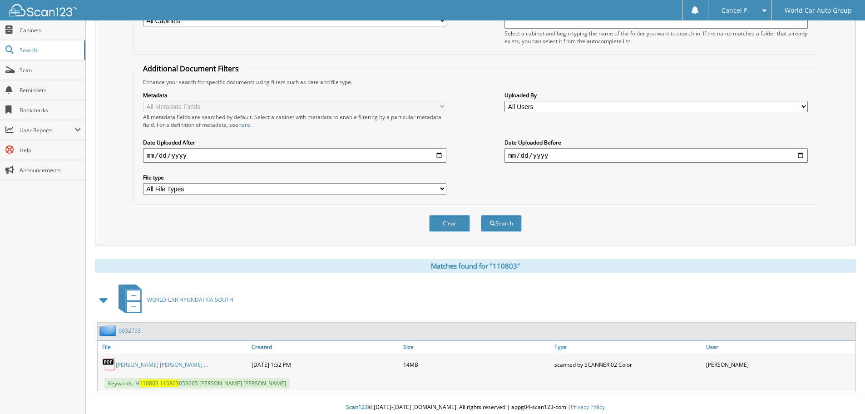
scroll to position [144, 0]
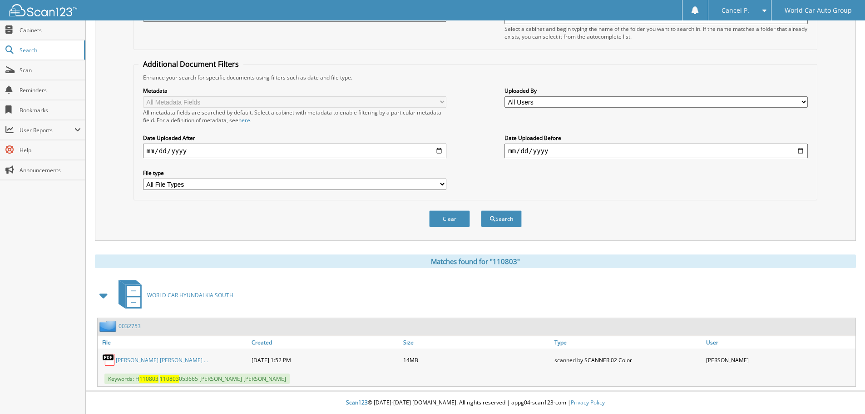
click at [190, 362] on link "[PERSON_NAME] [PERSON_NAME] ..." at bounding box center [162, 360] width 92 height 8
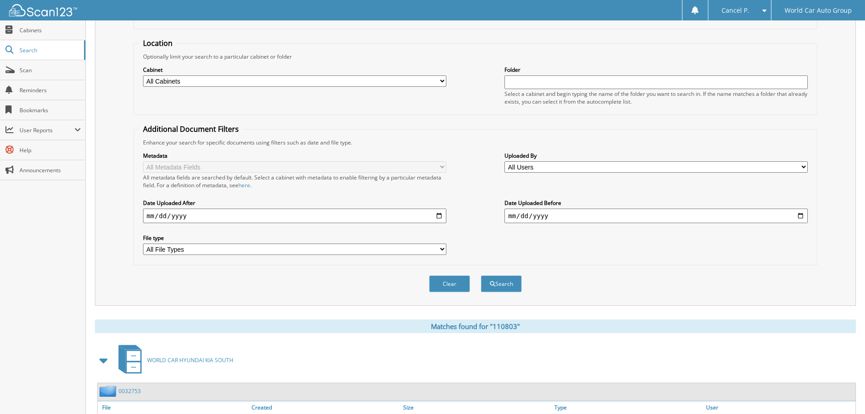
scroll to position [0, 0]
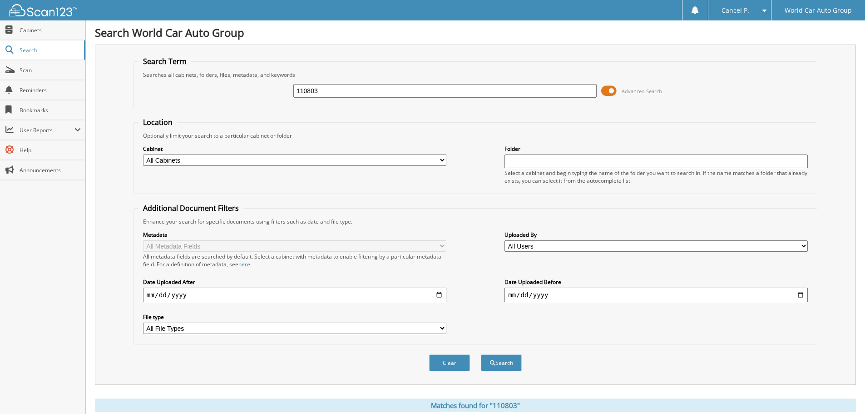
drag, startPoint x: 326, startPoint y: 93, endPoint x: 246, endPoint y: 102, distance: 80.9
click at [251, 102] on div "110803 Advanced Search" at bounding box center [476, 91] width 674 height 25
type input "323638"
click at [481, 354] on button "Search" at bounding box center [501, 362] width 41 height 17
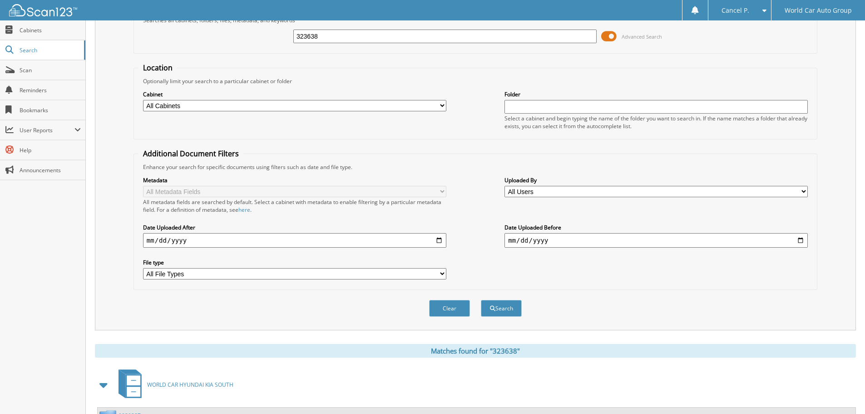
scroll to position [144, 0]
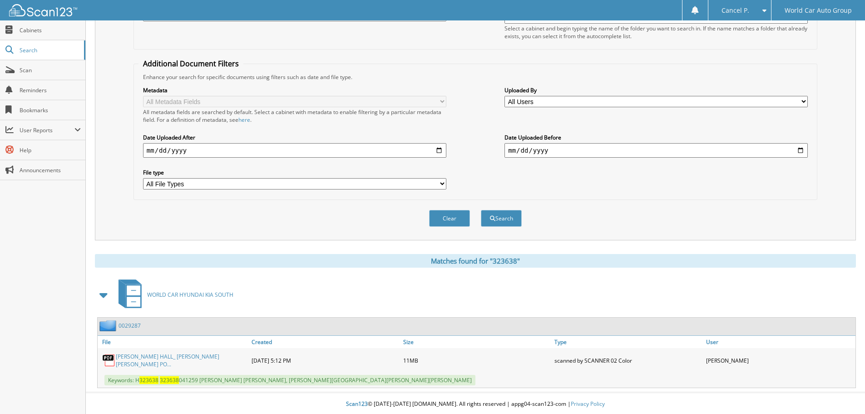
click at [165, 363] on link "DANIEL LEE DEAN HALL_ CRYSTAL ANNE PO..." at bounding box center [181, 360] width 131 height 15
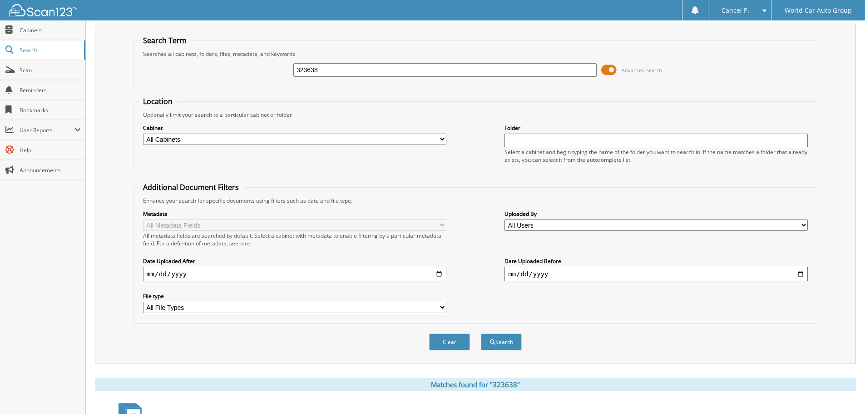
scroll to position [8, 0]
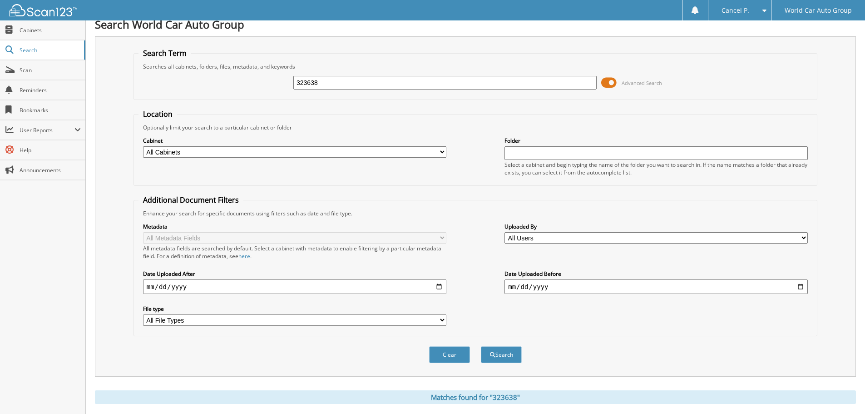
drag, startPoint x: 331, startPoint y: 84, endPoint x: 244, endPoint y: 94, distance: 86.8
click at [247, 92] on div "323638 Advanced Search" at bounding box center [476, 82] width 674 height 25
type input "256187"
click at [481, 346] on button "Search" at bounding box center [501, 354] width 41 height 17
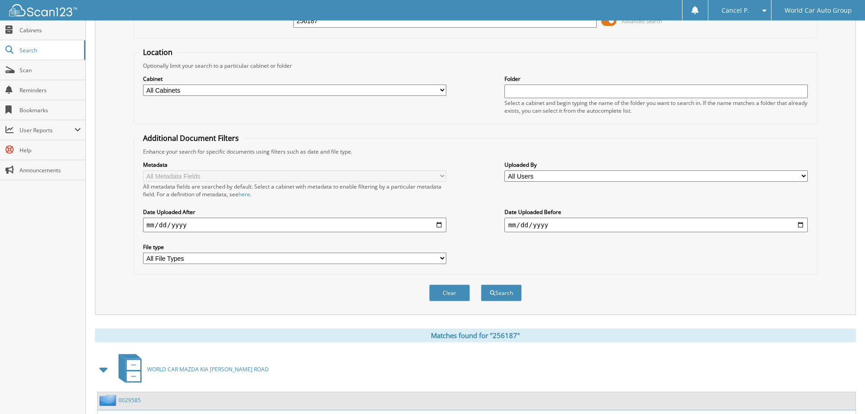
scroll to position [144, 0]
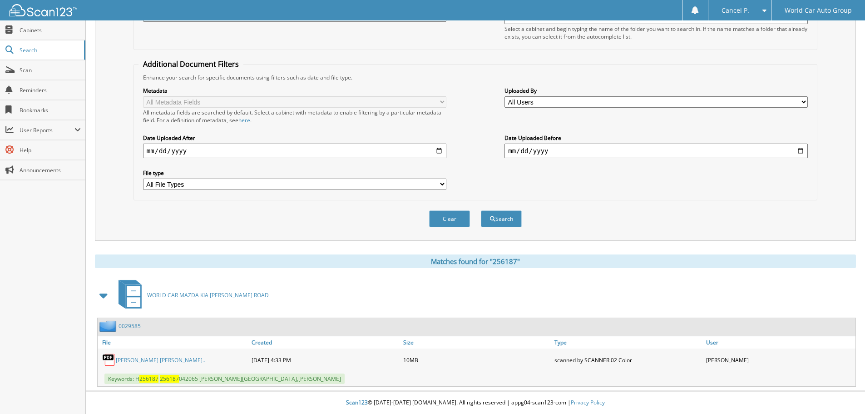
click at [194, 357] on link "[PERSON_NAME] [PERSON_NAME].." at bounding box center [160, 360] width 89 height 8
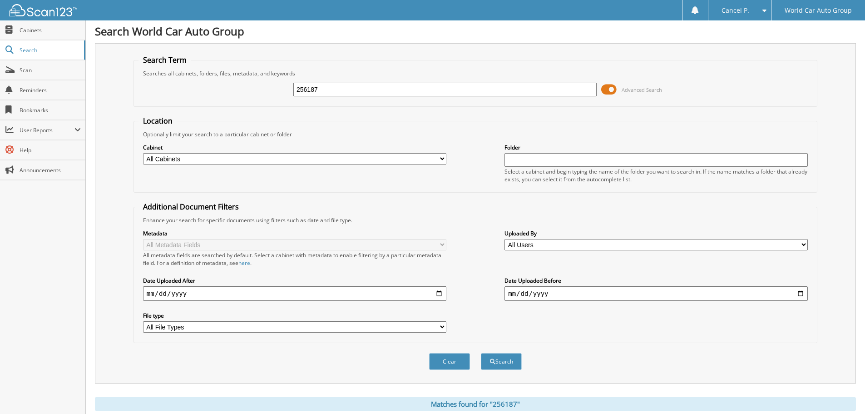
scroll to position [0, 0]
drag, startPoint x: 346, startPoint y: 93, endPoint x: 282, endPoint y: 94, distance: 64.1
click at [285, 92] on div "256187 Advanced Search" at bounding box center [476, 91] width 674 height 25
type input "527797"
click at [481, 354] on button "Search" at bounding box center [501, 362] width 41 height 17
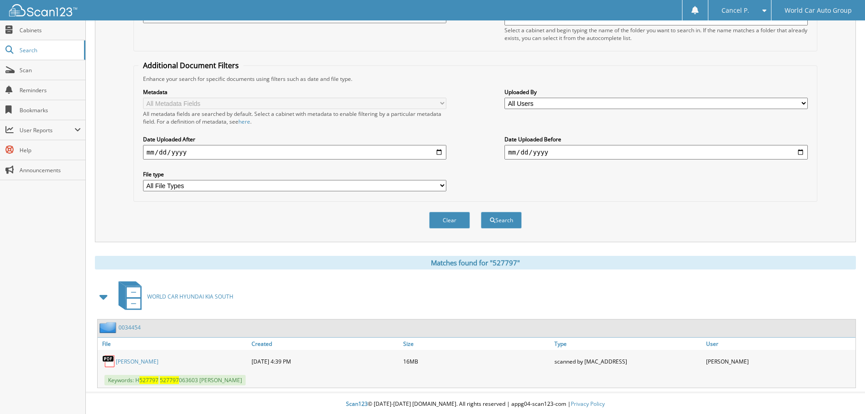
scroll to position [144, 0]
click at [133, 361] on link "[PERSON_NAME]" at bounding box center [137, 360] width 43 height 8
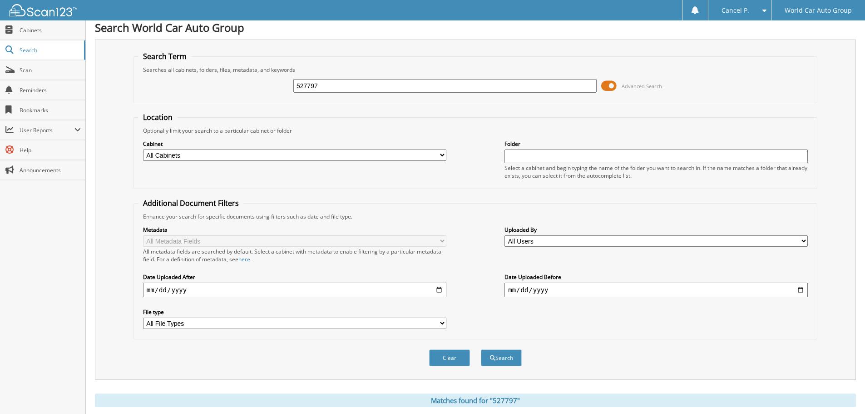
scroll to position [0, 0]
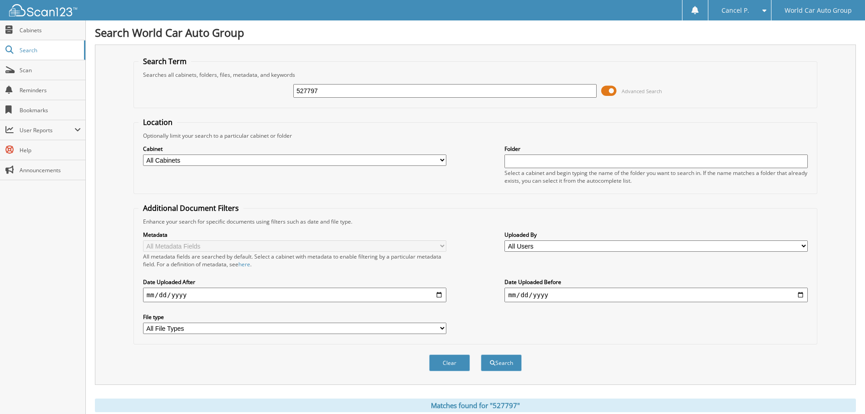
drag, startPoint x: 338, startPoint y: 89, endPoint x: 243, endPoint y: 104, distance: 96.6
click at [244, 103] on div "527797 Advanced Search" at bounding box center [476, 91] width 674 height 25
type input "595885"
click at [481, 354] on button "Search" at bounding box center [501, 362] width 41 height 17
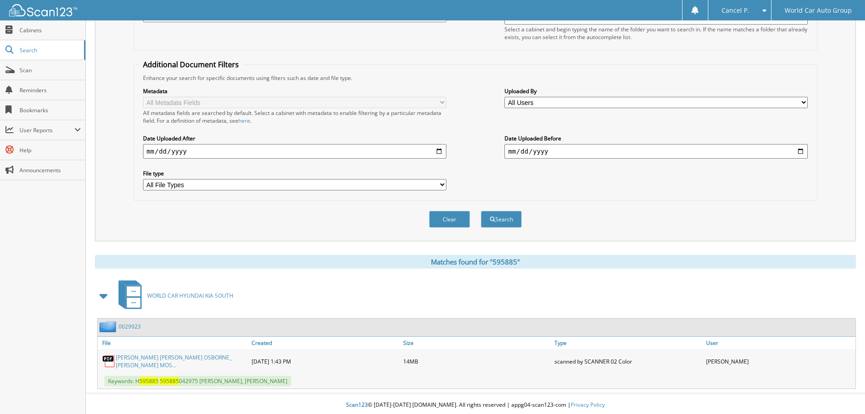
scroll to position [144, 0]
click at [173, 358] on link "MARIA ISABEL OSBORNE_ ANGEL OSIEL MOS..." at bounding box center [181, 360] width 131 height 15
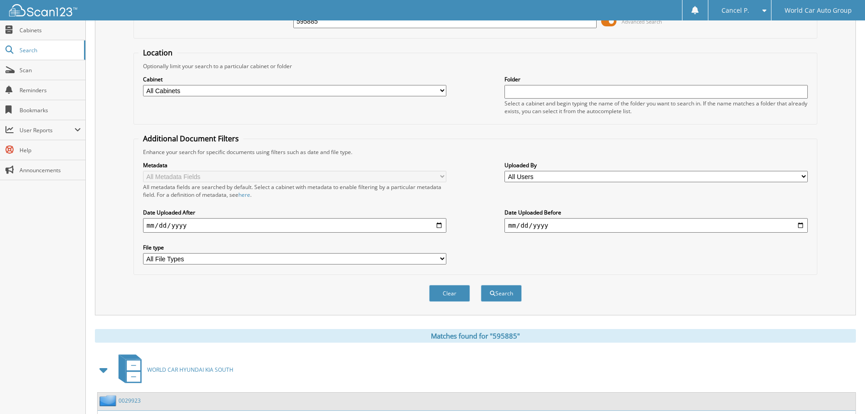
scroll to position [0, 0]
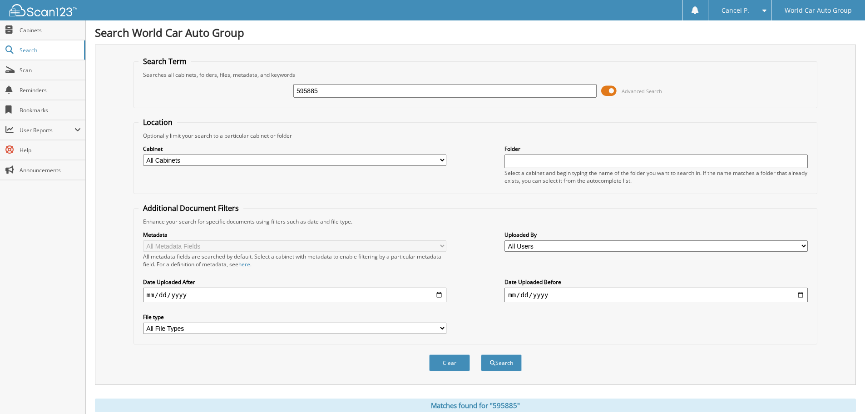
drag, startPoint x: 318, startPoint y: 95, endPoint x: 278, endPoint y: 103, distance: 40.6
click at [278, 103] on div "595885 Advanced Search" at bounding box center [476, 91] width 674 height 25
type input "151074"
click at [481, 354] on button "Search" at bounding box center [501, 362] width 41 height 17
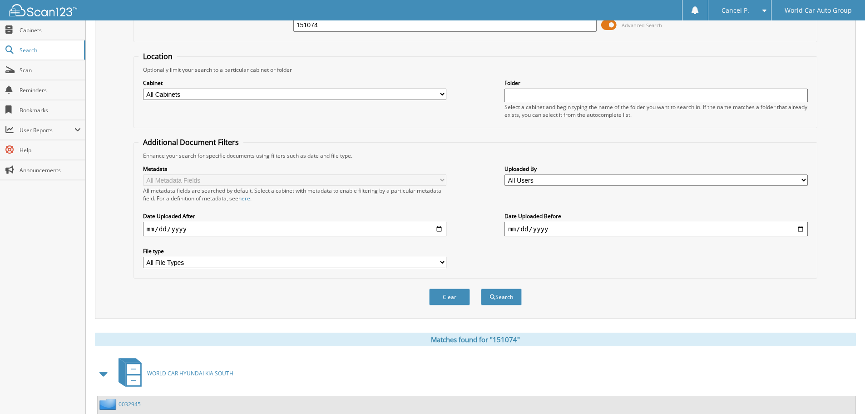
scroll to position [144, 0]
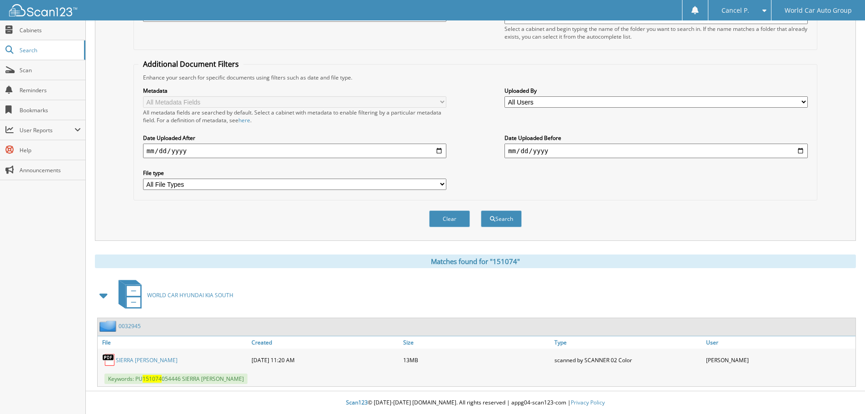
click at [158, 361] on link "SIERRA LEANNE SPICER" at bounding box center [147, 360] width 62 height 8
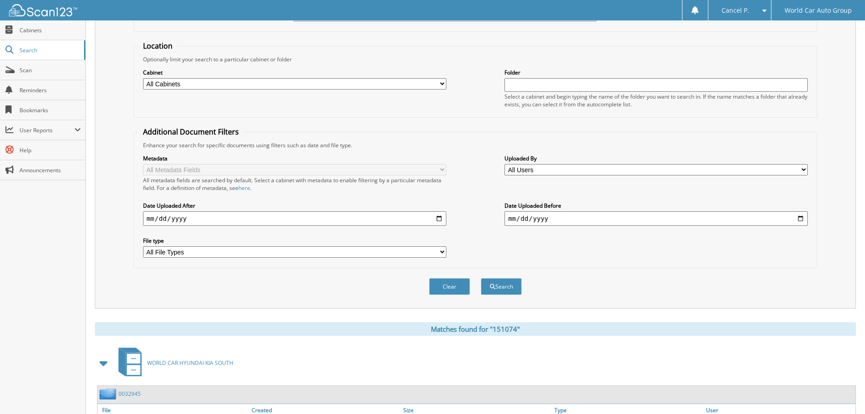
scroll to position [8, 0]
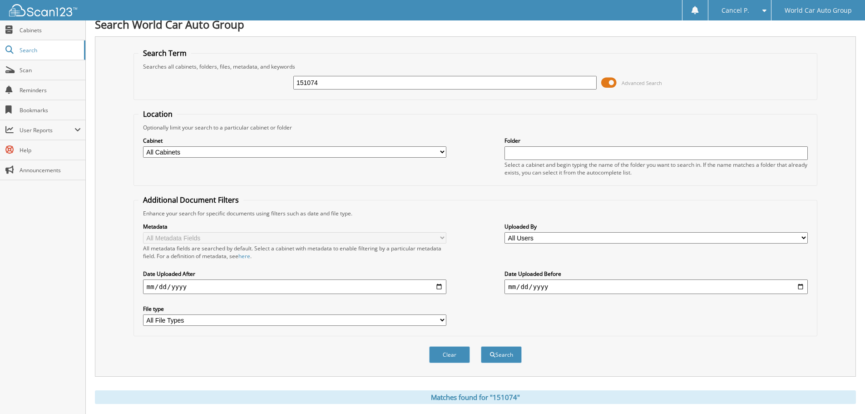
drag, startPoint x: 347, startPoint y: 80, endPoint x: 225, endPoint y: 85, distance: 121.4
click at [226, 85] on div "151074 Advanced Search" at bounding box center [476, 82] width 674 height 25
click at [338, 87] on input "151074" at bounding box center [444, 83] width 303 height 14
click at [339, 87] on input "151074" at bounding box center [444, 83] width 303 height 14
drag, startPoint x: 339, startPoint y: 87, endPoint x: 256, endPoint y: 93, distance: 82.9
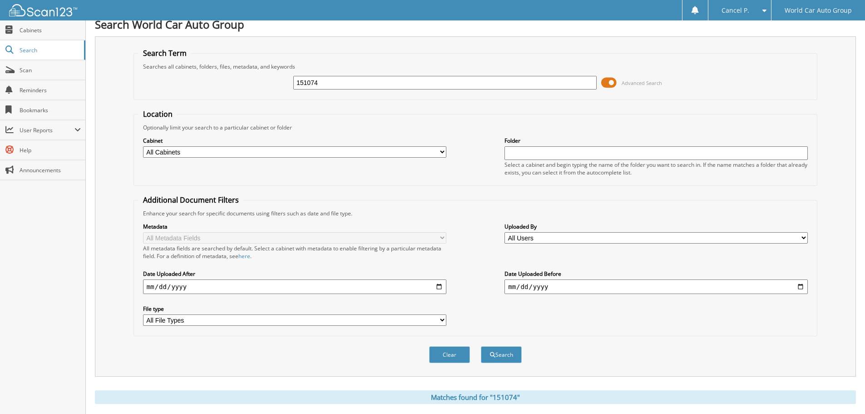
click at [256, 92] on div "151074 Advanced Search" at bounding box center [476, 82] width 674 height 25
type input "168974"
click at [481, 346] on button "Search" at bounding box center [501, 354] width 41 height 17
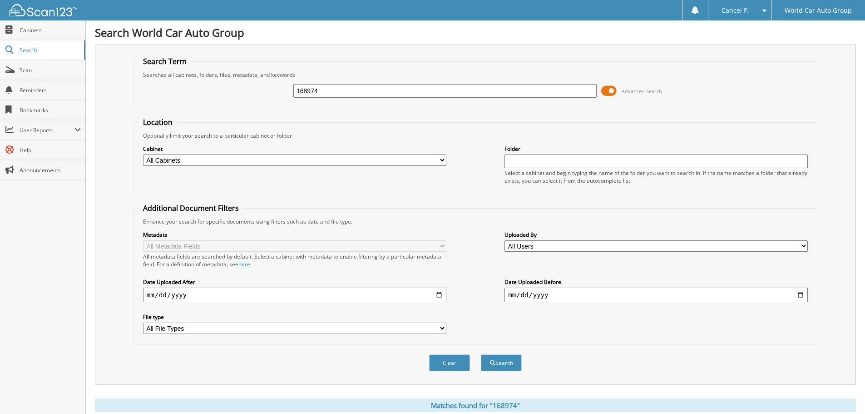
scroll to position [144, 0]
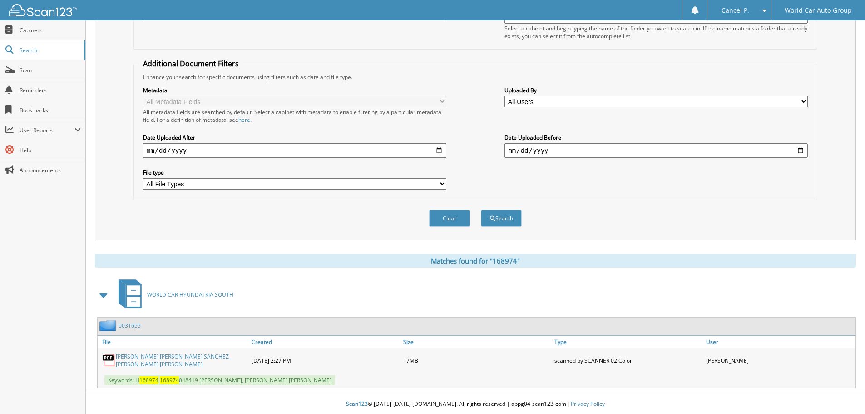
click at [157, 358] on link "[PERSON_NAME] [PERSON_NAME] SANCHEZ_ [PERSON_NAME] [PERSON_NAME]" at bounding box center [181, 360] width 131 height 15
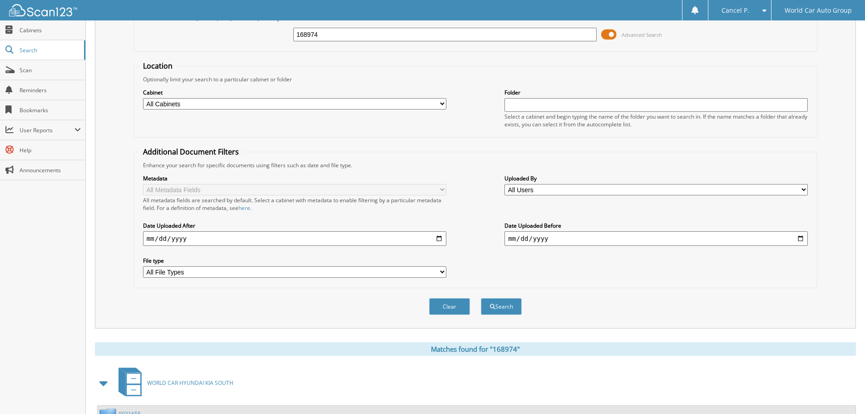
scroll to position [54, 0]
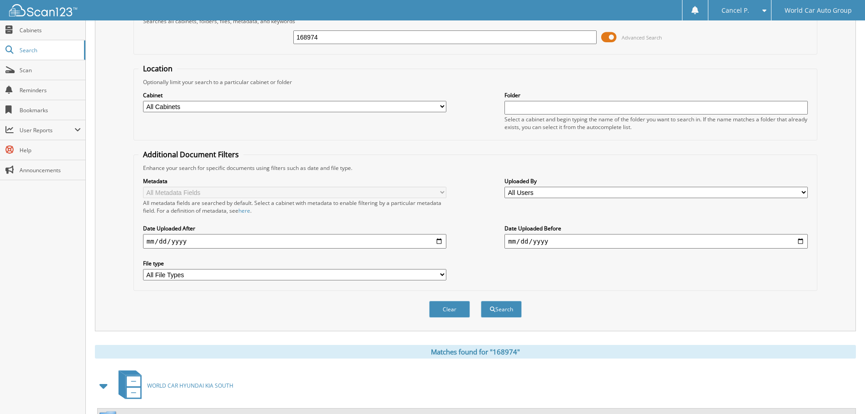
drag, startPoint x: 344, startPoint y: 42, endPoint x: 282, endPoint y: 43, distance: 62.7
click at [283, 42] on div "168974 Advanced Search" at bounding box center [476, 37] width 674 height 25
type input "178111"
click at [481, 301] on button "Search" at bounding box center [501, 309] width 41 height 17
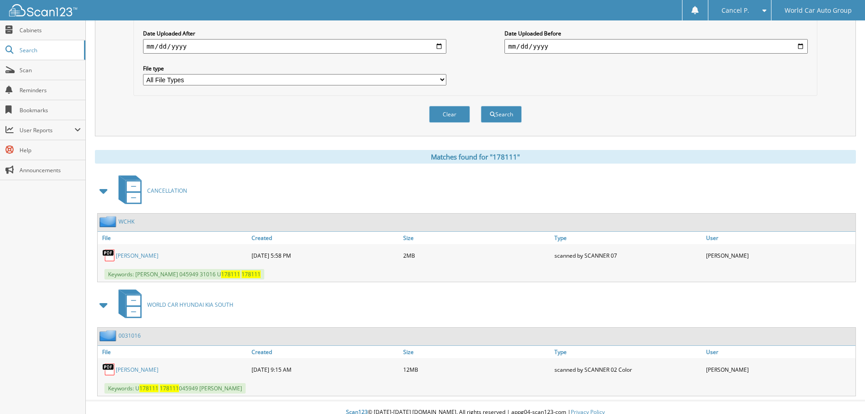
scroll to position [258, 0]
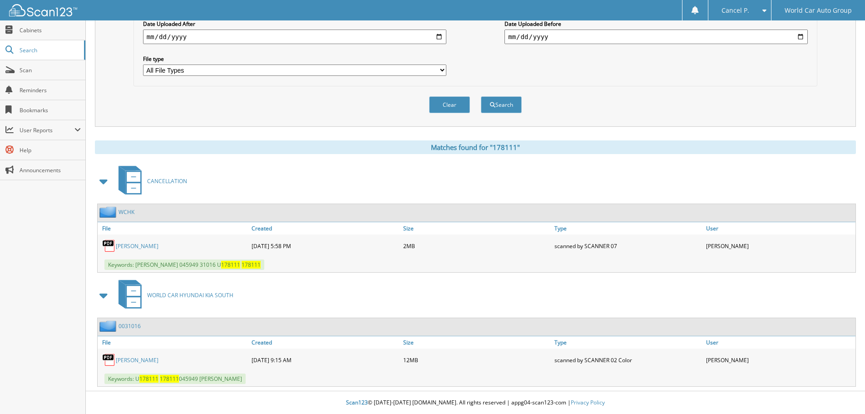
click at [159, 245] on link "TYRONE JEFFERSON" at bounding box center [137, 246] width 43 height 8
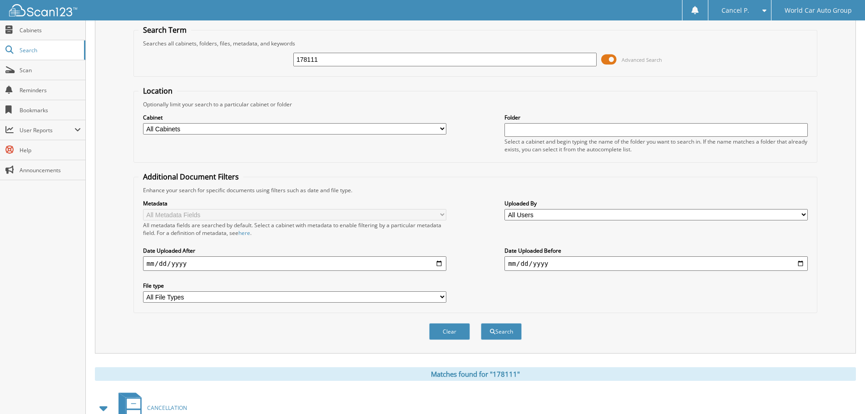
drag, startPoint x: 329, startPoint y: 61, endPoint x: 268, endPoint y: 69, distance: 61.4
click at [268, 69] on div "178111 Advanced Search" at bounding box center [476, 59] width 674 height 25
type input "178111"
click at [481, 323] on button "Search" at bounding box center [501, 331] width 41 height 17
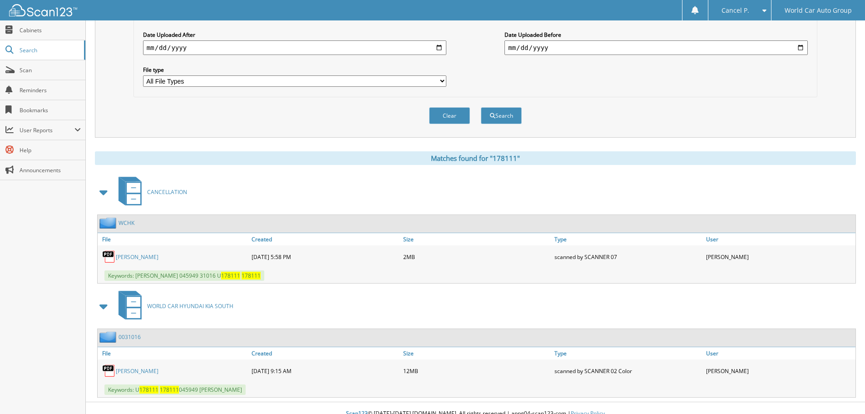
scroll to position [258, 0]
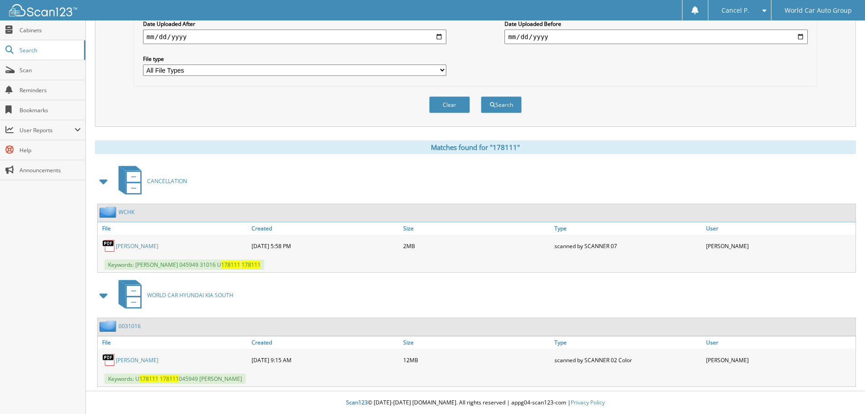
click at [145, 357] on link "[PERSON_NAME]" at bounding box center [137, 360] width 43 height 8
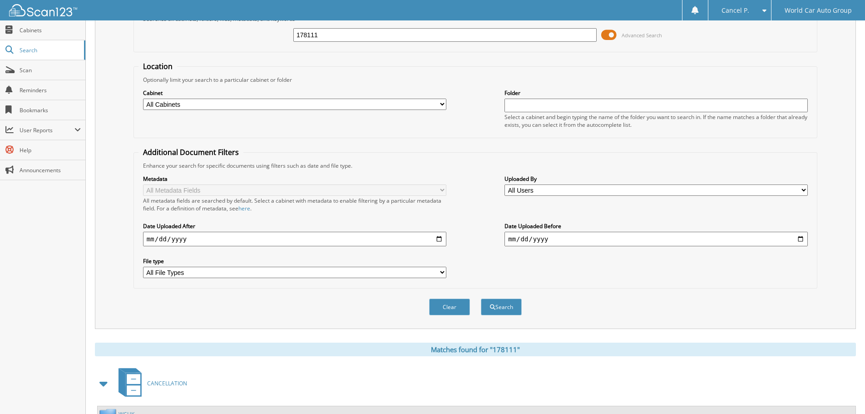
scroll to position [0, 0]
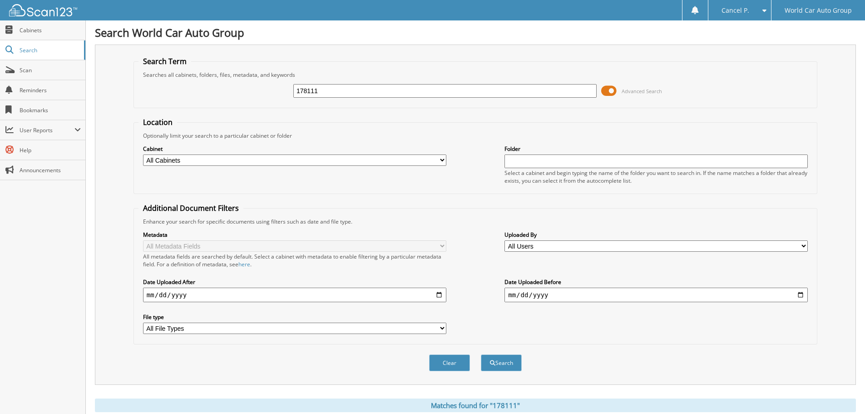
drag, startPoint x: 327, startPoint y: 88, endPoint x: 258, endPoint y: 103, distance: 70.8
click at [258, 103] on div "178111 Advanced Search" at bounding box center [476, 91] width 674 height 25
type input "075848"
click at [481, 354] on button "Search" at bounding box center [501, 362] width 41 height 17
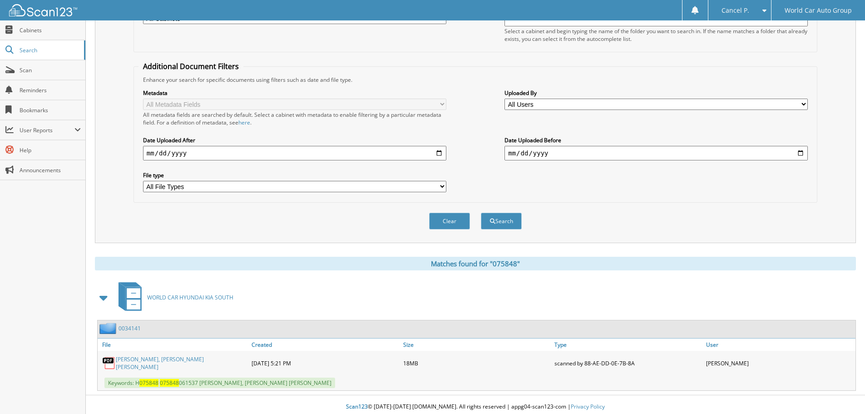
scroll to position [144, 0]
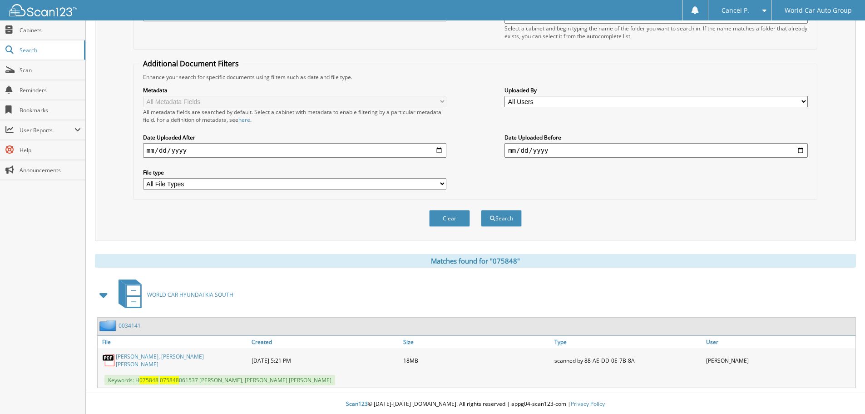
click at [153, 361] on link "GABRIEL P LOPEZ, DESIREE DANIELLE LOPEZ" at bounding box center [181, 360] width 131 height 15
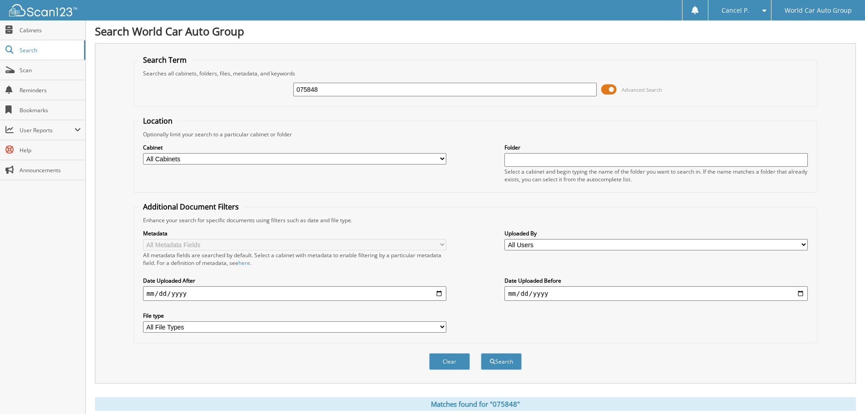
scroll to position [0, 0]
drag, startPoint x: 334, startPoint y: 85, endPoint x: 243, endPoint y: 102, distance: 92.5
click at [243, 102] on div "075848 Advanced Search" at bounding box center [476, 91] width 674 height 25
type input "129948"
click at [481, 354] on button "Search" at bounding box center [501, 362] width 41 height 17
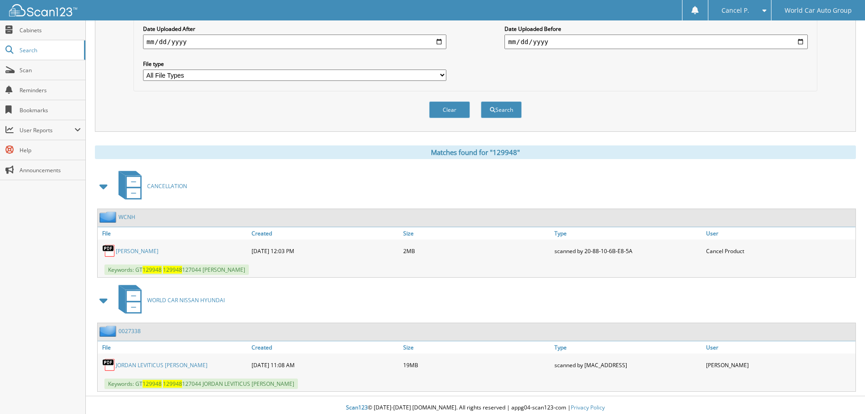
scroll to position [258, 0]
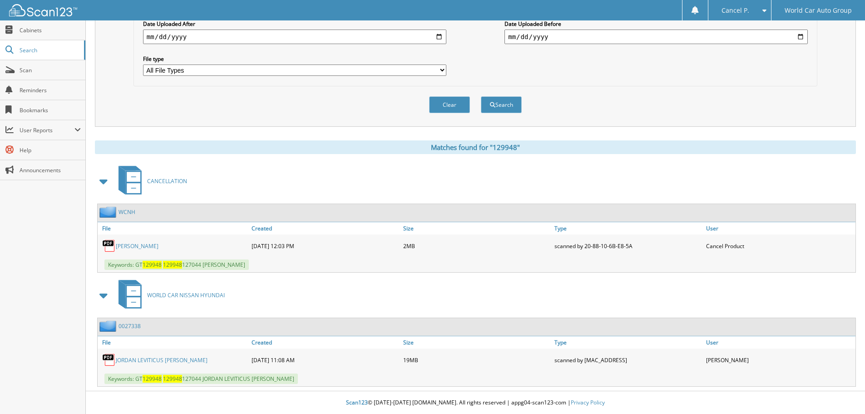
click at [159, 247] on link "[PERSON_NAME]" at bounding box center [137, 246] width 43 height 8
click at [158, 359] on link "JORDAN LEVITICUS [PERSON_NAME]" at bounding box center [162, 360] width 92 height 8
click at [189, 360] on link "JORDAN LEVITICUS [PERSON_NAME]" at bounding box center [162, 360] width 92 height 8
click at [181, 360] on link "JORDAN LEVITICUS [PERSON_NAME]" at bounding box center [162, 360] width 92 height 8
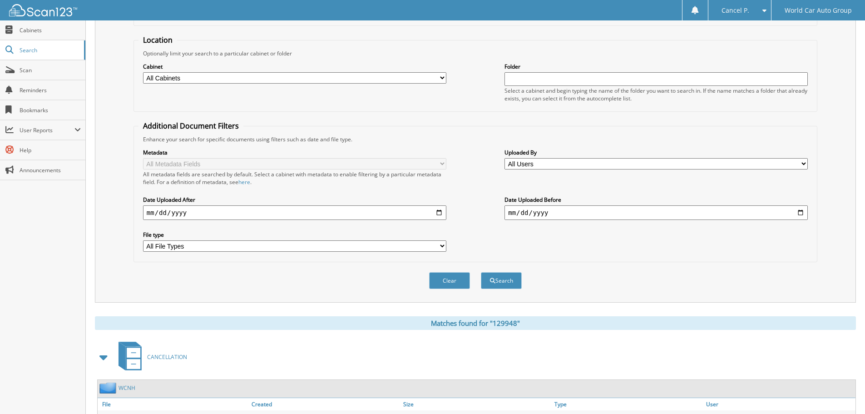
scroll to position [0, 0]
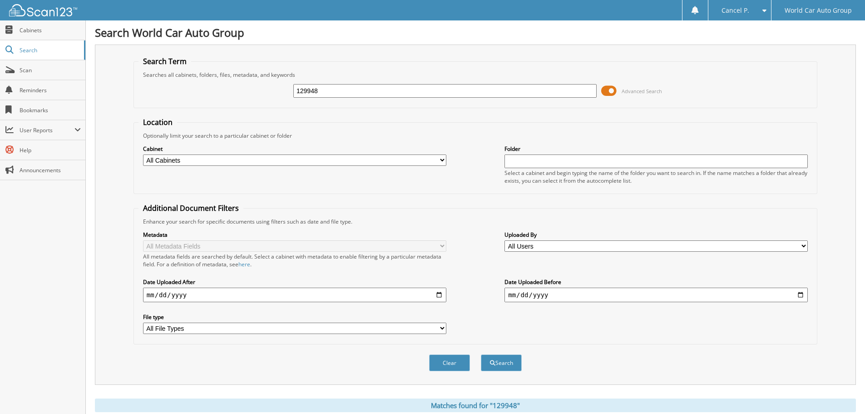
drag, startPoint x: 362, startPoint y: 83, endPoint x: 222, endPoint y: 95, distance: 140.5
click at [222, 95] on div "129948 Advanced Search" at bounding box center [476, 91] width 674 height 25
drag, startPoint x: 334, startPoint y: 91, endPoint x: 258, endPoint y: 95, distance: 76.4
click at [265, 95] on div "129948 Advanced Search" at bounding box center [476, 91] width 674 height 25
type input "6"
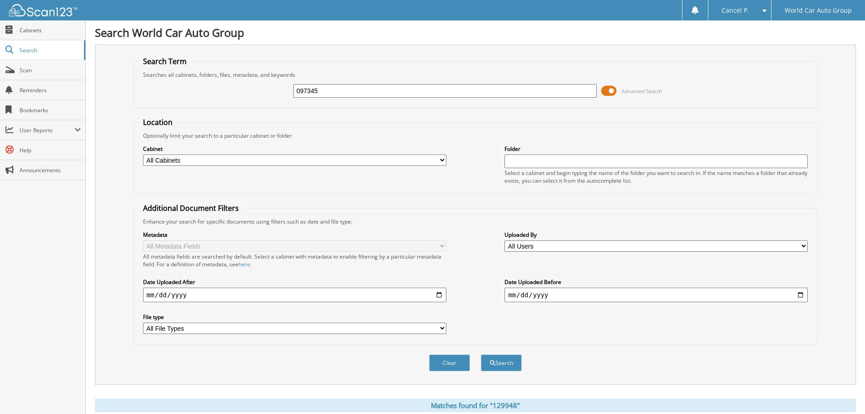
type input "097345"
click at [481, 354] on button "Search" at bounding box center [501, 362] width 41 height 17
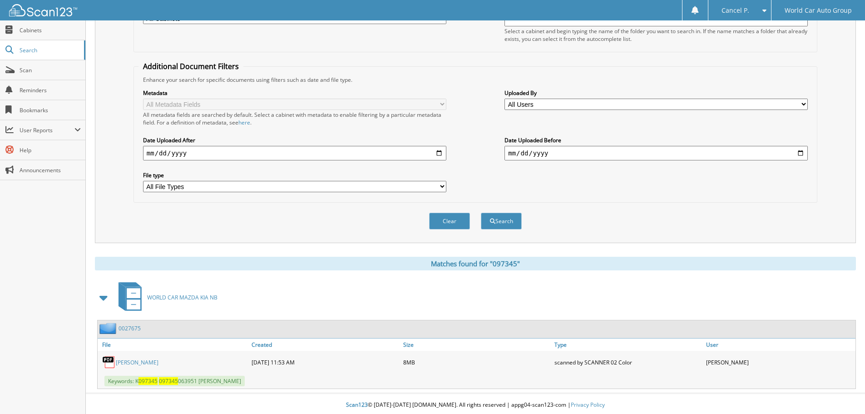
scroll to position [144, 0]
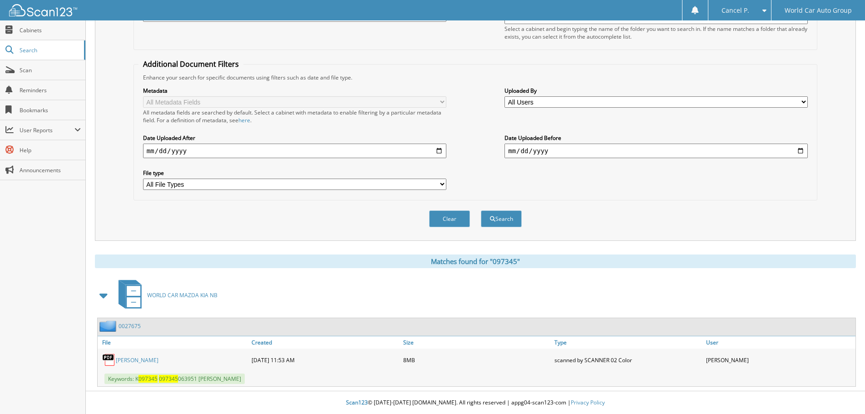
click at [146, 358] on link "[PERSON_NAME]" at bounding box center [137, 360] width 43 height 8
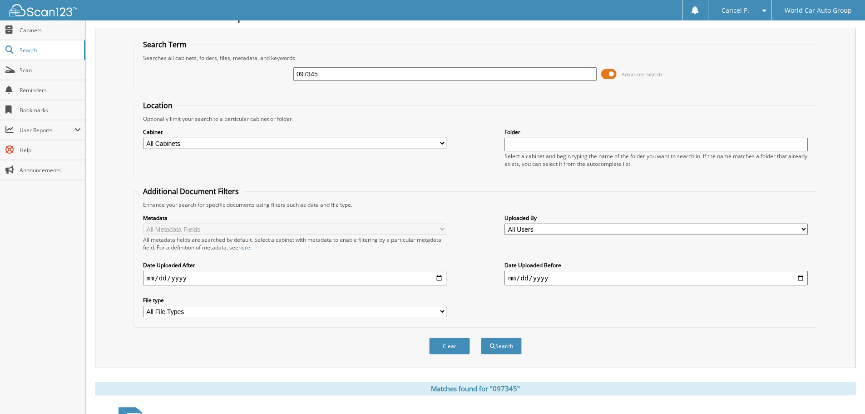
scroll to position [0, 0]
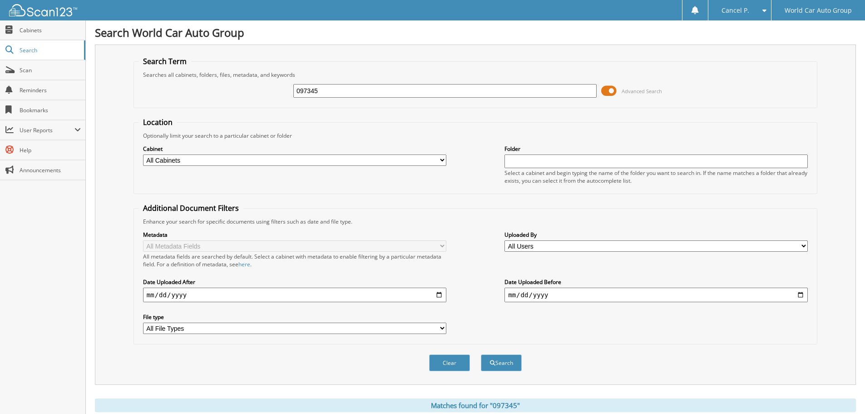
drag, startPoint x: 346, startPoint y: 90, endPoint x: 204, endPoint y: 129, distance: 147.3
click at [204, 129] on form "Search Term Searches all cabinets, folders, files, metadata, and keywords 09734…" at bounding box center [476, 218] width 684 height 325
type input "103530"
click at [481, 354] on button "Search" at bounding box center [501, 362] width 41 height 17
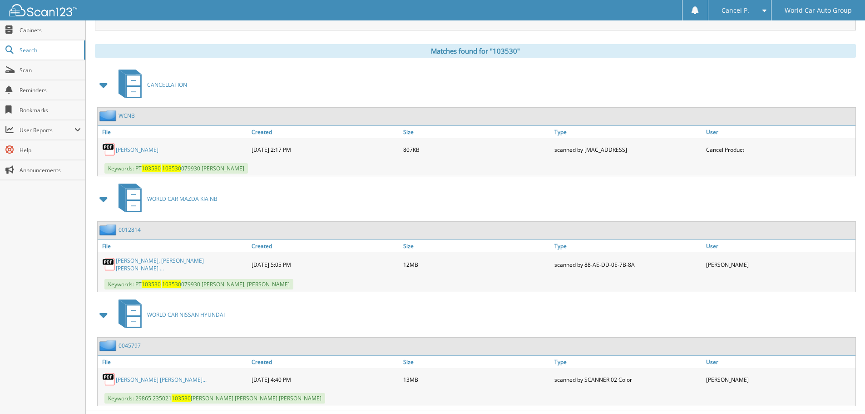
scroll to position [363, 0]
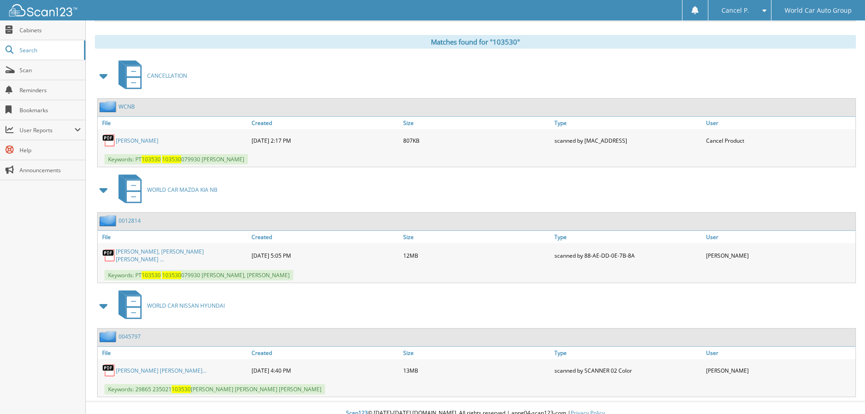
click at [159, 138] on link "[PERSON_NAME]" at bounding box center [137, 141] width 43 height 8
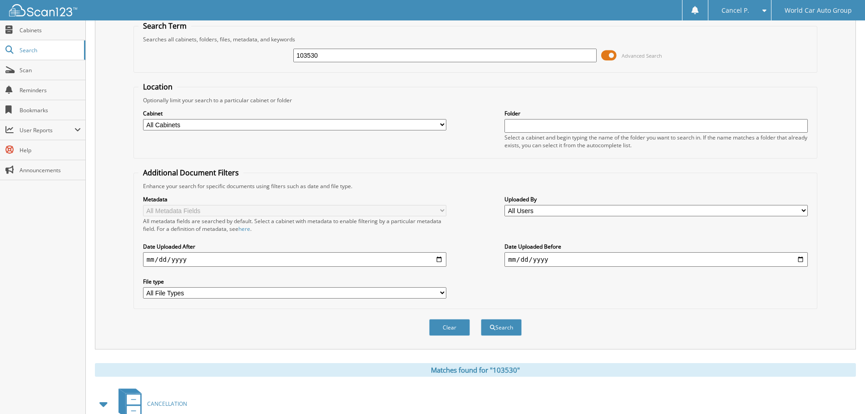
scroll to position [0, 0]
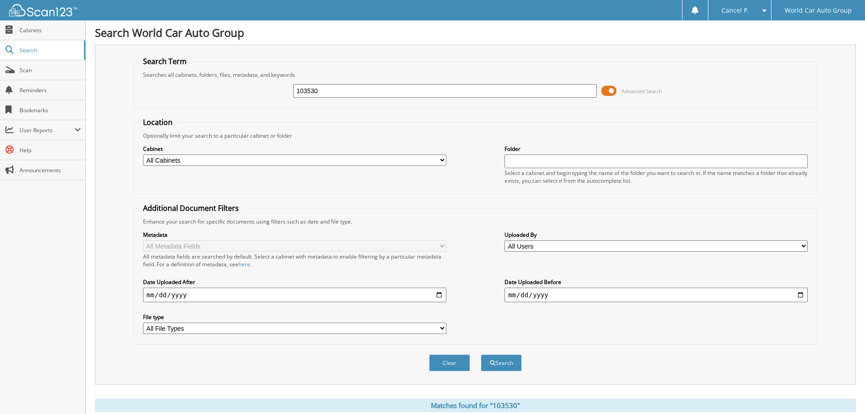
drag, startPoint x: 331, startPoint y: 91, endPoint x: 268, endPoint y: 92, distance: 63.6
click at [268, 92] on div "103530 Advanced Search" at bounding box center [476, 91] width 674 height 25
type input "357744"
click at [481, 354] on button "Search" at bounding box center [501, 362] width 41 height 17
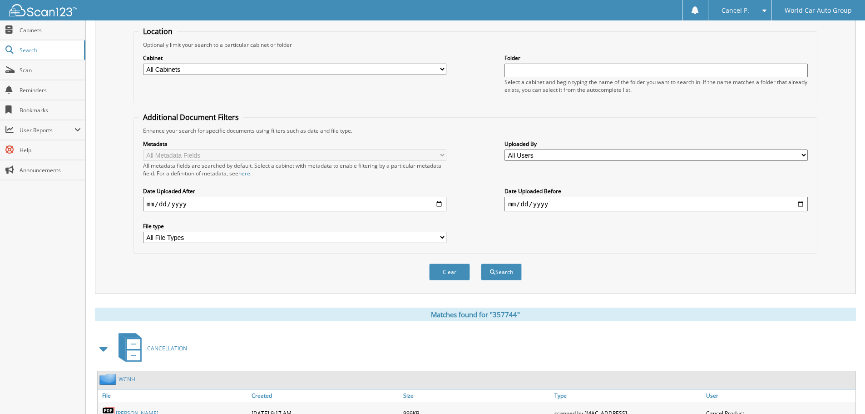
scroll to position [258, 0]
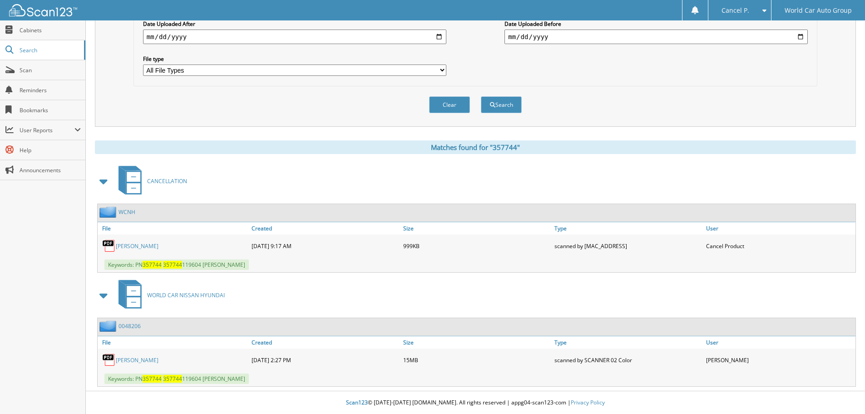
click at [150, 246] on link "JOCELYN JIMENEZ" at bounding box center [137, 246] width 43 height 8
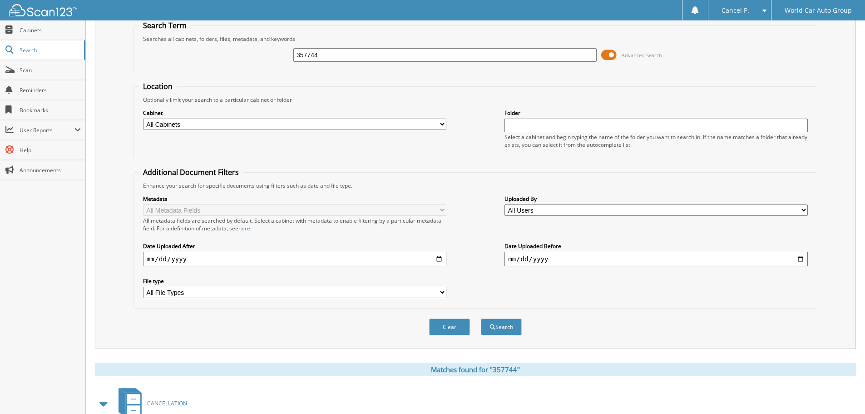
scroll to position [0, 0]
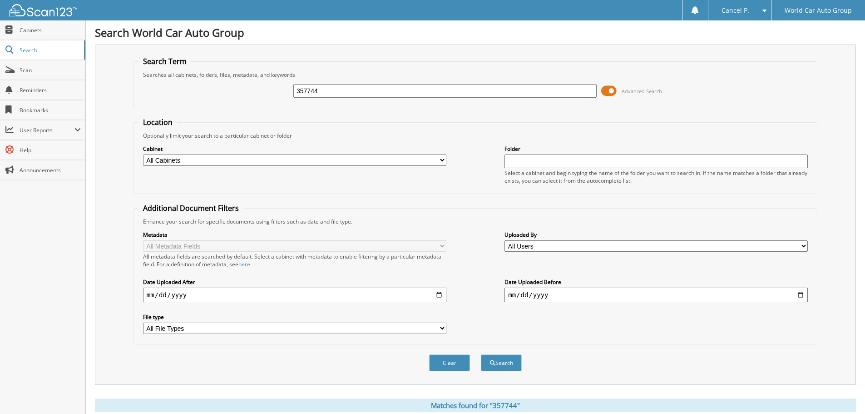
drag, startPoint x: 318, startPoint y: 89, endPoint x: 268, endPoint y: 98, distance: 51.2
click at [268, 98] on div "357744 Advanced Search" at bounding box center [476, 91] width 674 height 25
type input "117204"
click at [481, 354] on button "Search" at bounding box center [501, 362] width 41 height 17
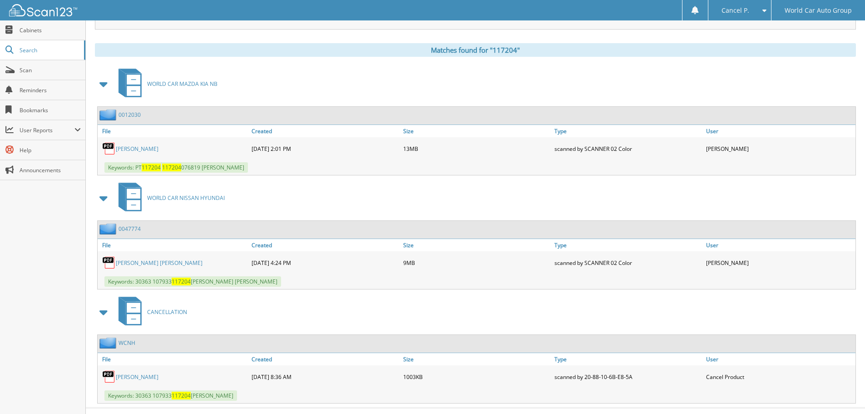
scroll to position [373, 0]
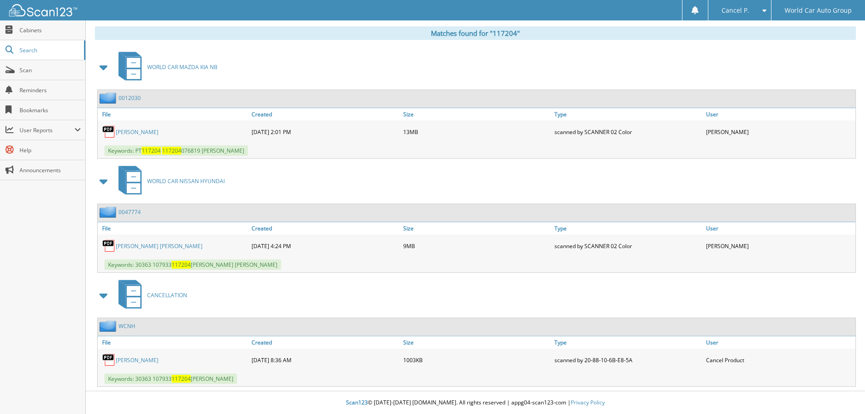
click at [148, 132] on link "KAILEE LYNN TATRO" at bounding box center [137, 132] width 43 height 8
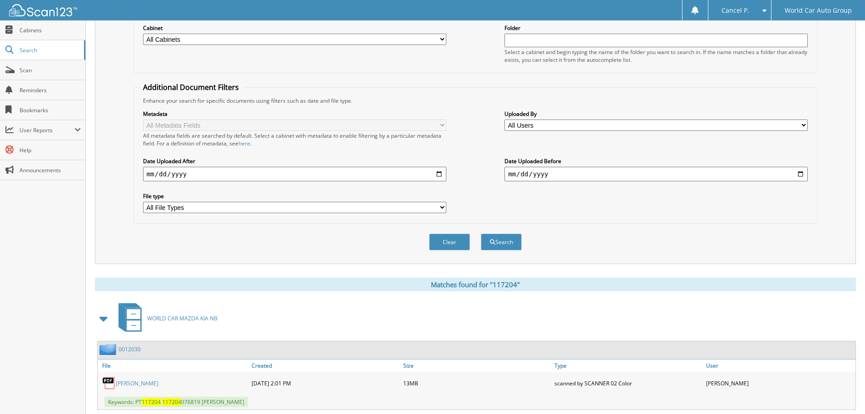
scroll to position [9, 0]
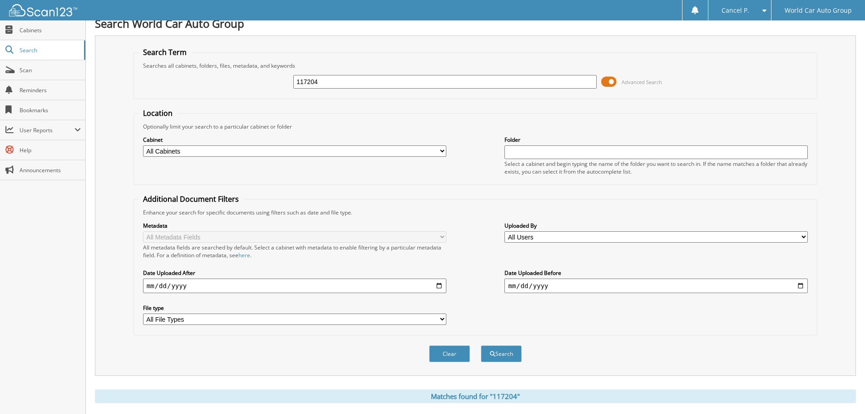
drag, startPoint x: 322, startPoint y: 83, endPoint x: 283, endPoint y: 89, distance: 40.0
click at [283, 89] on div "117204 Advanced Search" at bounding box center [476, 82] width 674 height 25
type input "038613"
click at [481, 345] on button "Search" at bounding box center [501, 353] width 41 height 17
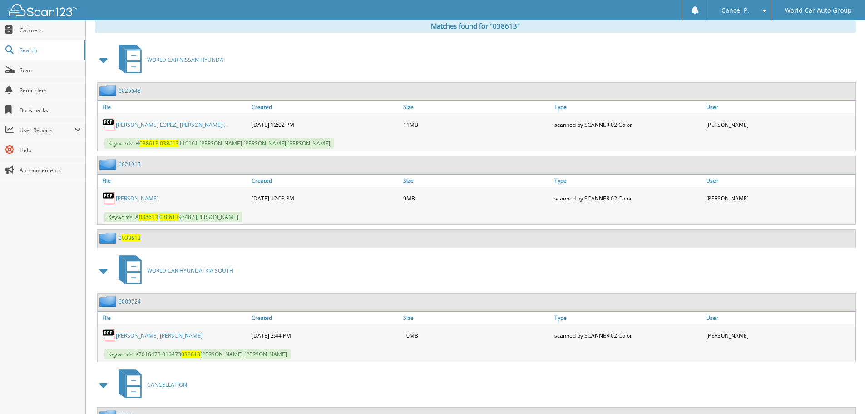
scroll to position [378, 0]
click at [156, 124] on link "[PERSON_NAME] LOPEZ_ [PERSON_NAME] ..." at bounding box center [172, 126] width 112 height 8
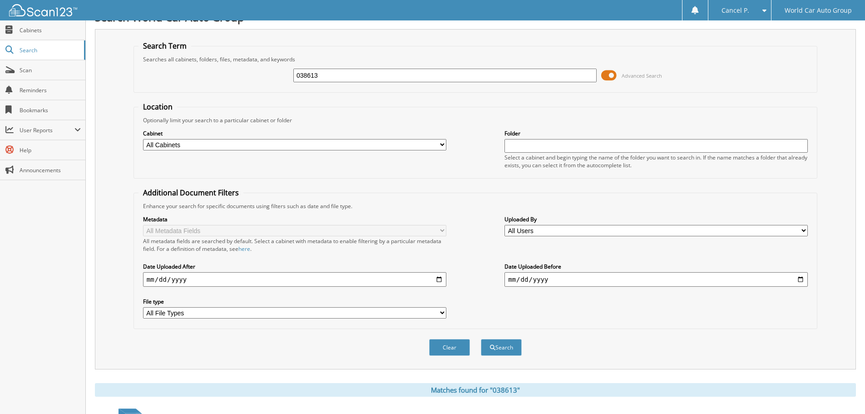
scroll to position [0, 0]
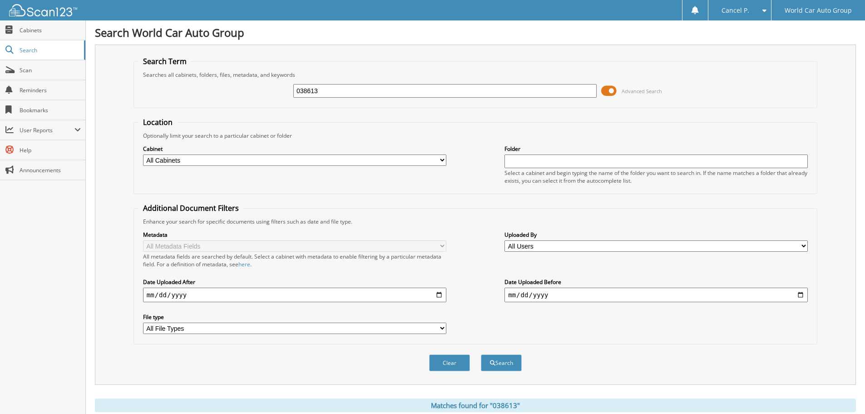
drag, startPoint x: 323, startPoint y: 92, endPoint x: 283, endPoint y: 98, distance: 40.4
click at [283, 98] on div "038613 Advanced Search" at bounding box center [476, 91] width 674 height 25
click at [317, 89] on input "038613" at bounding box center [444, 91] width 303 height 14
drag, startPoint x: 327, startPoint y: 90, endPoint x: 225, endPoint y: 89, distance: 101.8
click at [225, 89] on div "038613 Advanced Search" at bounding box center [476, 91] width 674 height 25
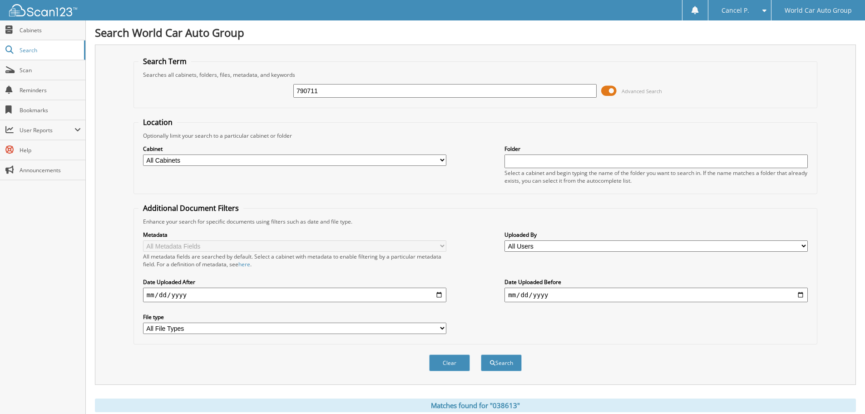
type input "790711"
click at [481, 354] on button "Search" at bounding box center [501, 362] width 41 height 17
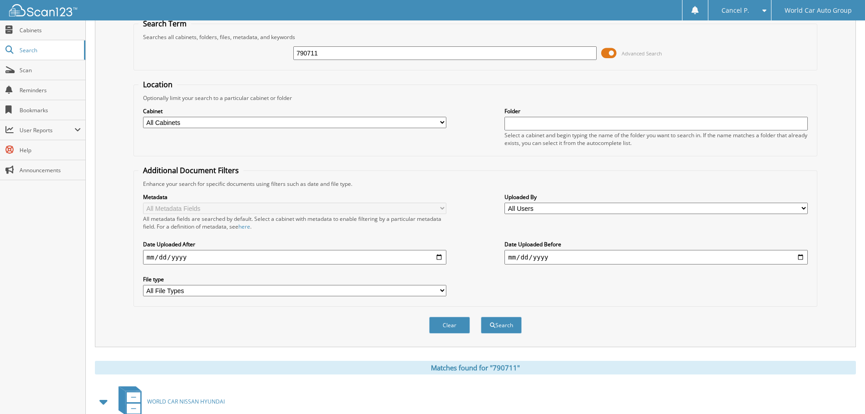
scroll to position [144, 0]
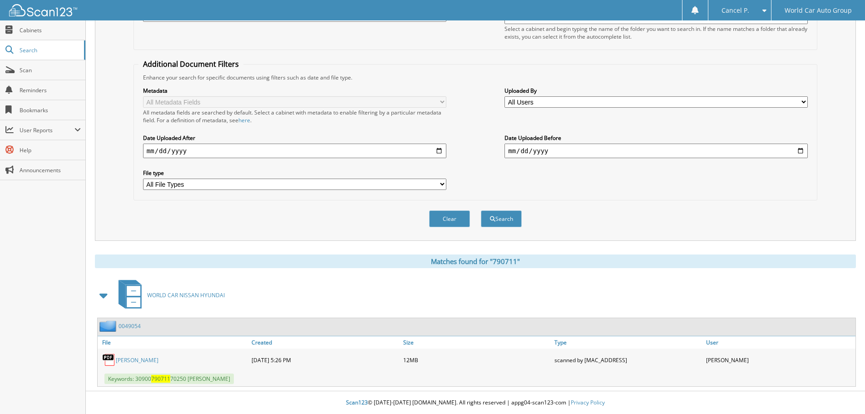
click at [143, 366] on div "[PERSON_NAME]" at bounding box center [174, 360] width 152 height 18
click at [147, 361] on link "[PERSON_NAME]" at bounding box center [137, 360] width 43 height 8
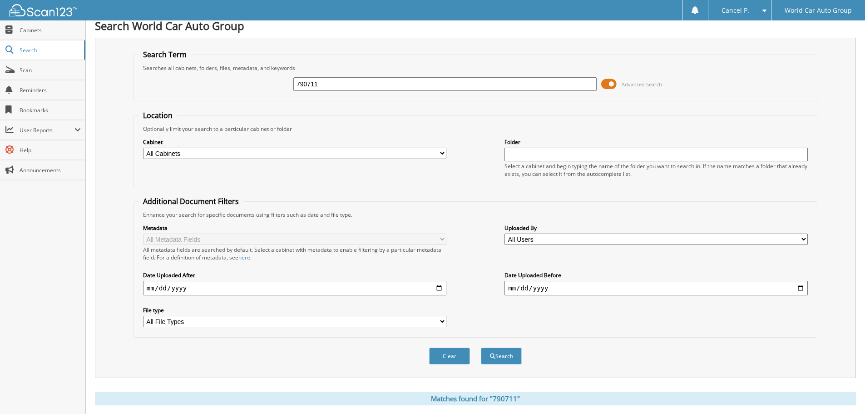
scroll to position [0, 0]
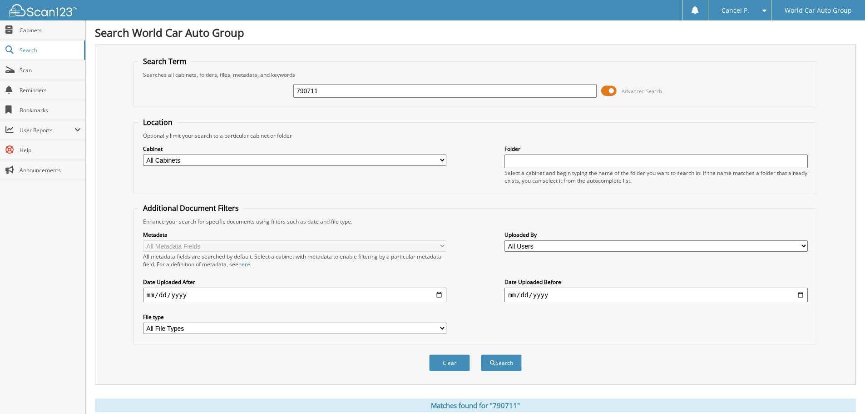
drag, startPoint x: 332, startPoint y: 90, endPoint x: 245, endPoint y: 84, distance: 87.0
click at [245, 84] on div "790711 Advanced Search" at bounding box center [476, 91] width 674 height 25
type input "610257"
click at [481, 354] on button "Search" at bounding box center [501, 362] width 41 height 17
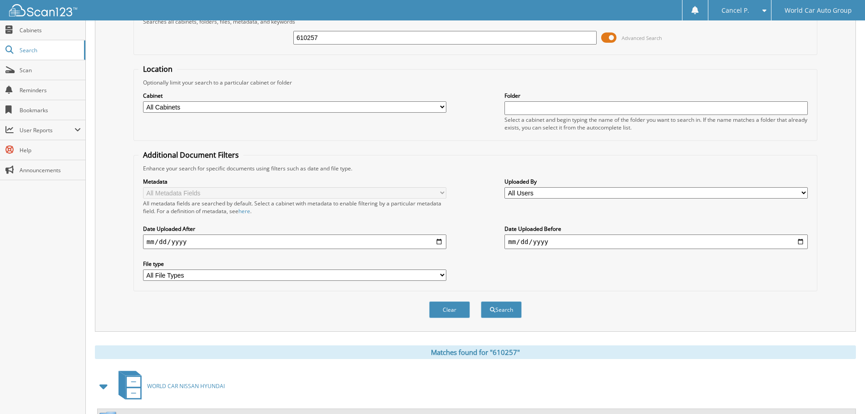
scroll to position [144, 0]
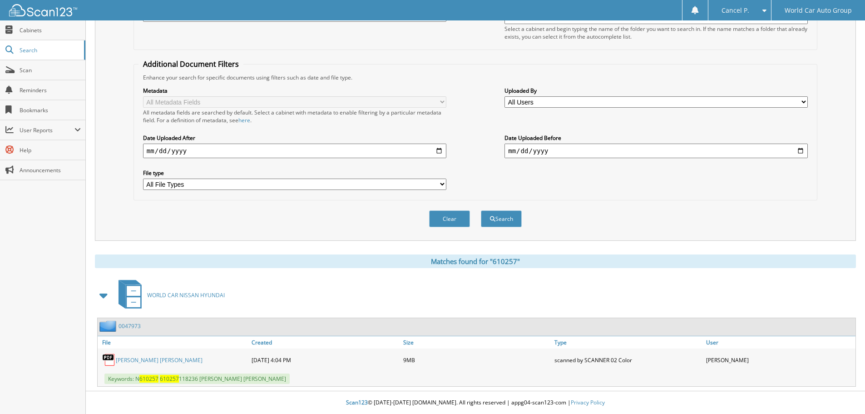
click at [163, 357] on link "[PERSON_NAME] [PERSON_NAME]" at bounding box center [159, 360] width 87 height 8
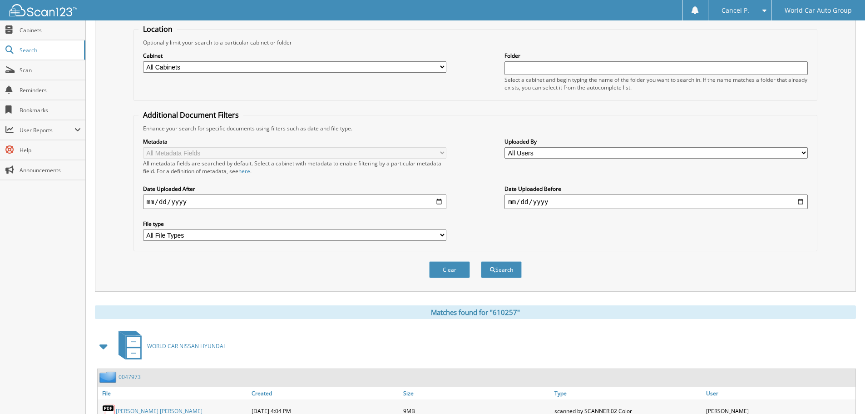
scroll to position [0, 0]
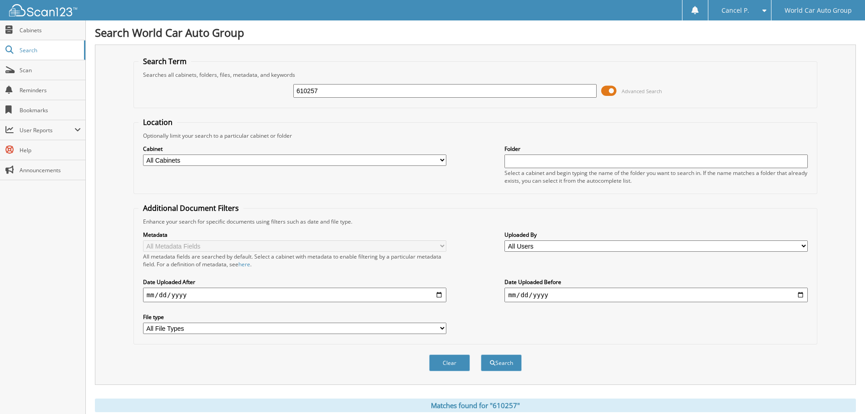
drag, startPoint x: 321, startPoint y: 92, endPoint x: 250, endPoint y: 99, distance: 71.6
click at [250, 97] on div "610257 Advanced Search" at bounding box center [476, 91] width 674 height 25
type input "604217"
click at [481, 354] on button "Search" at bounding box center [501, 362] width 41 height 17
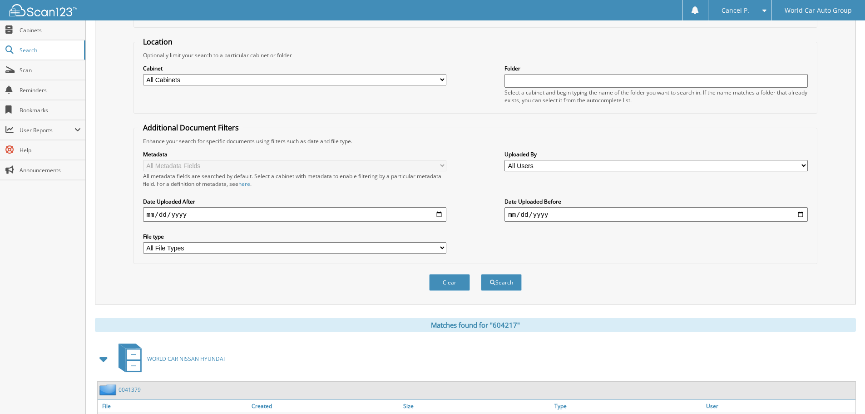
scroll to position [144, 0]
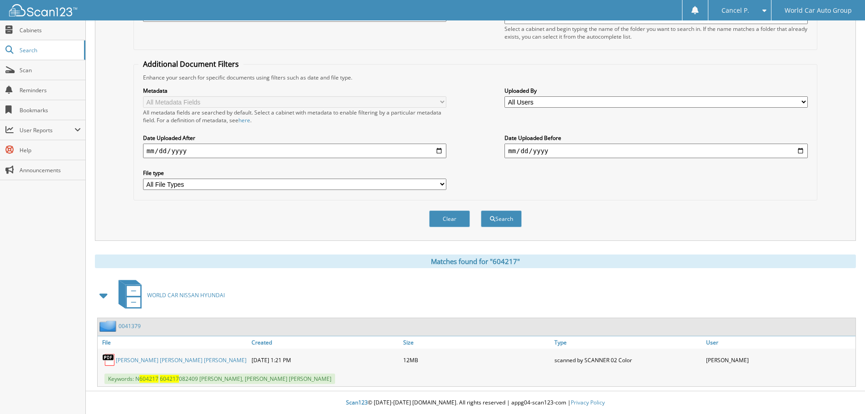
click at [148, 360] on link "JAIME PHILIP BUNKER_ MIA OLVERA BUNKER" at bounding box center [181, 360] width 131 height 8
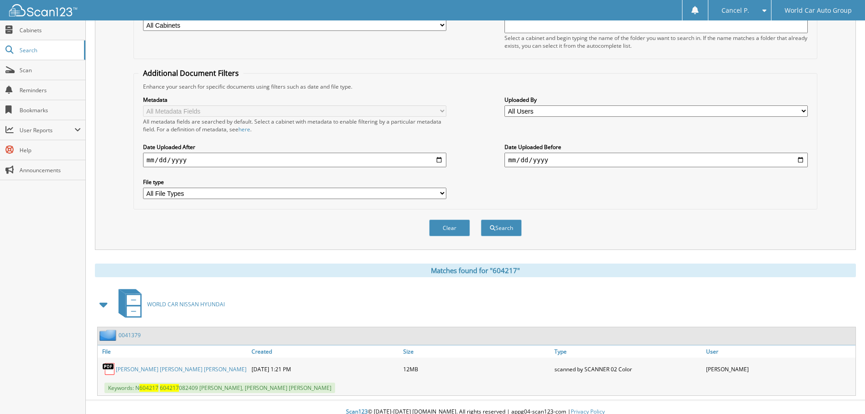
scroll to position [0, 0]
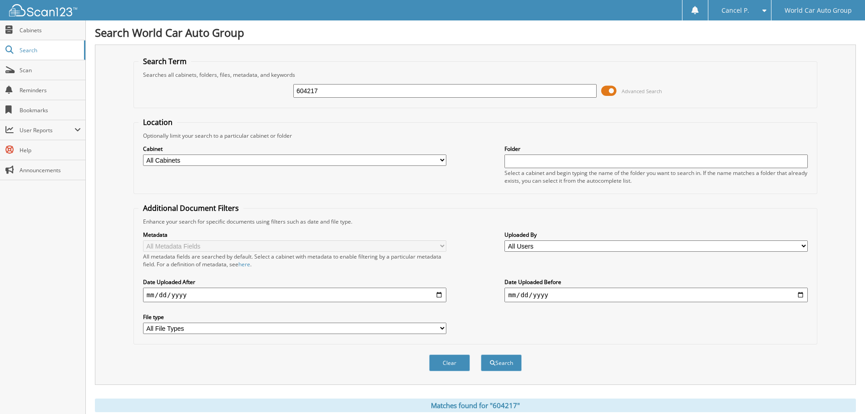
drag, startPoint x: 355, startPoint y: 91, endPoint x: 237, endPoint y: 91, distance: 117.7
click at [237, 90] on div "604217 Advanced Search" at bounding box center [476, 91] width 674 height 25
type input "158680"
click at [481, 354] on button "Search" at bounding box center [501, 362] width 41 height 17
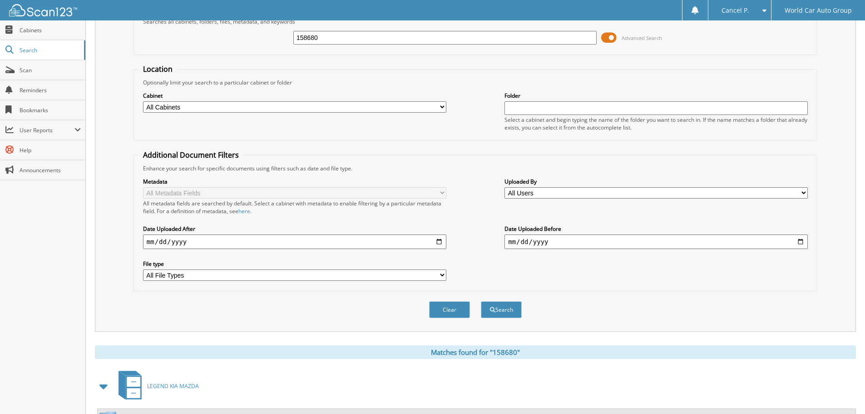
scroll to position [144, 0]
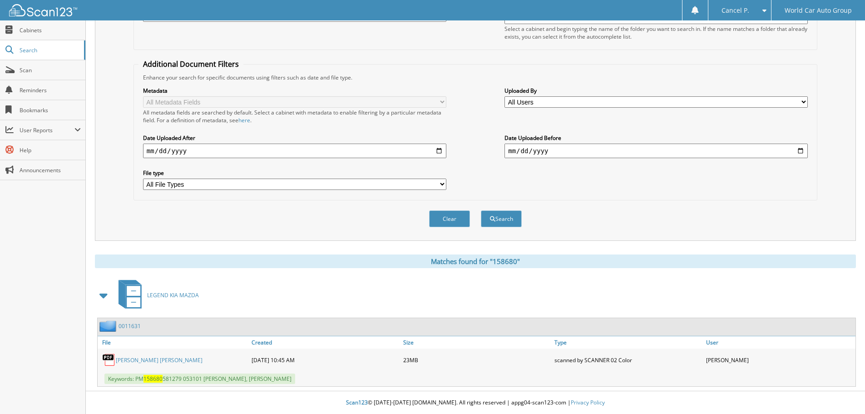
click at [190, 357] on link "[PERSON_NAME] [PERSON_NAME]" at bounding box center [159, 360] width 87 height 8
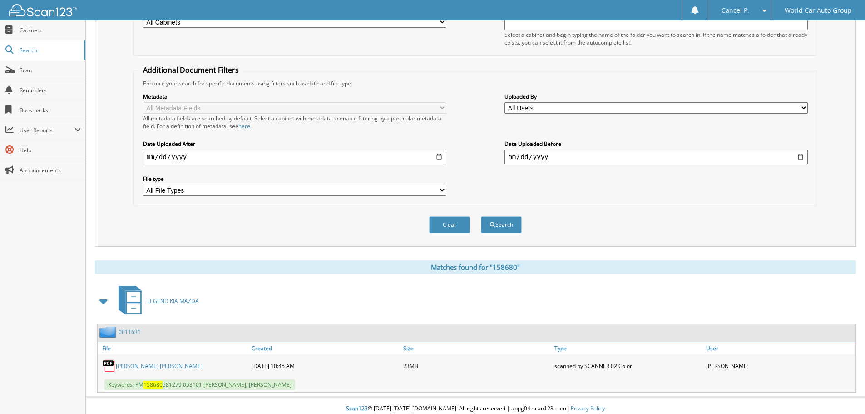
scroll to position [0, 0]
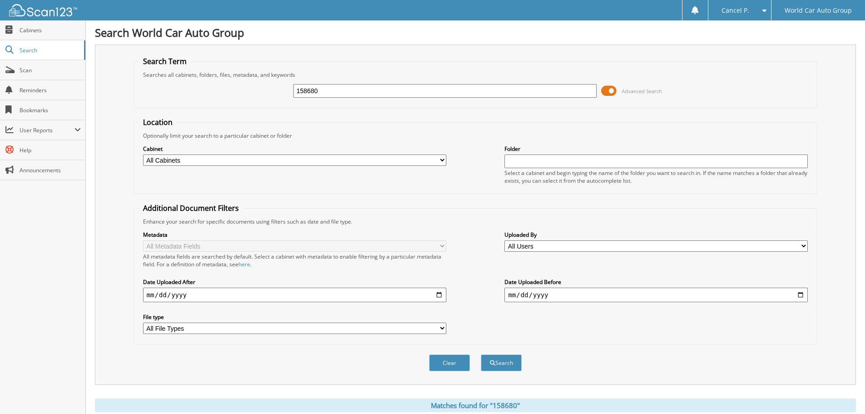
drag, startPoint x: 329, startPoint y: 89, endPoint x: 241, endPoint y: 97, distance: 89.0
click at [241, 97] on div "158680 Advanced Search" at bounding box center [476, 91] width 674 height 25
type input "563198"
click at [481, 354] on button "Search" at bounding box center [501, 362] width 41 height 17
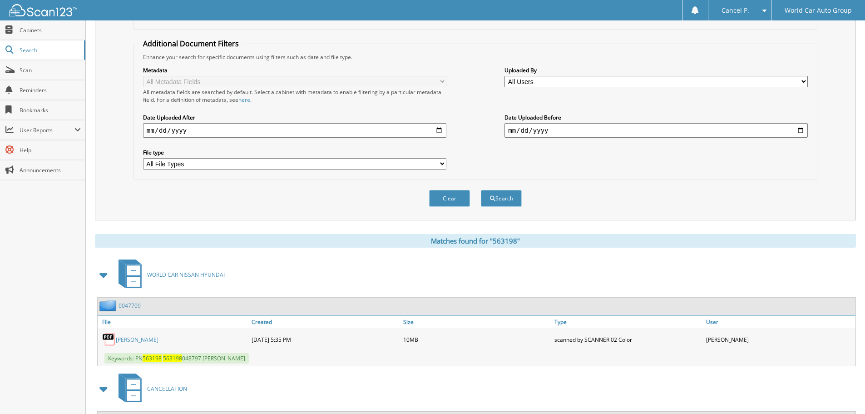
scroll to position [258, 0]
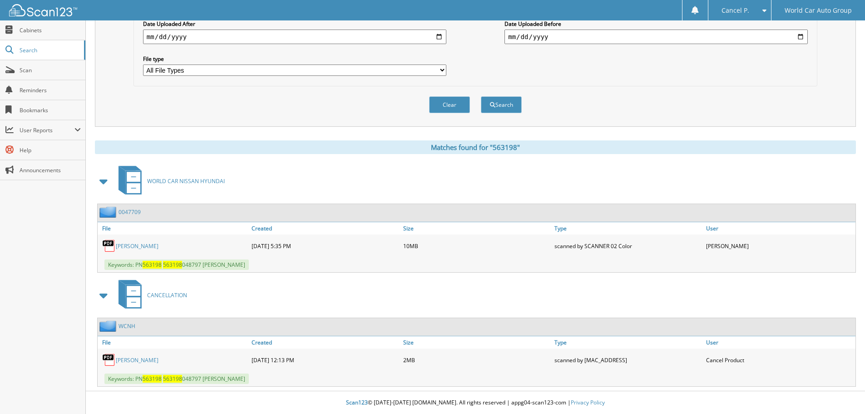
click at [127, 362] on link "LINDA HUDSON" at bounding box center [137, 360] width 43 height 8
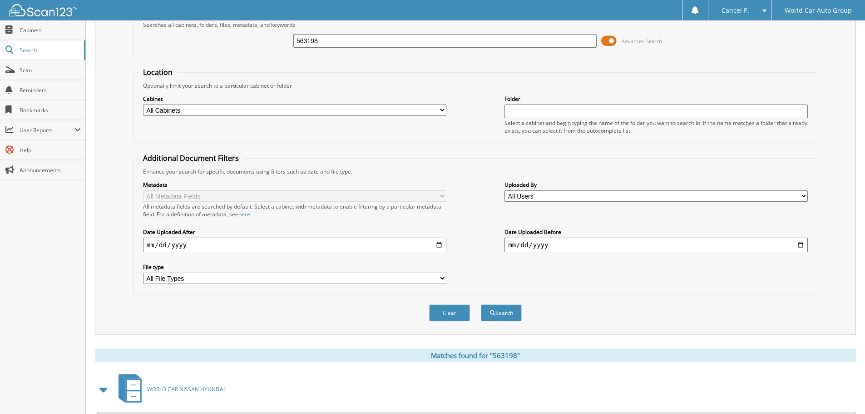
scroll to position [0, 0]
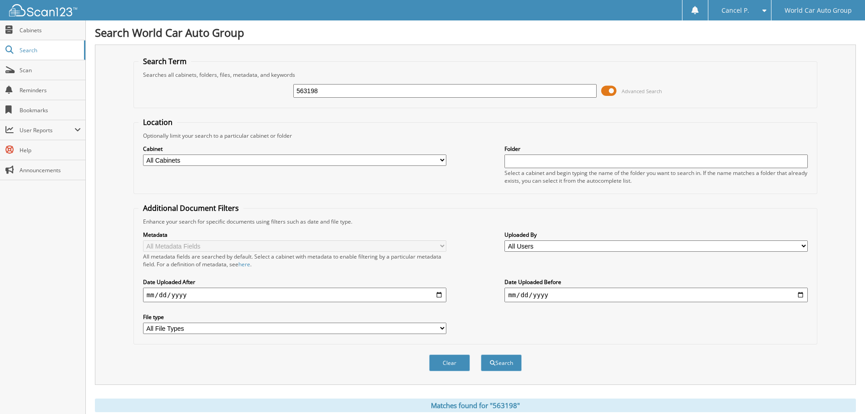
drag, startPoint x: 315, startPoint y: 92, endPoint x: 303, endPoint y: 96, distance: 12.4
click at [301, 96] on input "563198" at bounding box center [444, 91] width 303 height 14
drag, startPoint x: 320, startPoint y: 93, endPoint x: 266, endPoint y: 101, distance: 55.1
click at [270, 100] on div "563198 Advanced Search" at bounding box center [476, 91] width 674 height 25
type input "557180"
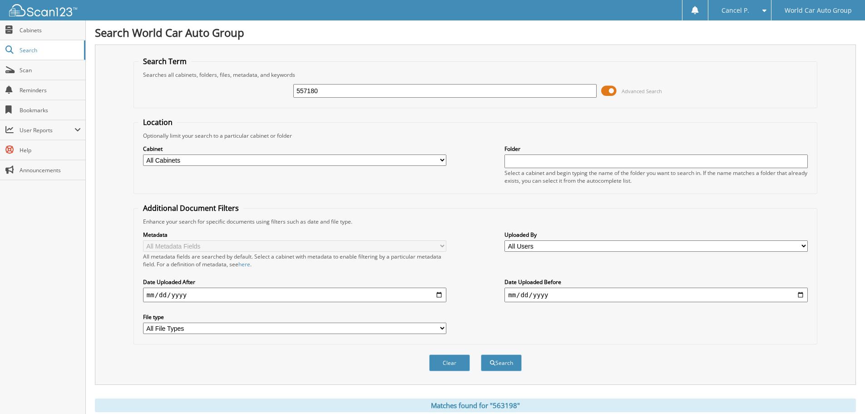
click at [481, 354] on button "Search" at bounding box center [501, 362] width 41 height 17
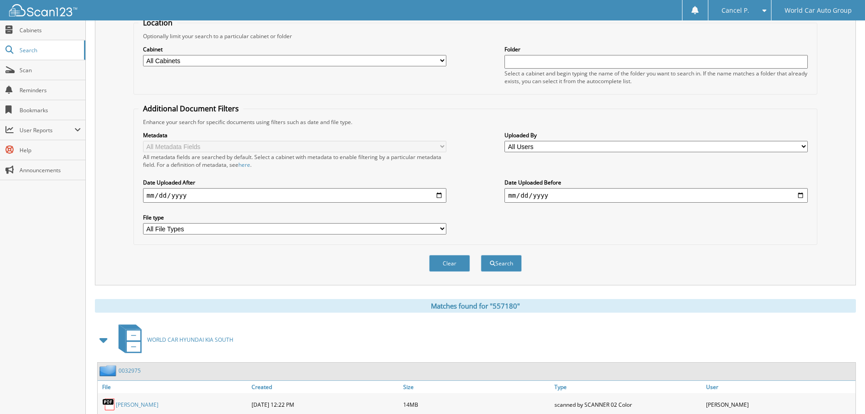
scroll to position [144, 0]
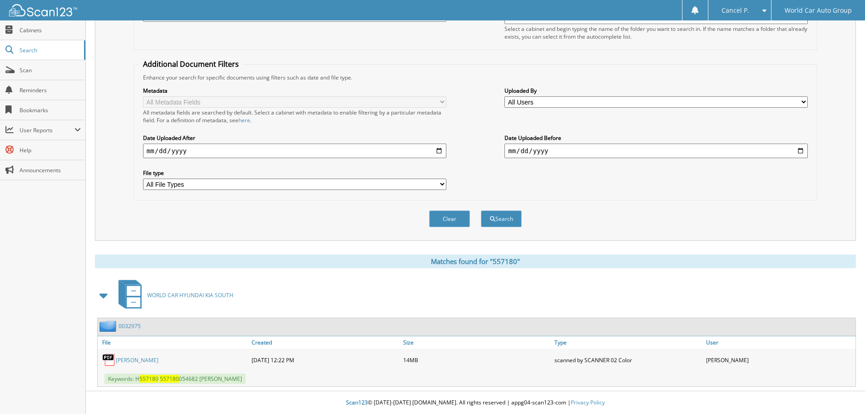
click at [142, 363] on link "JERRY EUGENE JONES" at bounding box center [137, 360] width 43 height 8
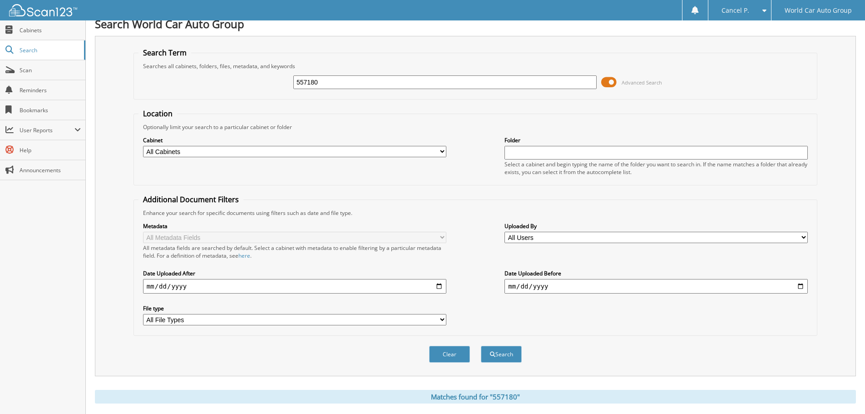
scroll to position [8, 0]
drag, startPoint x: 318, startPoint y: 84, endPoint x: 283, endPoint y: 80, distance: 34.8
click at [283, 80] on div "557180 Advanced Search" at bounding box center [476, 82] width 674 height 25
click at [77, 228] on div "Close Cabinets Search Scan Reminders Bookmarks User Reports" at bounding box center [43, 216] width 86 height 393
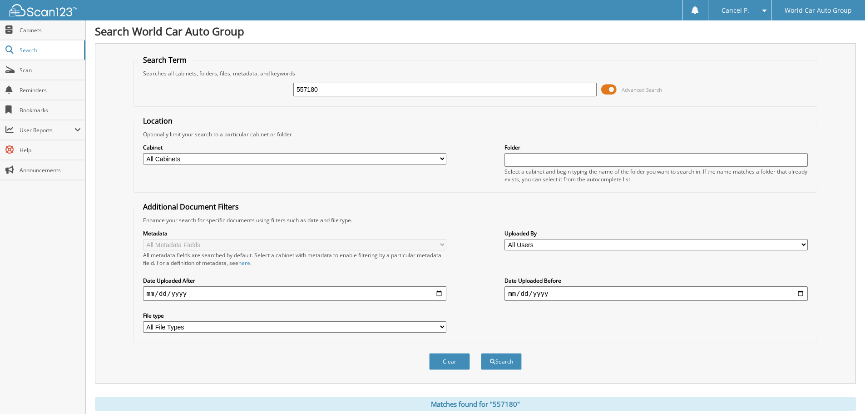
scroll to position [0, 0]
drag, startPoint x: 344, startPoint y: 77, endPoint x: 283, endPoint y: 88, distance: 62.3
click at [283, 88] on fieldset "Search Term Searches all cabinets, folders, files, metadata, and keywords 55718…" at bounding box center [476, 82] width 684 height 52
drag, startPoint x: 337, startPoint y: 95, endPoint x: 236, endPoint y: 87, distance: 101.7
click at [236, 87] on div "557180 Advanced Search" at bounding box center [476, 91] width 674 height 25
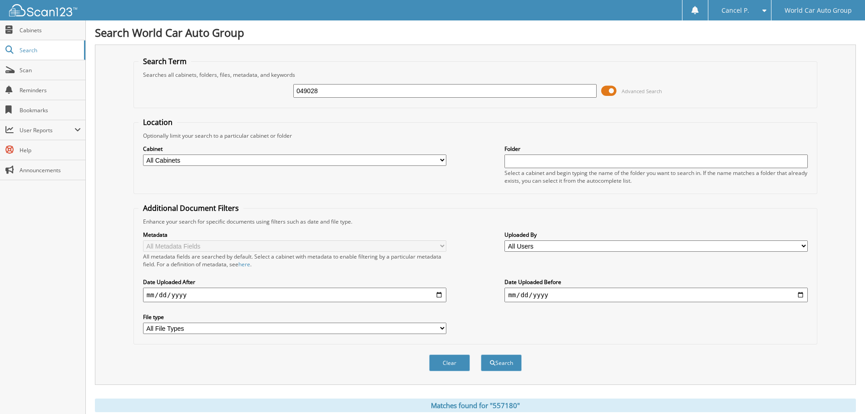
type input "049028"
click at [481, 354] on button "Search" at bounding box center [501, 362] width 41 height 17
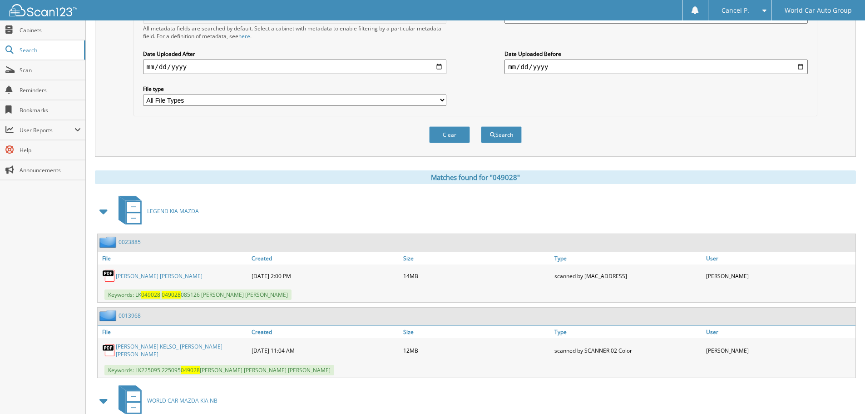
scroll to position [273, 0]
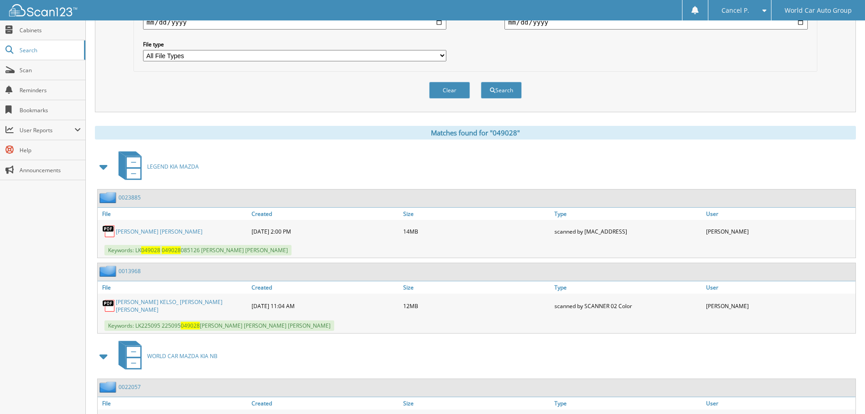
click at [150, 230] on link "[PERSON_NAME] [PERSON_NAME]" at bounding box center [159, 232] width 87 height 8
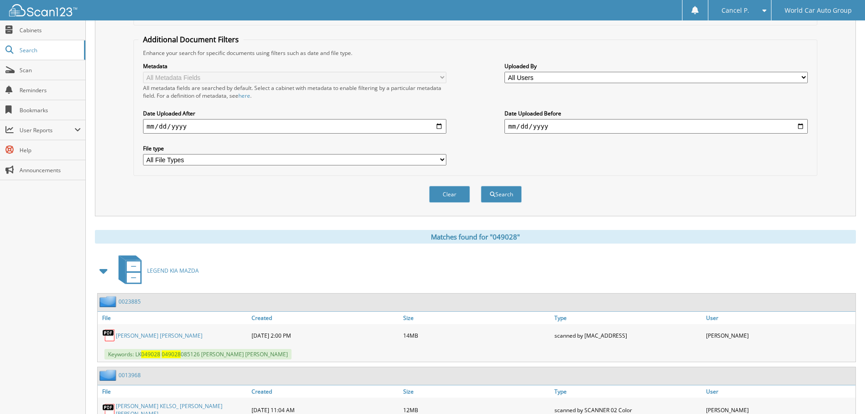
scroll to position [0, 0]
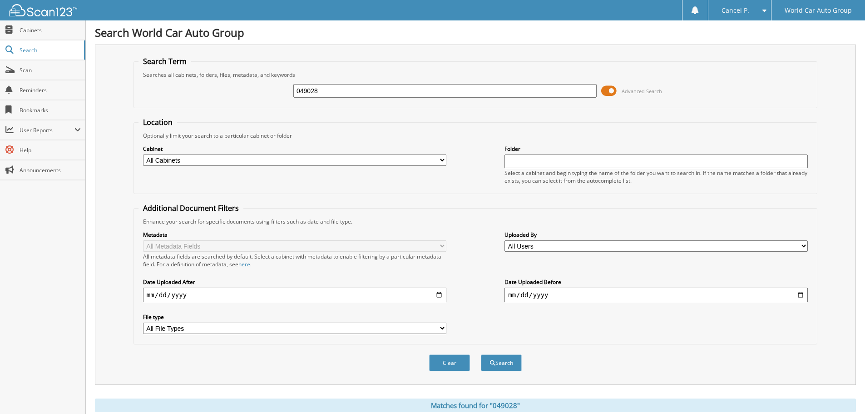
drag, startPoint x: 335, startPoint y: 97, endPoint x: 282, endPoint y: 104, distance: 53.6
click at [282, 104] on fieldset "Search Term Searches all cabinets, folders, files, metadata, and keywords 04902…" at bounding box center [476, 82] width 684 height 52
type input "514572"
click at [481, 354] on button "Search" at bounding box center [501, 362] width 41 height 17
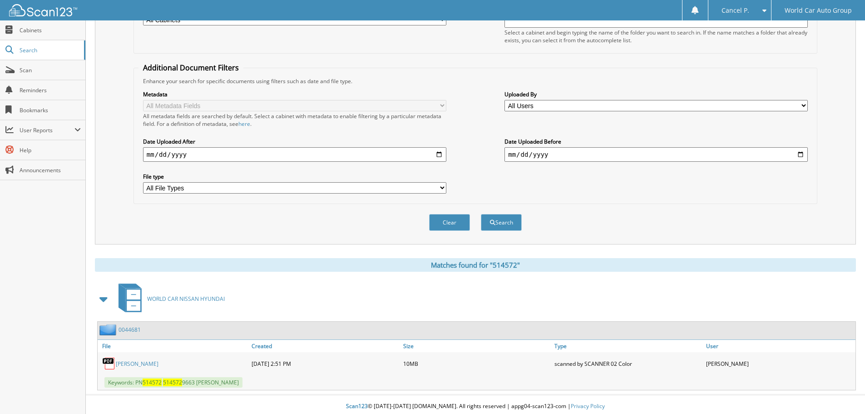
scroll to position [144, 0]
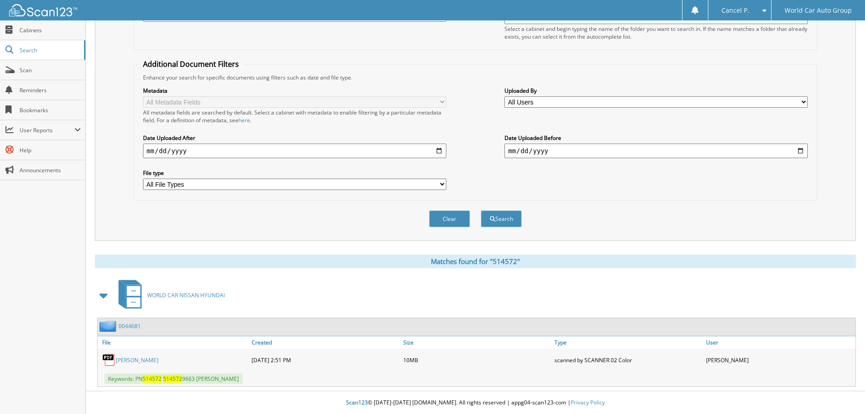
click at [159, 357] on link "[PERSON_NAME]" at bounding box center [137, 360] width 43 height 8
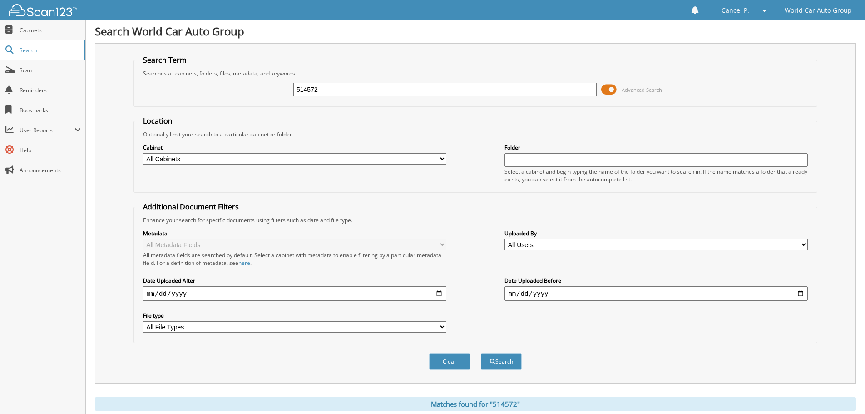
scroll to position [0, 0]
drag, startPoint x: 323, startPoint y: 93, endPoint x: 256, endPoint y: 104, distance: 67.4
click at [256, 104] on fieldset "Search Term Searches all cabinets, folders, files, metadata, and keywords 51457…" at bounding box center [476, 82] width 684 height 52
type input "555501"
click at [481, 354] on button "Search" at bounding box center [501, 362] width 41 height 17
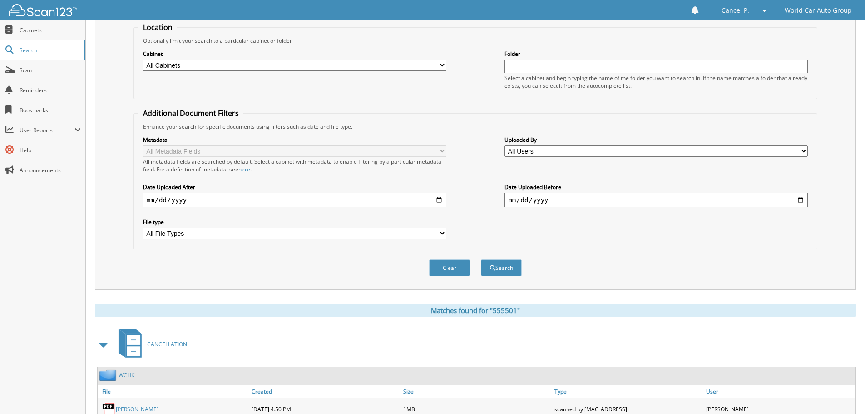
scroll to position [318, 0]
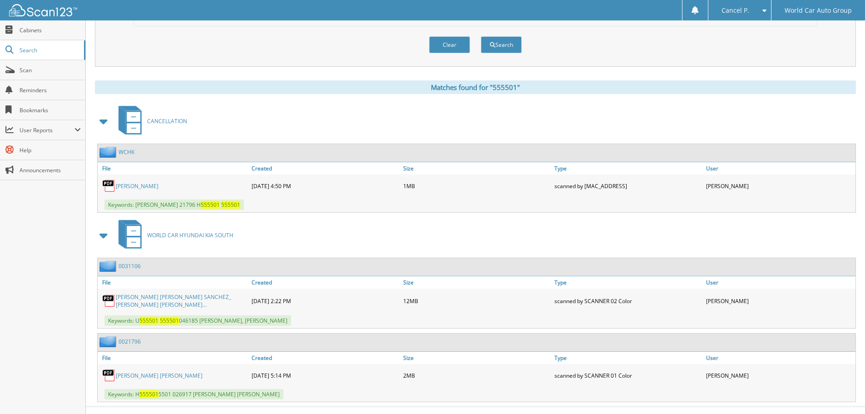
click at [135, 299] on link "JENNIFER MARIE SANCHEZ_ JOSALYN MARIE..." at bounding box center [181, 300] width 131 height 15
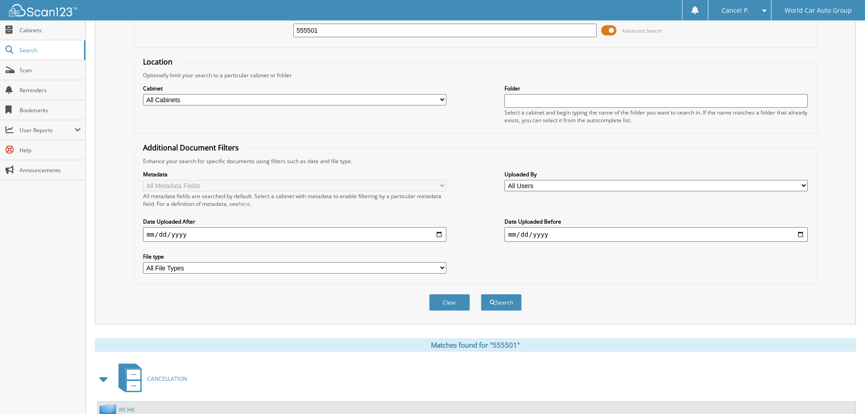
scroll to position [0, 0]
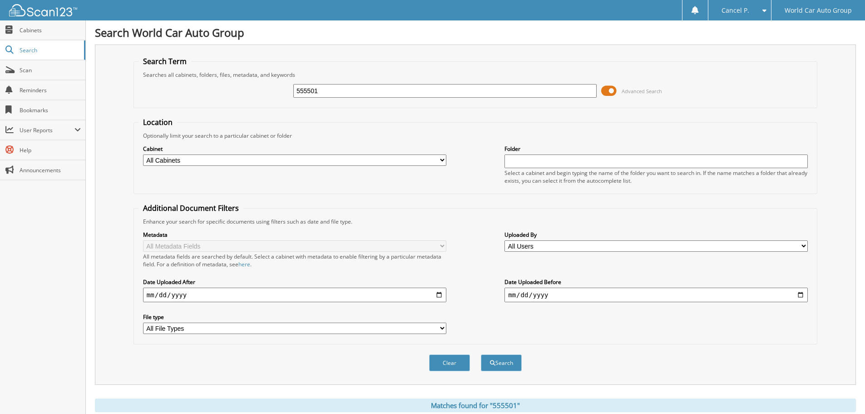
drag, startPoint x: 342, startPoint y: 91, endPoint x: 238, endPoint y: 105, distance: 104.9
click at [239, 105] on fieldset "Search Term Searches all cabinets, folders, files, metadata, and keywords 55550…" at bounding box center [476, 82] width 684 height 52
type input "223381"
click at [481, 354] on button "Search" at bounding box center [501, 362] width 41 height 17
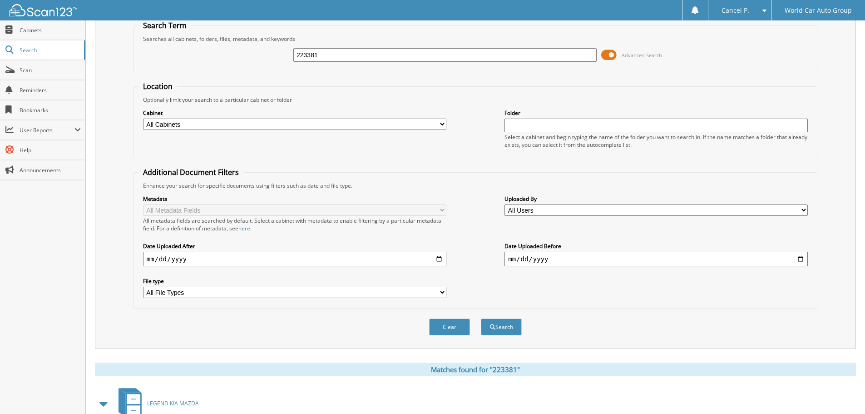
scroll to position [144, 0]
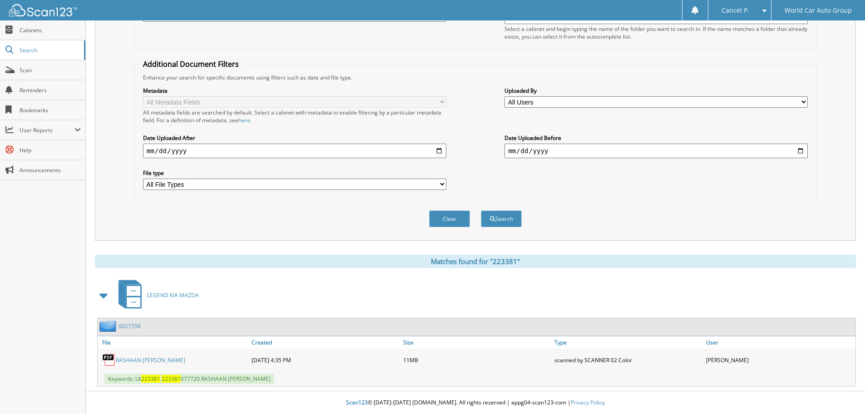
click at [136, 359] on link "RASHAAN [PERSON_NAME]" at bounding box center [151, 360] width 70 height 8
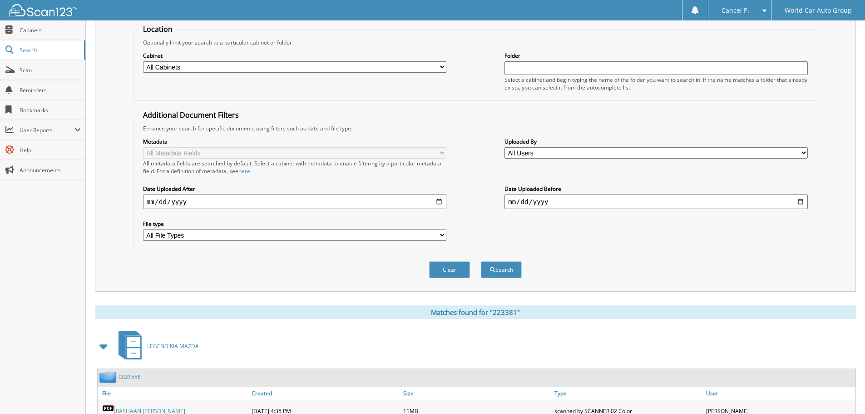
scroll to position [8, 0]
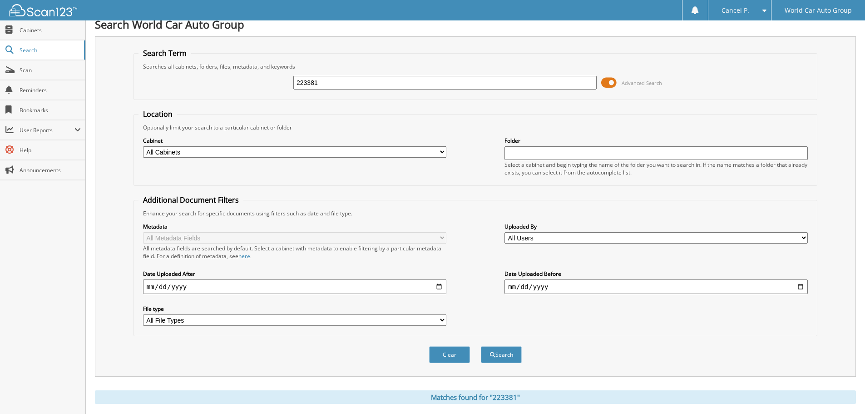
drag, startPoint x: 324, startPoint y: 81, endPoint x: 224, endPoint y: 91, distance: 99.9
click at [224, 91] on div "223381 Advanced Search" at bounding box center [476, 82] width 674 height 25
type input "403471"
click at [481, 346] on button "Search" at bounding box center [501, 354] width 41 height 17
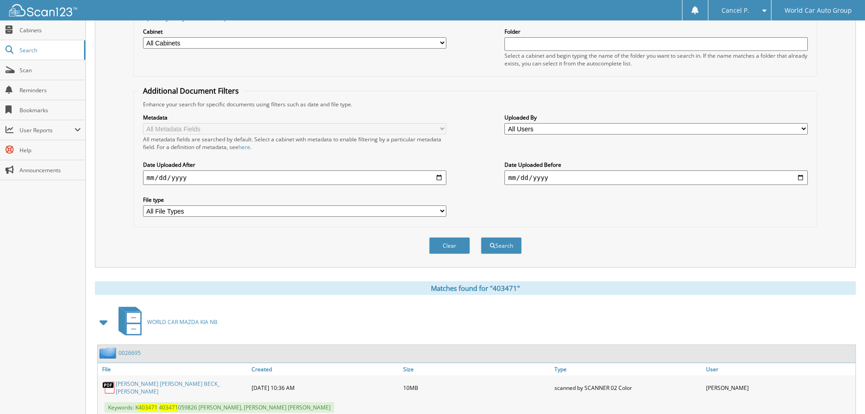
scroll to position [144, 0]
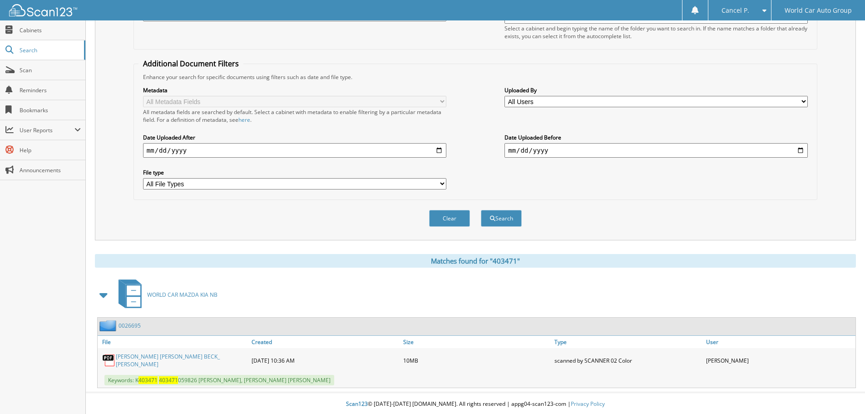
click at [197, 358] on link "CHRISTINE ELIZABETH BECK_ DEREK LEE A..." at bounding box center [181, 360] width 131 height 15
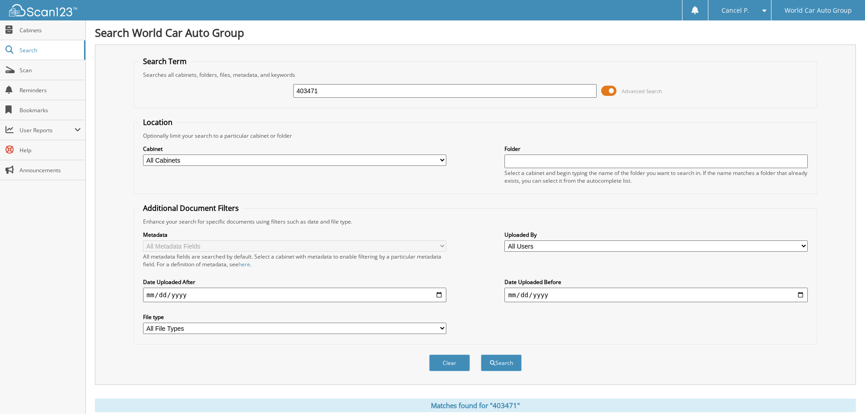
drag, startPoint x: 328, startPoint y: 94, endPoint x: 243, endPoint y: 113, distance: 86.6
click at [247, 109] on form "Search Term Searches all cabinets, folders, files, metadata, and keywords 40347…" at bounding box center [476, 218] width 684 height 325
type input "149144"
click at [481, 354] on button "Search" at bounding box center [501, 362] width 41 height 17
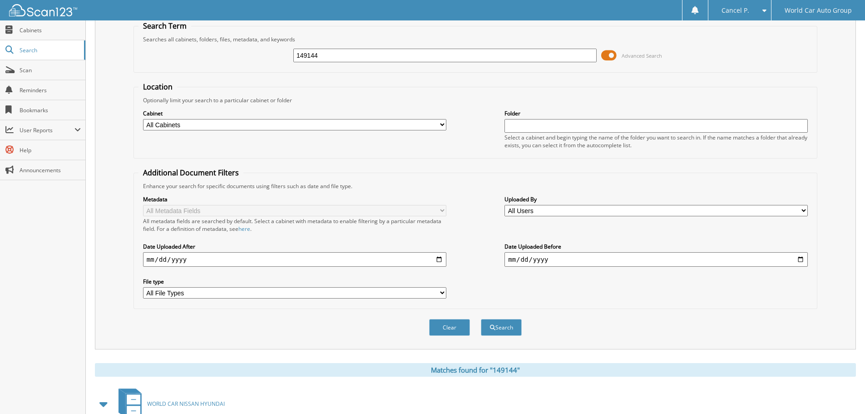
scroll to position [144, 0]
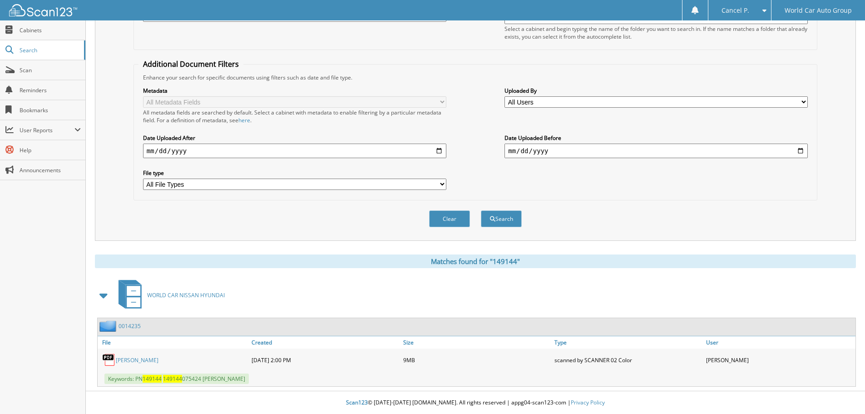
click at [154, 363] on link "[PERSON_NAME]" at bounding box center [137, 360] width 43 height 8
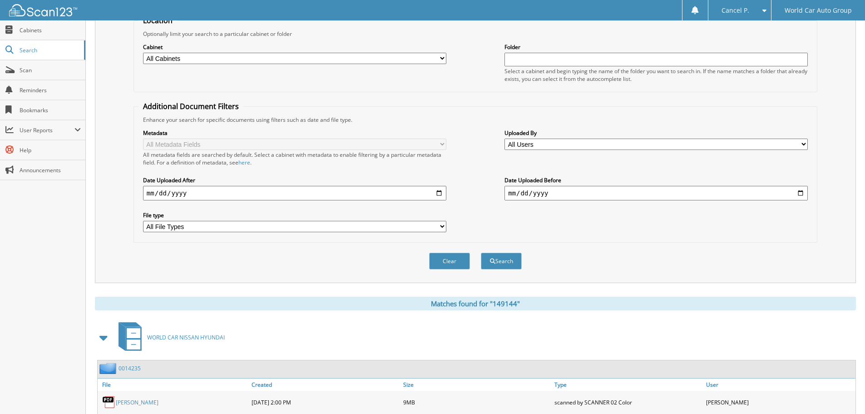
scroll to position [0, 0]
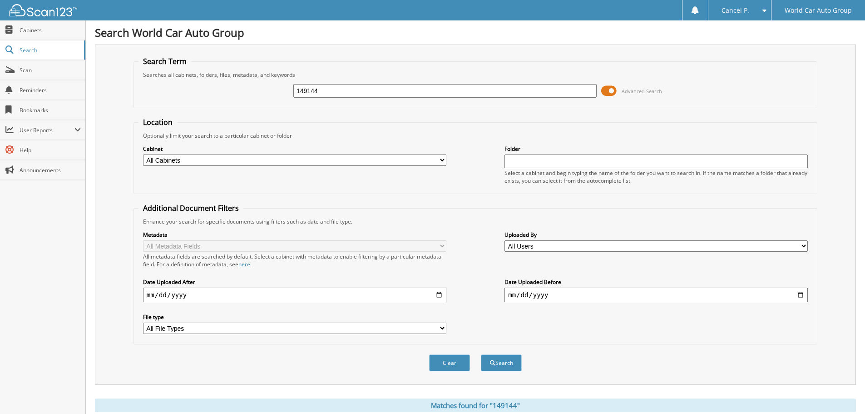
drag, startPoint x: 335, startPoint y: 94, endPoint x: 258, endPoint y: 96, distance: 77.7
click at [258, 99] on div "149144 Advanced Search" at bounding box center [476, 91] width 674 height 25
type input "605237"
click at [481, 354] on button "Search" at bounding box center [501, 362] width 41 height 17
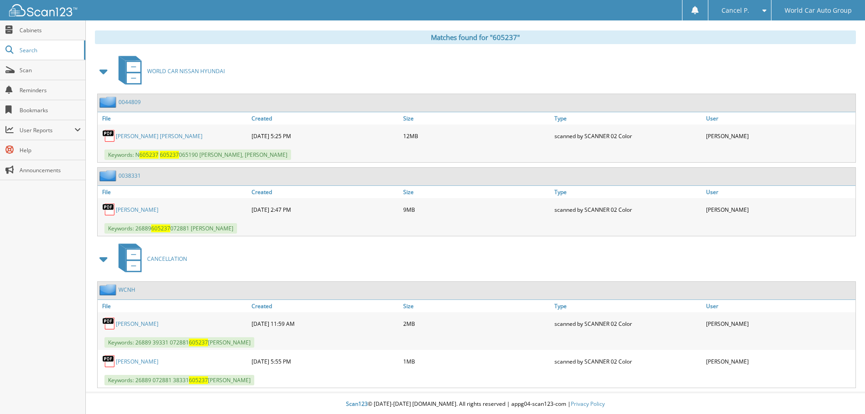
scroll to position [370, 0]
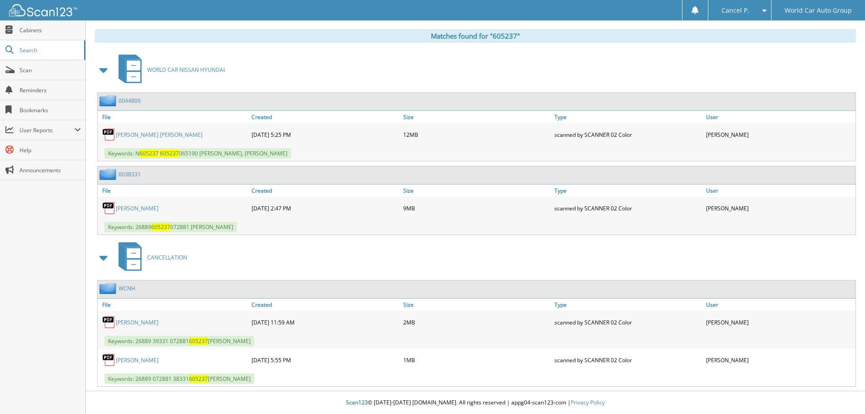
click at [182, 139] on div "JENNIFER LEIGH POPE_ STEVEN LEE POPE" at bounding box center [174, 134] width 152 height 18
click at [183, 136] on link "JENNIFER LEIGH POPE_ STEVEN LEE POPE" at bounding box center [159, 135] width 87 height 8
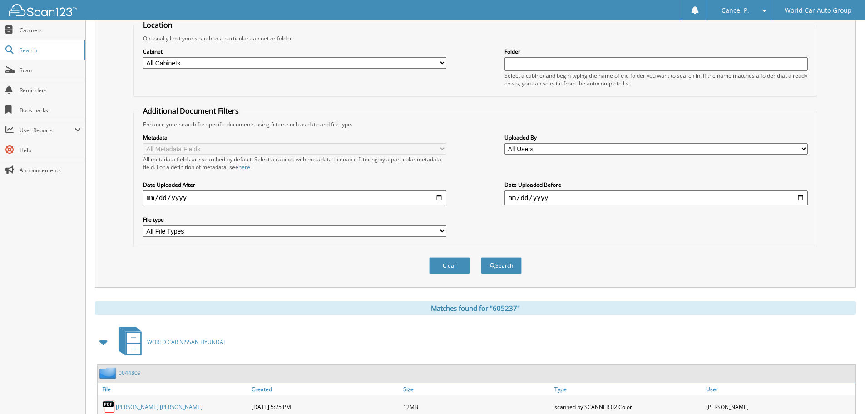
scroll to position [0, 0]
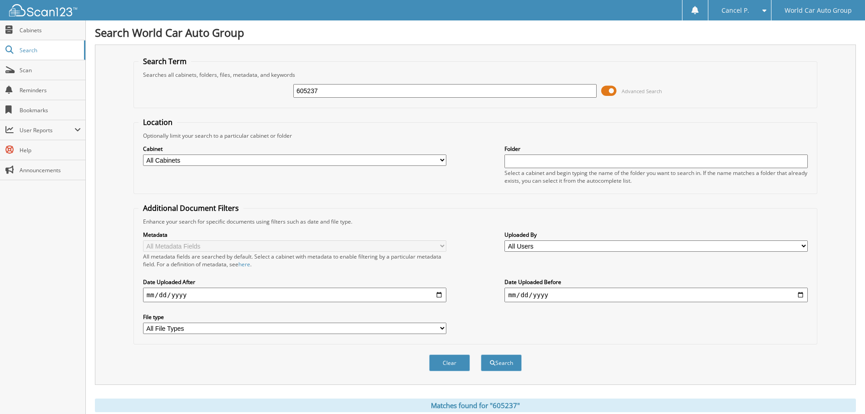
drag, startPoint x: 274, startPoint y: 97, endPoint x: 230, endPoint y: 109, distance: 45.3
click at [230, 107] on fieldset "Search Term Searches all cabinets, folders, files, metadata, and keywords 60523…" at bounding box center [476, 82] width 684 height 52
drag, startPoint x: 342, startPoint y: 90, endPoint x: 220, endPoint y: 105, distance: 122.6
click at [226, 104] on fieldset "Search Term Searches all cabinets, folders, files, metadata, and keywords 60523…" at bounding box center [476, 82] width 684 height 52
type input "268546"
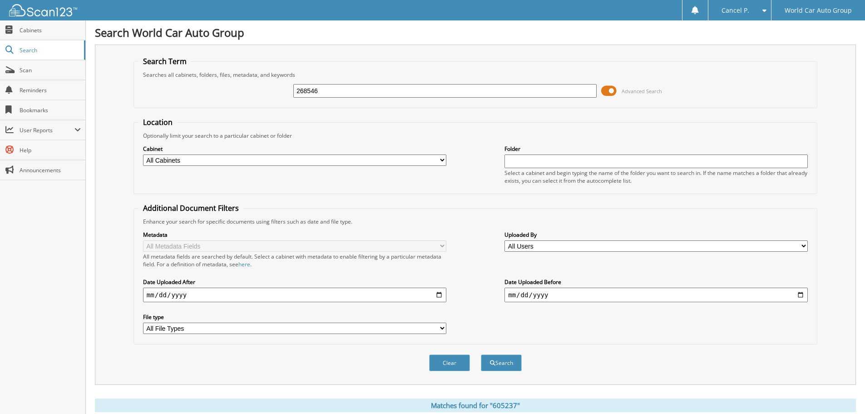
click at [481, 354] on button "Search" at bounding box center [501, 362] width 41 height 17
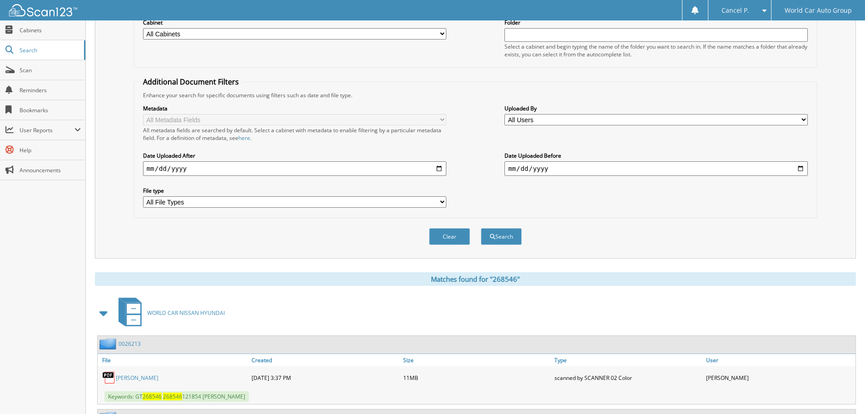
scroll to position [218, 0]
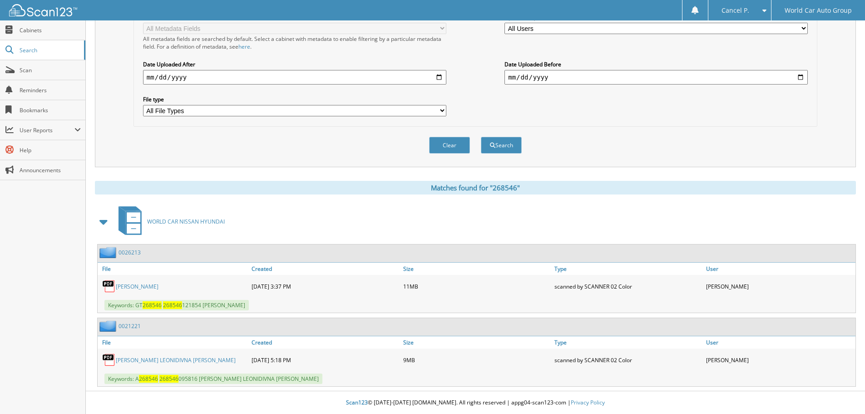
click at [135, 288] on link "[PERSON_NAME]" at bounding box center [137, 287] width 43 height 8
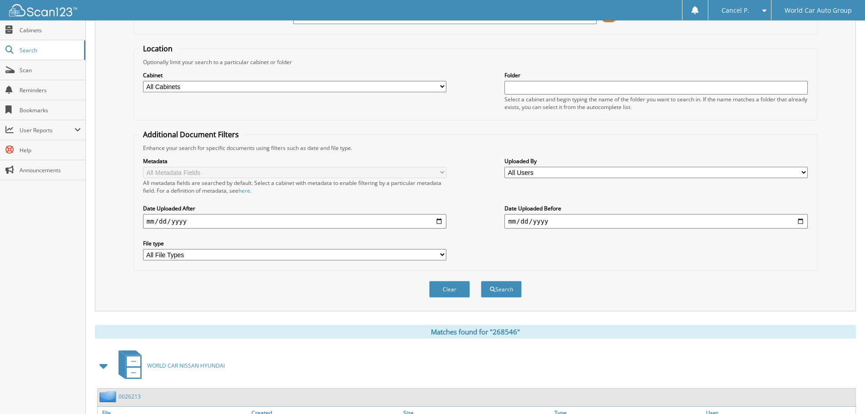
scroll to position [0, 0]
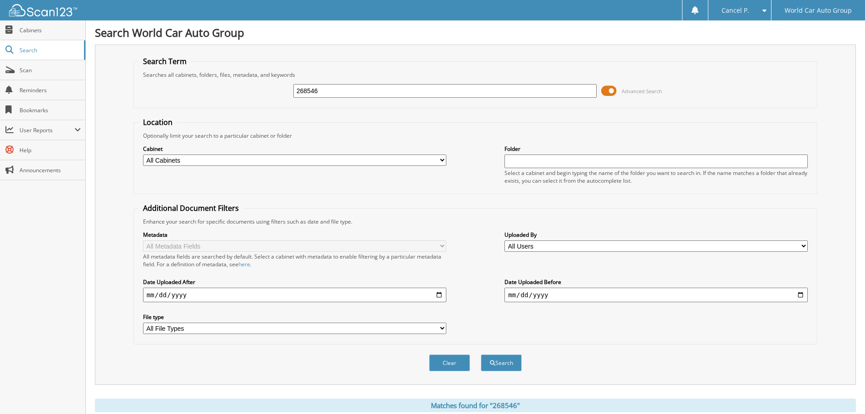
drag, startPoint x: 324, startPoint y: 88, endPoint x: 247, endPoint y: 103, distance: 78.7
click at [247, 103] on div "268546 Advanced Search" at bounding box center [476, 91] width 674 height 25
type input "116316"
click at [481, 354] on button "Search" at bounding box center [501, 362] width 41 height 17
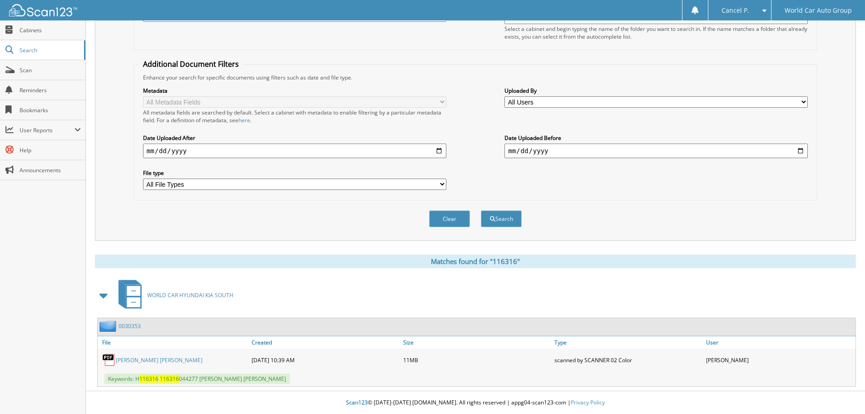
scroll to position [144, 0]
click at [157, 360] on link "[PERSON_NAME] [PERSON_NAME]" at bounding box center [159, 360] width 87 height 8
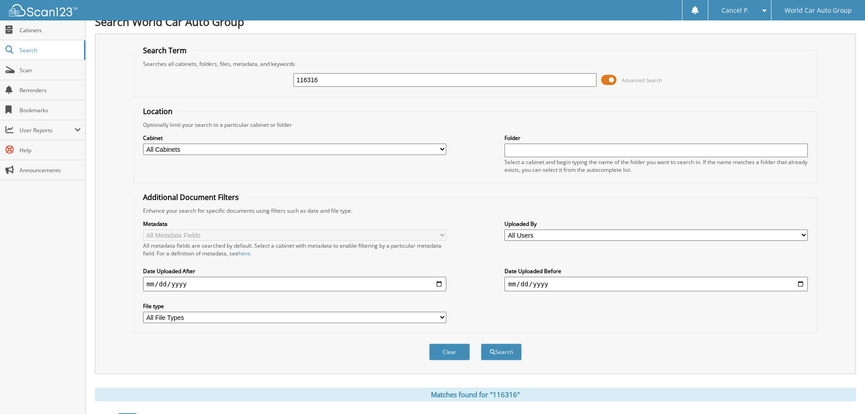
scroll to position [0, 0]
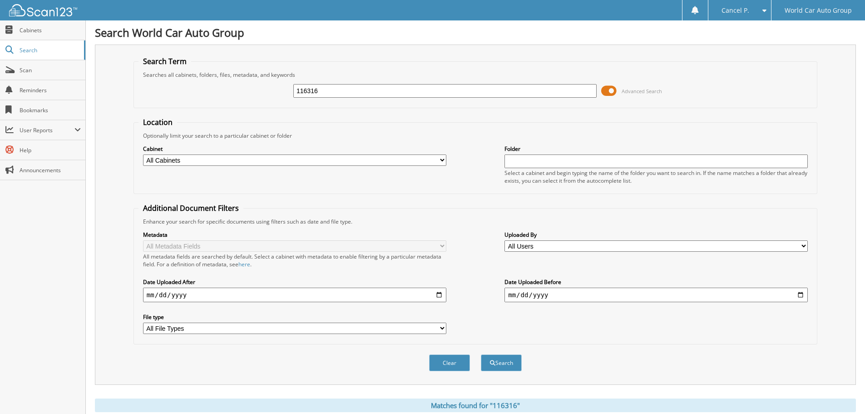
drag, startPoint x: 338, startPoint y: 89, endPoint x: 210, endPoint y: 59, distance: 131.1
click at [210, 59] on fieldset "Search Term Searches all cabinets, folders, files, metadata, and keywords 11631…" at bounding box center [476, 82] width 684 height 52
type input "546487"
click at [481, 354] on button "Search" at bounding box center [501, 362] width 41 height 17
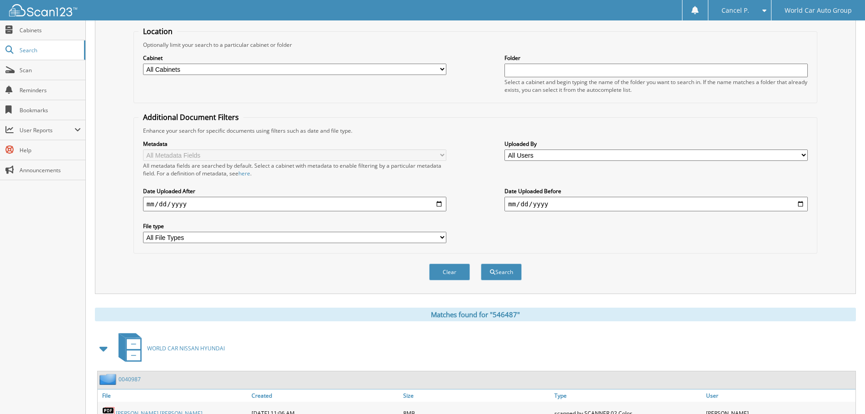
scroll to position [144, 0]
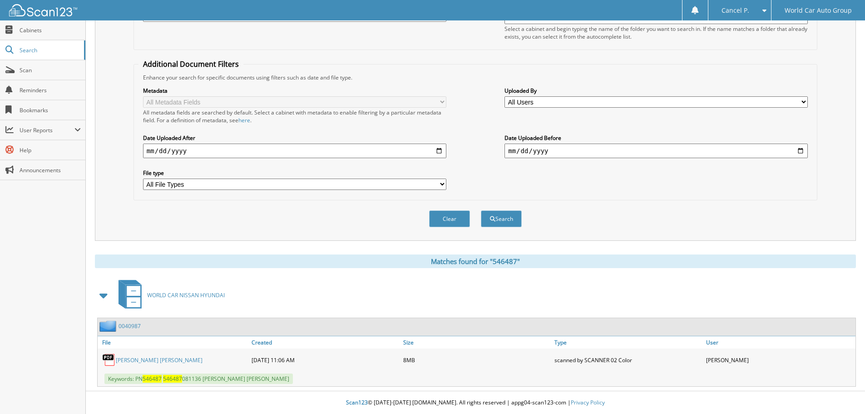
click at [137, 360] on link "[PERSON_NAME] [PERSON_NAME]" at bounding box center [159, 360] width 87 height 8
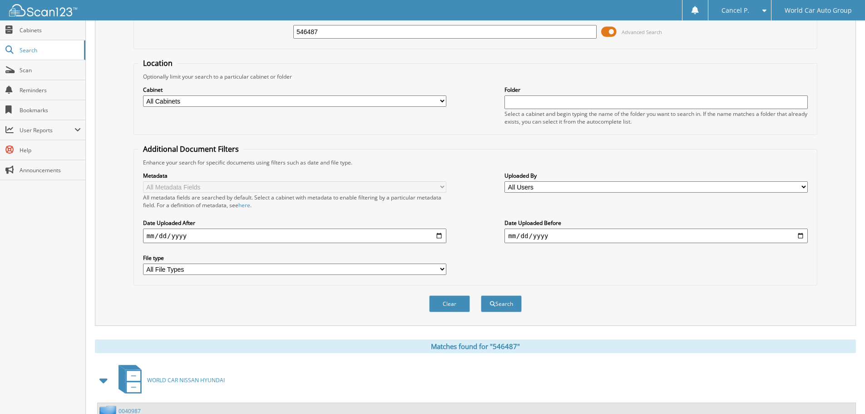
scroll to position [0, 0]
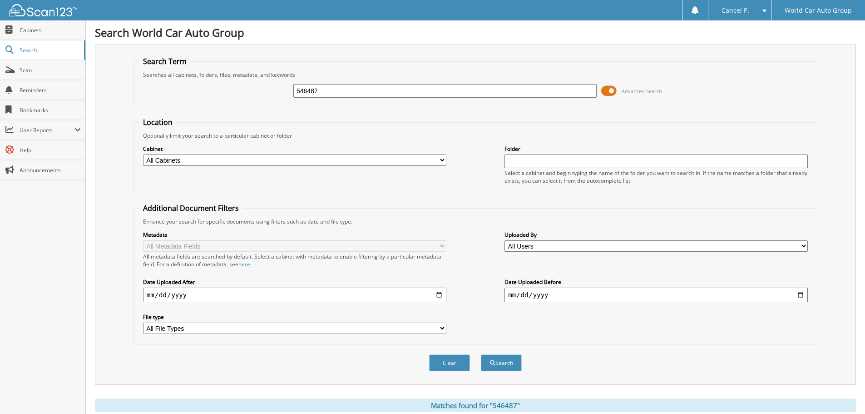
drag, startPoint x: 324, startPoint y: 93, endPoint x: 278, endPoint y: 94, distance: 45.9
click at [298, 93] on input "546487" at bounding box center [444, 91] width 303 height 14
type input "214345"
click at [481, 354] on button "Search" at bounding box center [501, 362] width 41 height 17
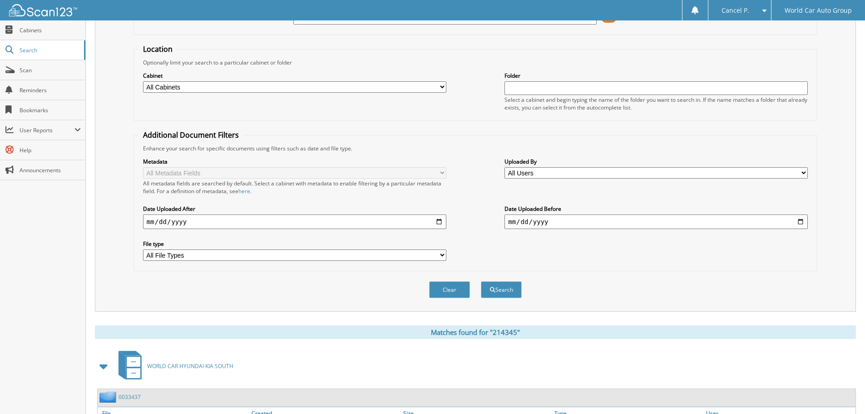
scroll to position [144, 0]
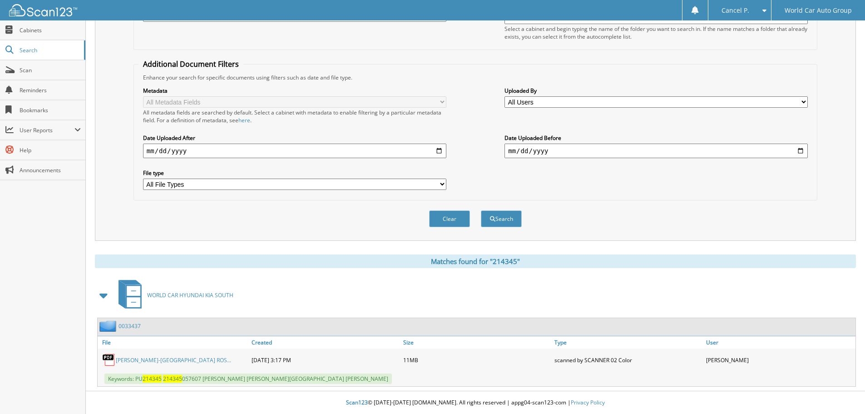
click at [138, 362] on link "SERGIO ALONSO HERNANDEZ-ZARAGOZA_ ROS..." at bounding box center [173, 360] width 115 height 8
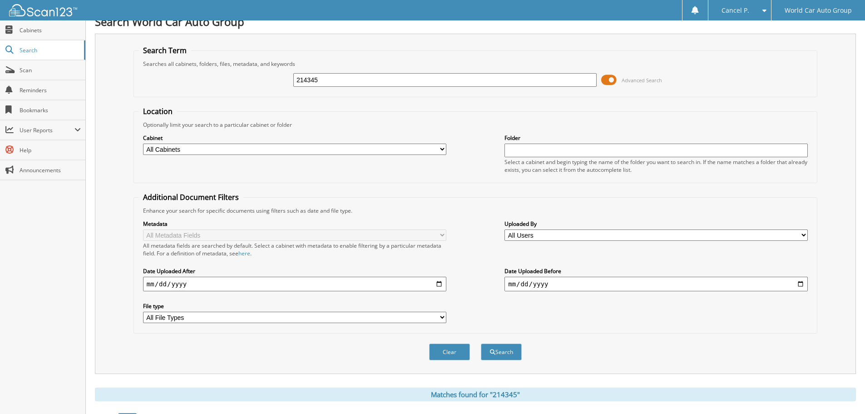
scroll to position [0, 0]
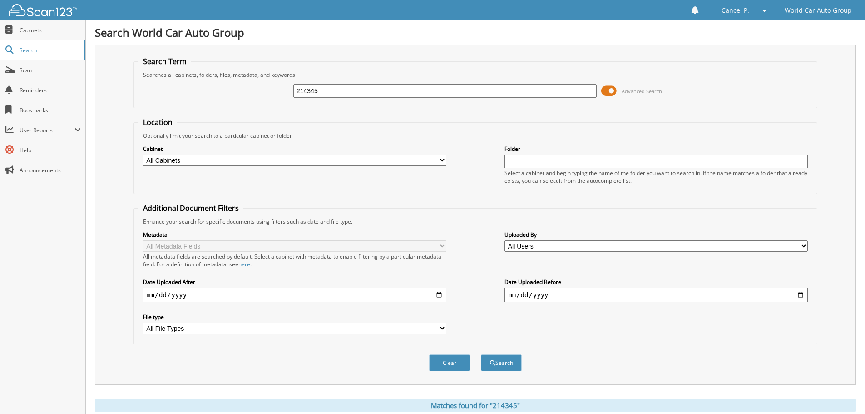
drag, startPoint x: 323, startPoint y: 89, endPoint x: 239, endPoint y: 103, distance: 84.7
click at [240, 103] on div "214345 Advanced Search" at bounding box center [476, 91] width 674 height 25
type input "116316"
click at [481, 354] on button "Search" at bounding box center [501, 362] width 41 height 17
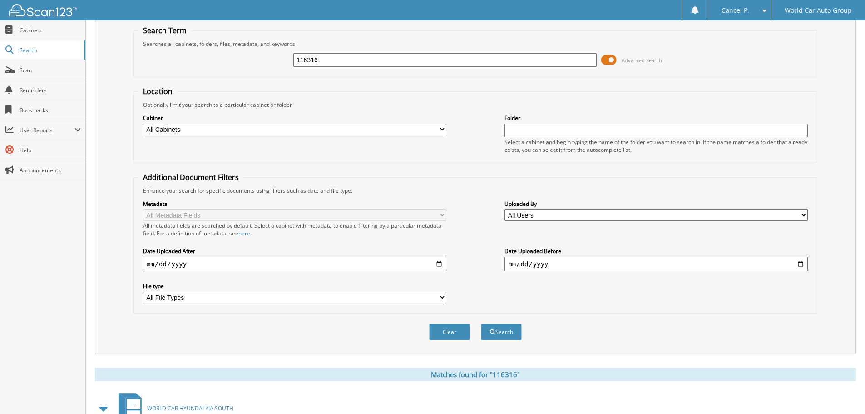
scroll to position [144, 0]
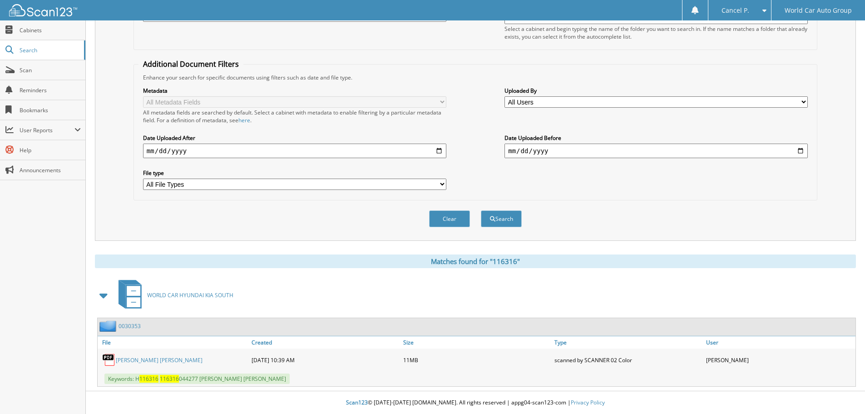
click at [152, 358] on link "[PERSON_NAME] [PERSON_NAME]" at bounding box center [159, 360] width 87 height 8
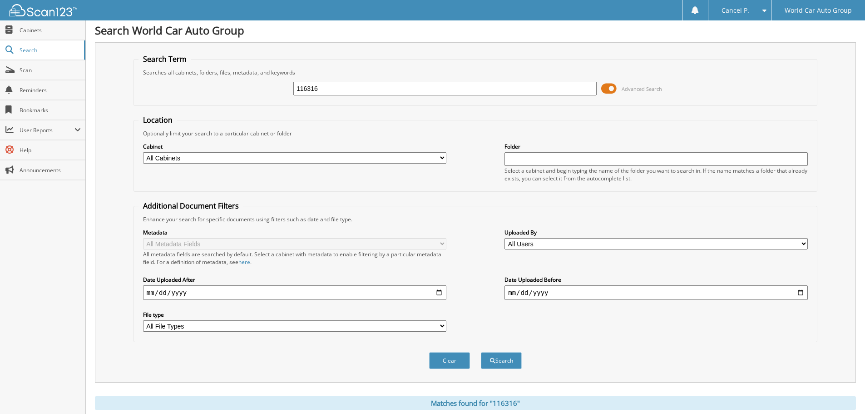
scroll to position [0, 0]
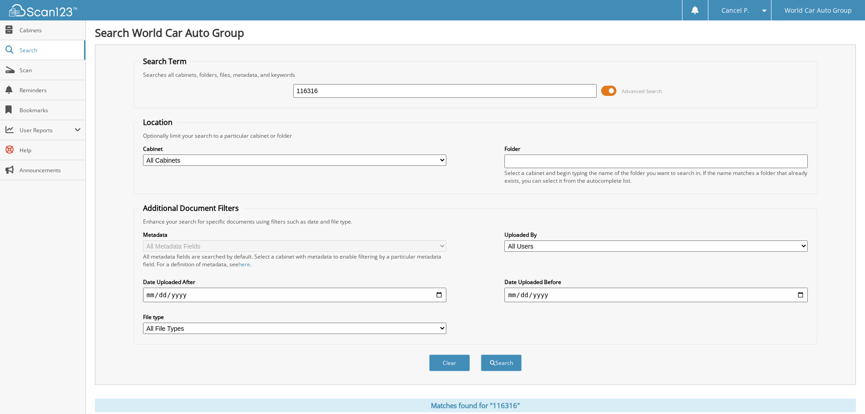
drag, startPoint x: 328, startPoint y: 91, endPoint x: 279, endPoint y: 102, distance: 49.8
click at [279, 102] on div "116316 Advanced Search" at bounding box center [476, 91] width 674 height 25
type input "875649"
click at [481, 354] on button "Search" at bounding box center [501, 362] width 41 height 17
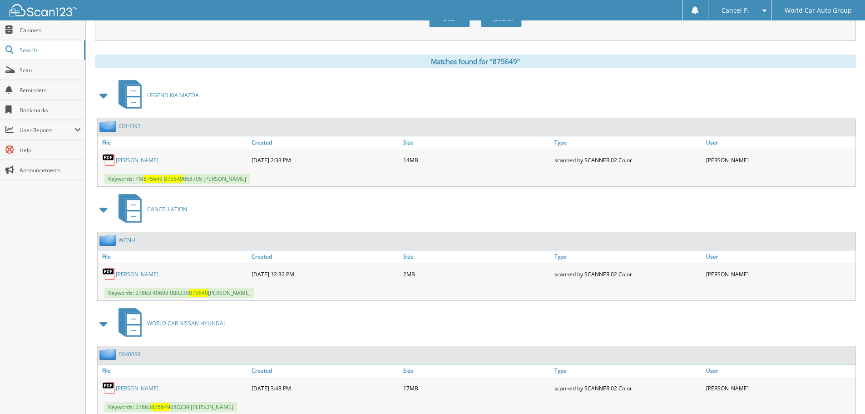
scroll to position [363, 0]
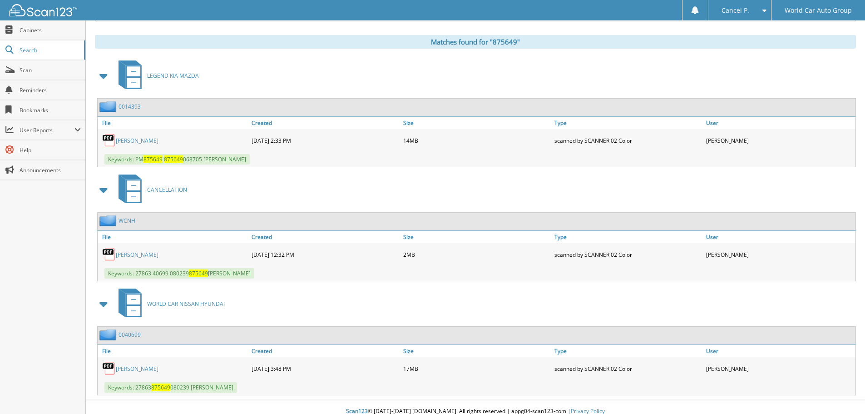
click at [129, 139] on link "[PERSON_NAME]" at bounding box center [137, 141] width 43 height 8
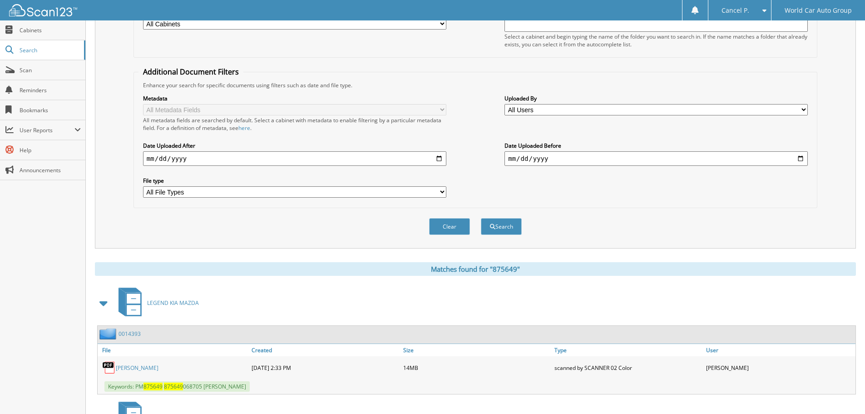
scroll to position [0, 0]
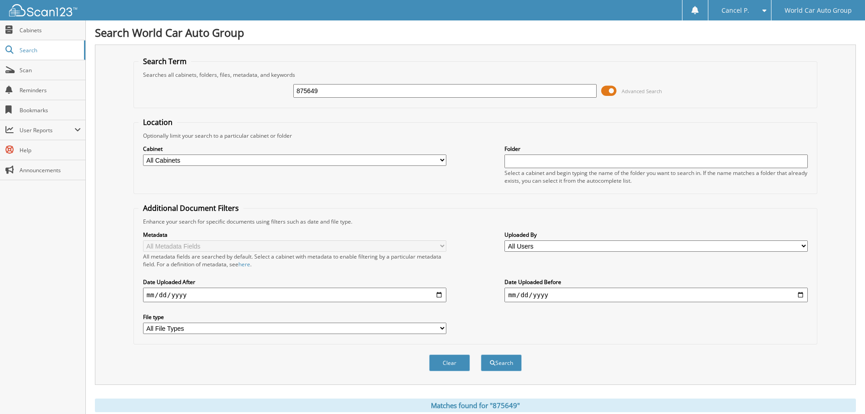
drag, startPoint x: 345, startPoint y: 85, endPoint x: 241, endPoint y: 104, distance: 106.1
click at [241, 104] on fieldset "Search Term Searches all cabinets, folders, files, metadata, and keywords 87564…" at bounding box center [476, 82] width 684 height 52
type input "331123"
click at [481, 354] on button "Search" at bounding box center [501, 362] width 41 height 17
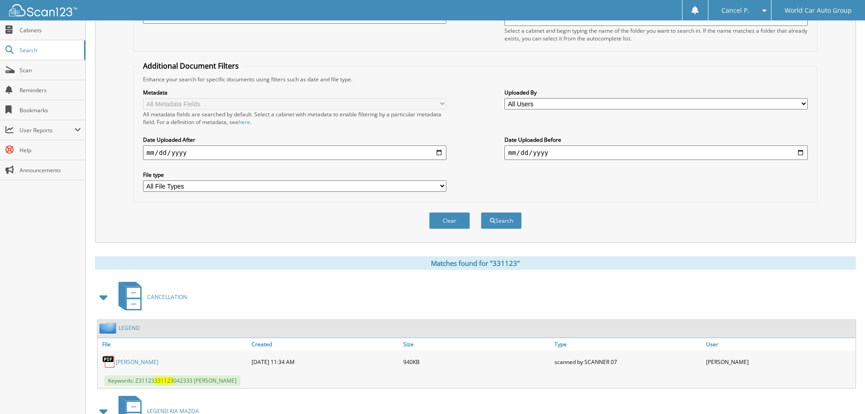
scroll to position [258, 0]
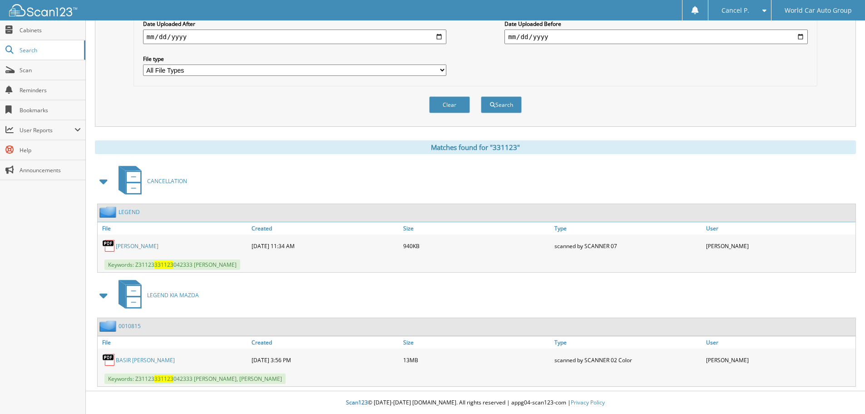
drag, startPoint x: 153, startPoint y: 237, endPoint x: 149, endPoint y: 243, distance: 6.7
click at [151, 239] on div "BASIR MUHAMMAD" at bounding box center [174, 246] width 152 height 18
click at [149, 243] on link "BASIR MUHAMMAD" at bounding box center [137, 246] width 43 height 8
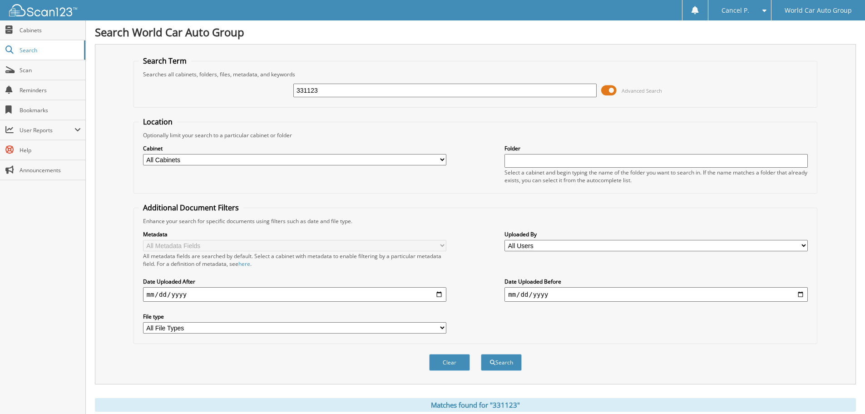
scroll to position [0, 0]
drag, startPoint x: 345, startPoint y: 92, endPoint x: 212, endPoint y: 82, distance: 133.0
click at [213, 82] on div "331123 Advanced Search" at bounding box center [476, 91] width 674 height 25
type input "002493"
click at [481, 354] on button "Search" at bounding box center [501, 362] width 41 height 17
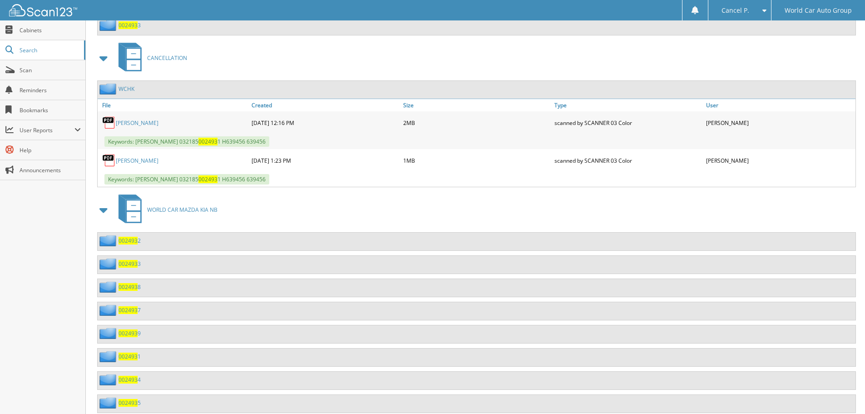
scroll to position [429, 0]
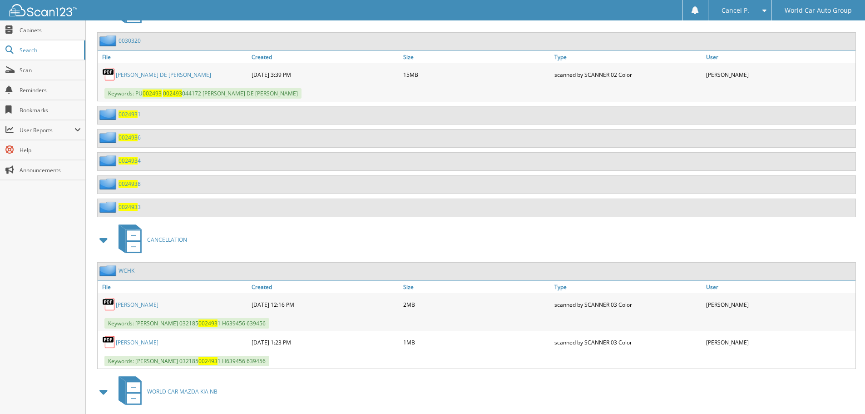
click at [138, 75] on link "MARIA DE JESUS SANCHEZ" at bounding box center [163, 75] width 95 height 8
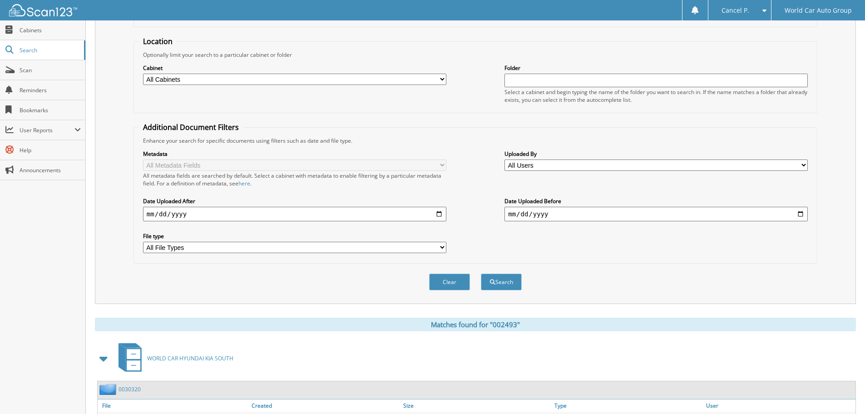
scroll to position [0, 0]
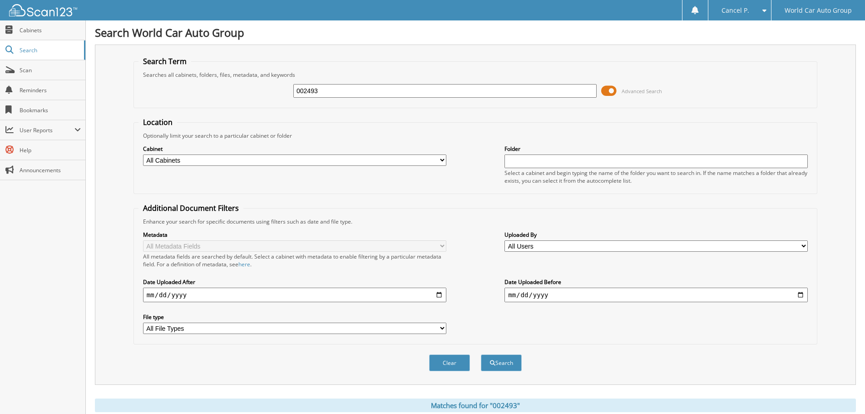
drag, startPoint x: 338, startPoint y: 107, endPoint x: 329, endPoint y: 97, distance: 13.5
click at [330, 98] on fieldset "Search Term Searches all cabinets, folders, files, metadata, and keywords 00249…" at bounding box center [476, 82] width 684 height 52
drag, startPoint x: 329, startPoint y: 96, endPoint x: 272, endPoint y: 94, distance: 56.8
click at [279, 95] on div "002493 Advanced Search" at bounding box center [476, 91] width 674 height 25
type input "386333"
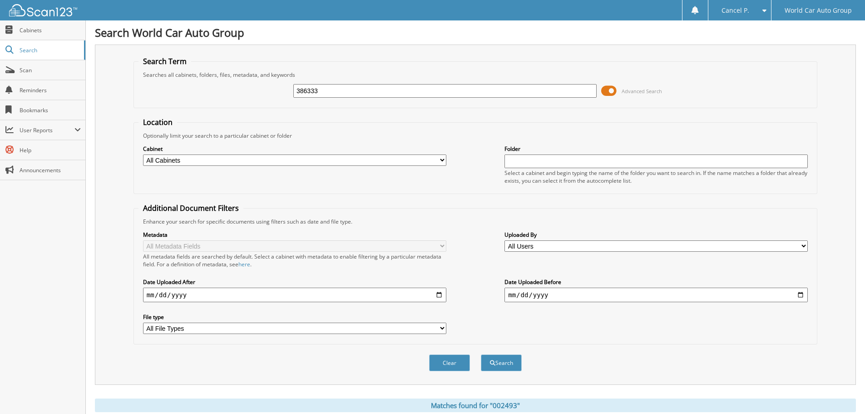
click at [481, 354] on button "Search" at bounding box center [501, 362] width 41 height 17
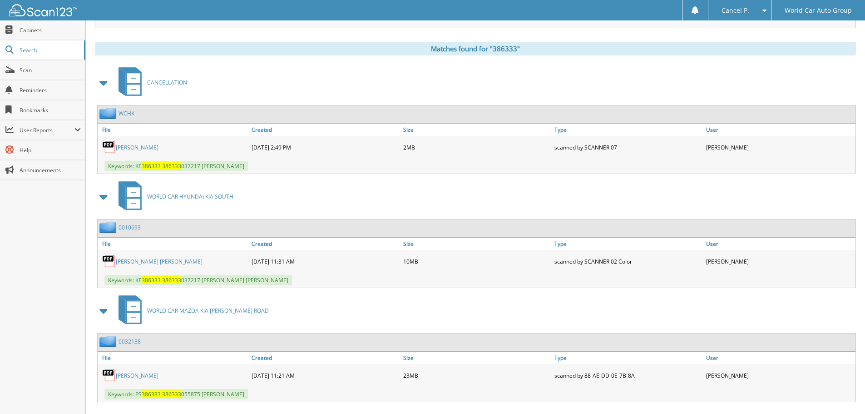
scroll to position [363, 0]
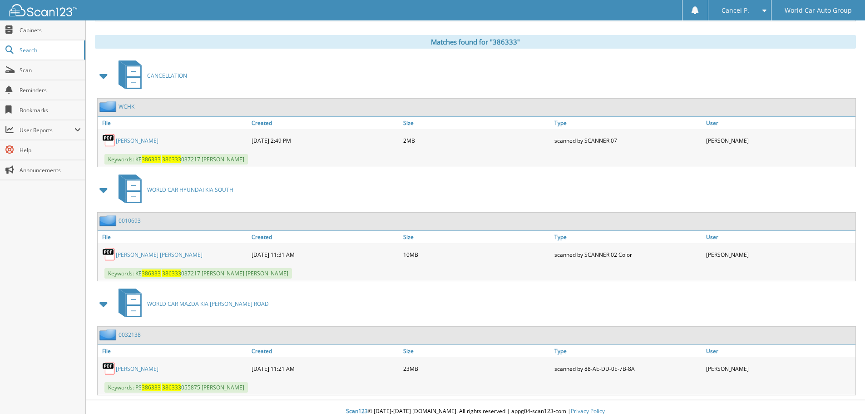
click at [157, 369] on link "TRACY LYNN BENDER" at bounding box center [137, 369] width 43 height 8
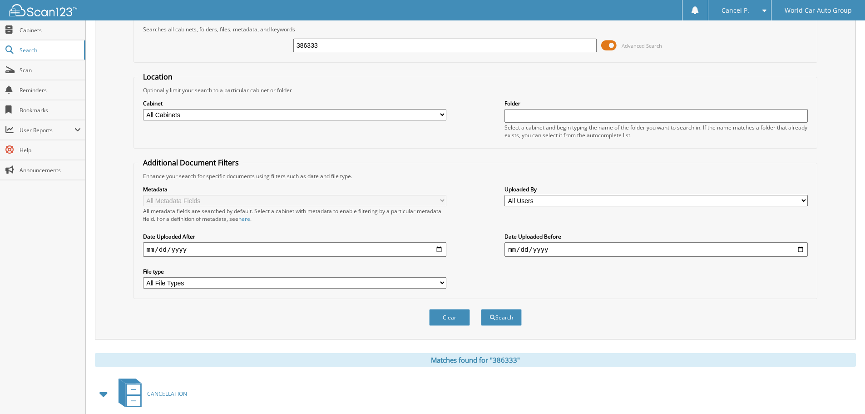
scroll to position [0, 0]
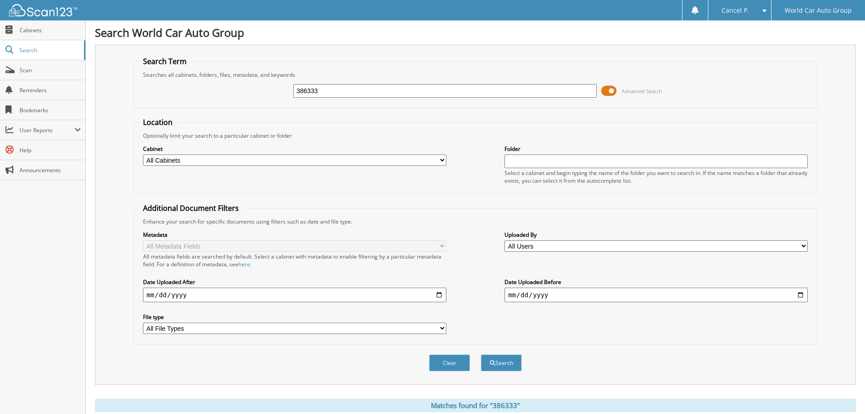
drag, startPoint x: 331, startPoint y: 87, endPoint x: 266, endPoint y: 90, distance: 65.1
click at [266, 90] on div "386333 Advanced Search" at bounding box center [476, 91] width 674 height 25
type input "826798"
click at [481, 354] on button "Search" at bounding box center [501, 362] width 41 height 17
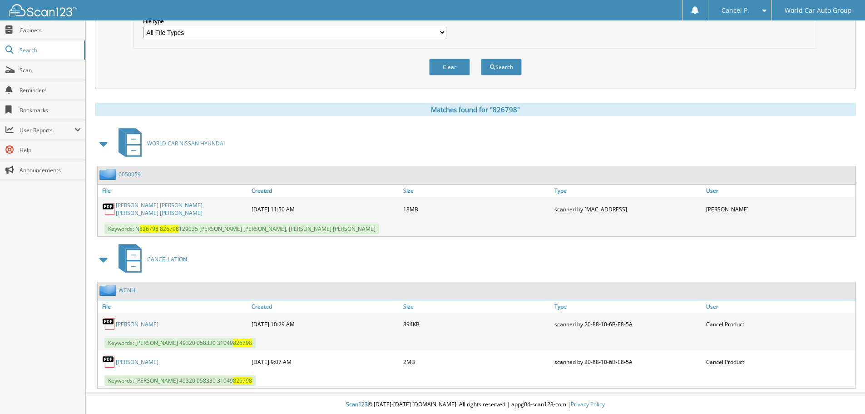
scroll to position [296, 0]
click at [161, 211] on link "ALVIN RAY BUTLER, BRENDA GREEN BUTLER" at bounding box center [181, 208] width 131 height 15
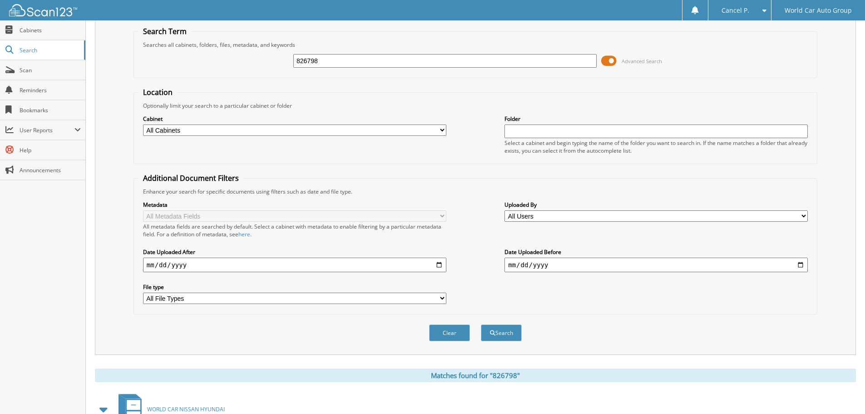
scroll to position [0, 0]
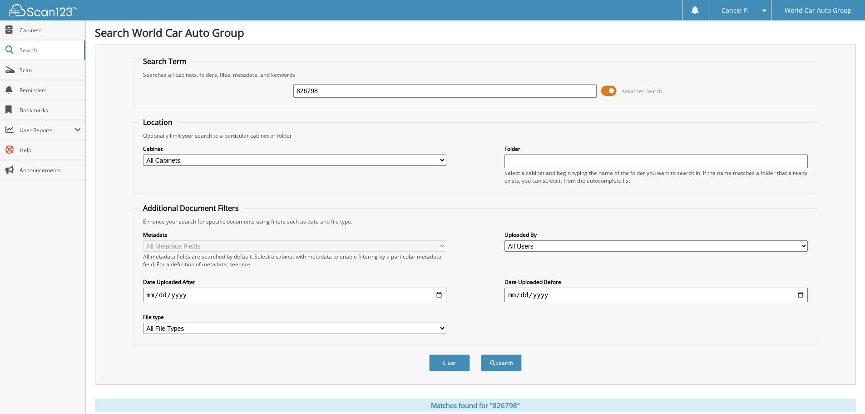
drag, startPoint x: 329, startPoint y: 93, endPoint x: 246, endPoint y: 84, distance: 83.6
click at [246, 84] on div "826798 Advanced Search" at bounding box center [476, 91] width 674 height 25
type input "033853"
click at [481, 354] on button "Search" at bounding box center [501, 362] width 41 height 17
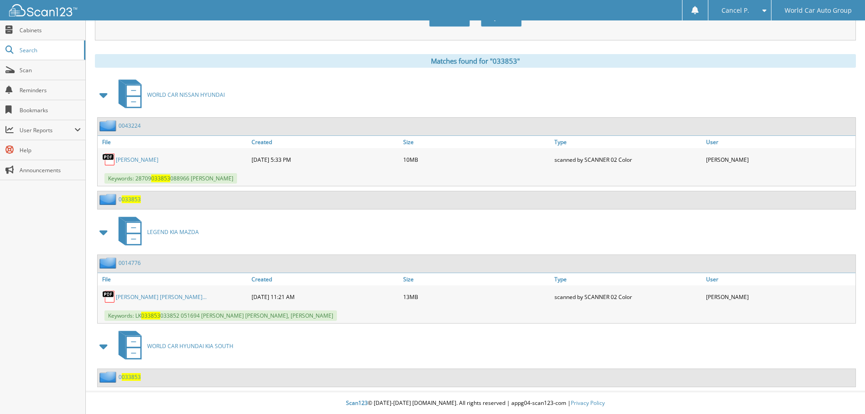
scroll to position [345, 0]
click at [137, 159] on link "[PERSON_NAME]" at bounding box center [137, 159] width 43 height 8
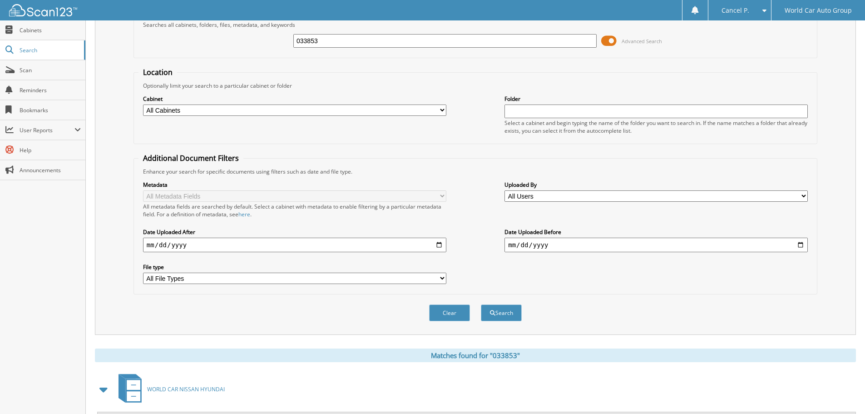
scroll to position [27, 0]
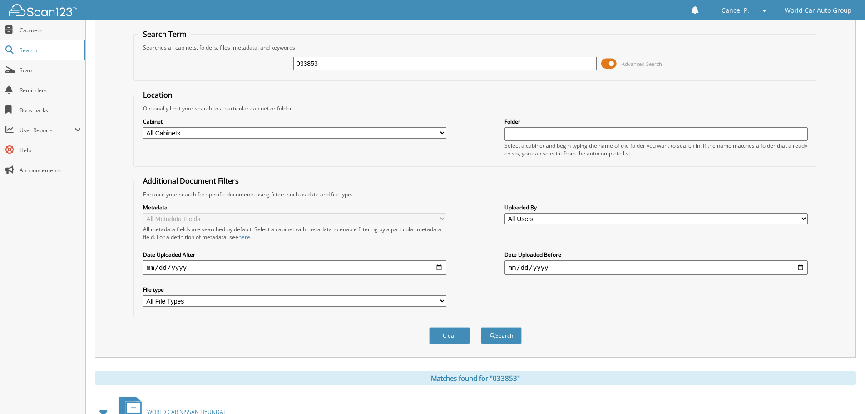
drag, startPoint x: 335, startPoint y: 68, endPoint x: 243, endPoint y: 58, distance: 93.2
click at [243, 58] on div "033853 Advanced Search" at bounding box center [476, 63] width 674 height 25
type input "352915"
click at [481, 327] on button "Search" at bounding box center [501, 335] width 41 height 17
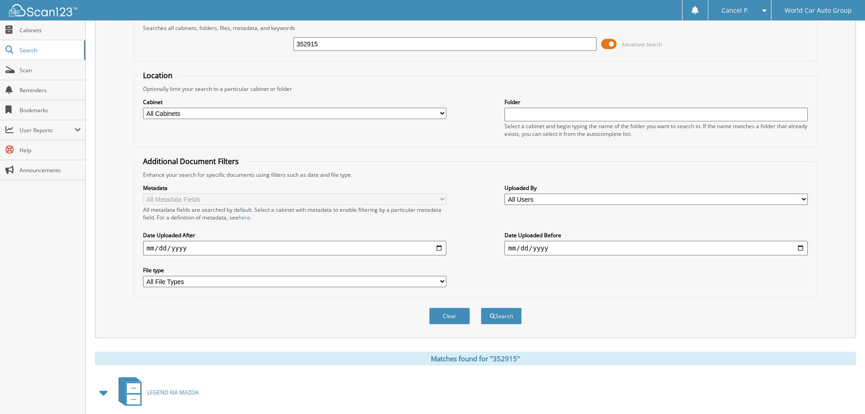
scroll to position [144, 0]
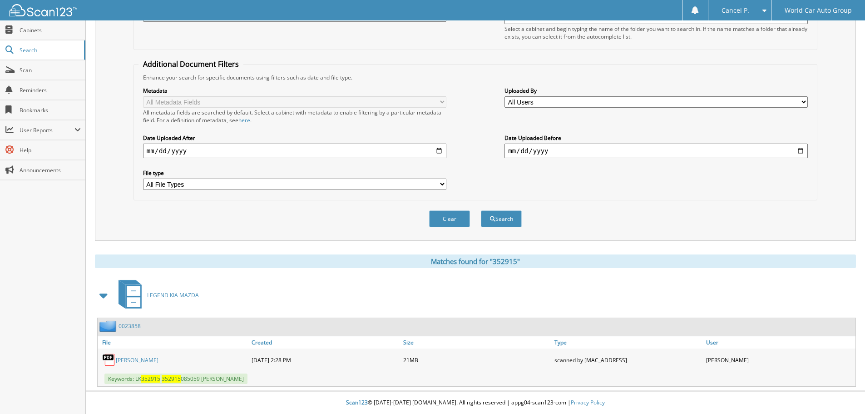
click at [159, 362] on link "[PERSON_NAME]" at bounding box center [137, 360] width 43 height 8
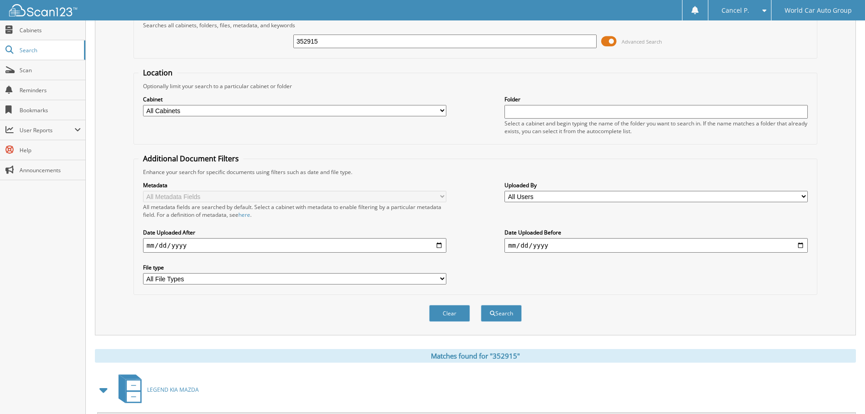
scroll to position [0, 0]
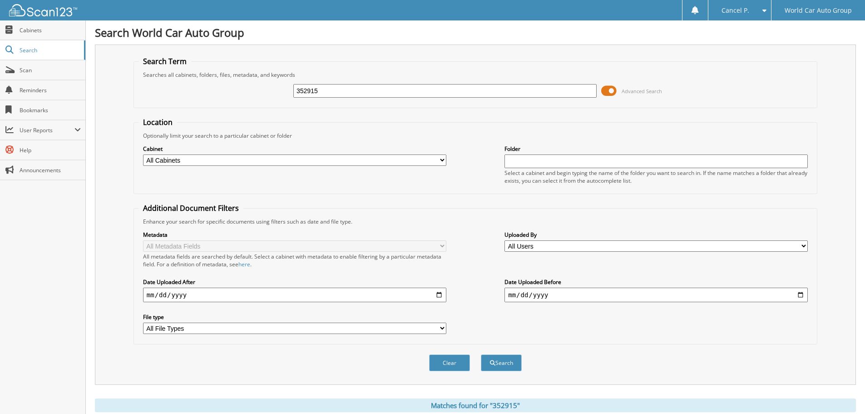
drag, startPoint x: 344, startPoint y: 83, endPoint x: 338, endPoint y: 89, distance: 9.0
click at [338, 89] on div "352915" at bounding box center [444, 90] width 303 height 15
drag, startPoint x: 338, startPoint y: 89, endPoint x: 195, endPoint y: 110, distance: 143.8
click at [196, 110] on form "Search Term Searches all cabinets, folders, files, metadata, and keywords 35291…" at bounding box center [476, 218] width 684 height 325
type input "011972"
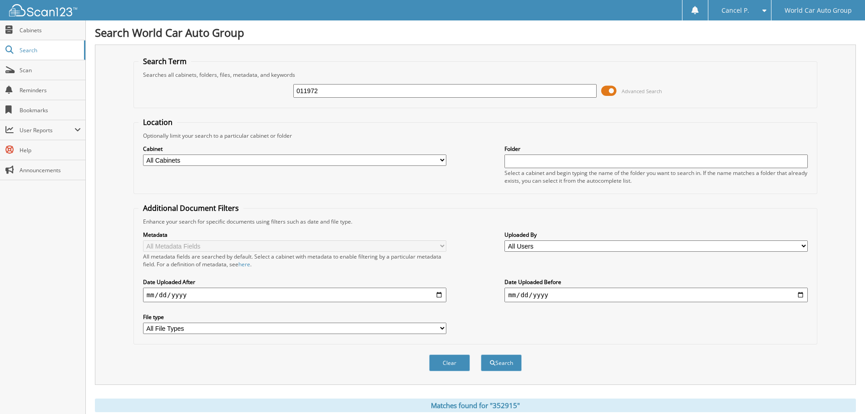
click at [481, 354] on button "Search" at bounding box center [501, 362] width 41 height 17
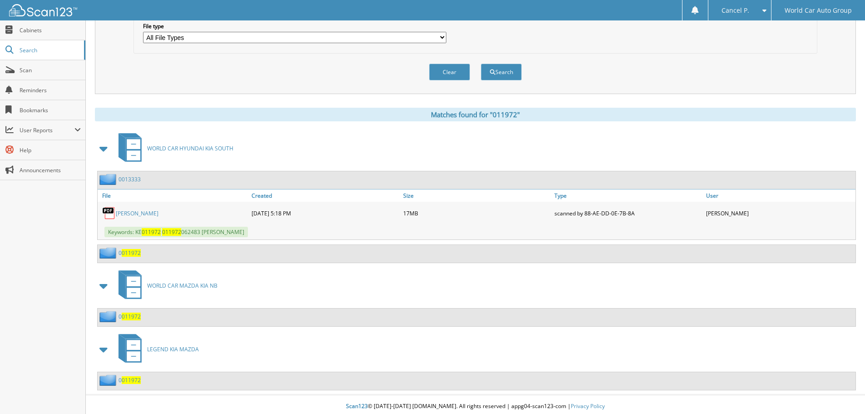
scroll to position [295, 0]
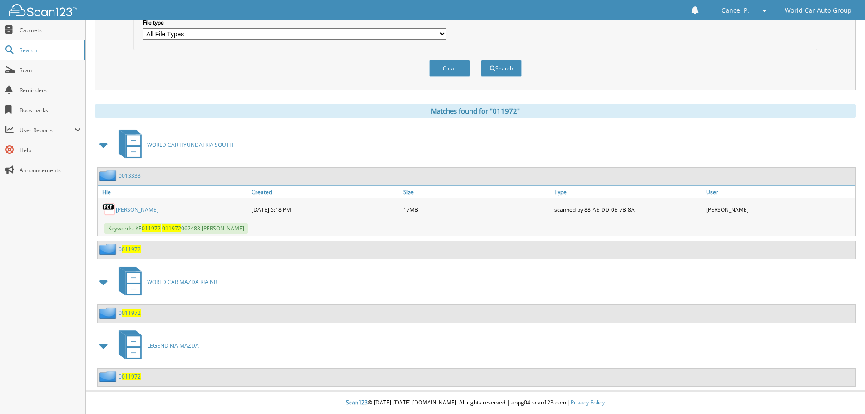
click at [159, 211] on link "[PERSON_NAME]" at bounding box center [137, 210] width 43 height 8
click at [134, 209] on link "[PERSON_NAME]" at bounding box center [137, 210] width 43 height 8
click at [140, 206] on link "[PERSON_NAME]" at bounding box center [137, 210] width 43 height 8
click at [140, 212] on link "[PERSON_NAME]" at bounding box center [137, 210] width 43 height 8
click at [120, 204] on div "[PERSON_NAME]" at bounding box center [174, 209] width 152 height 18
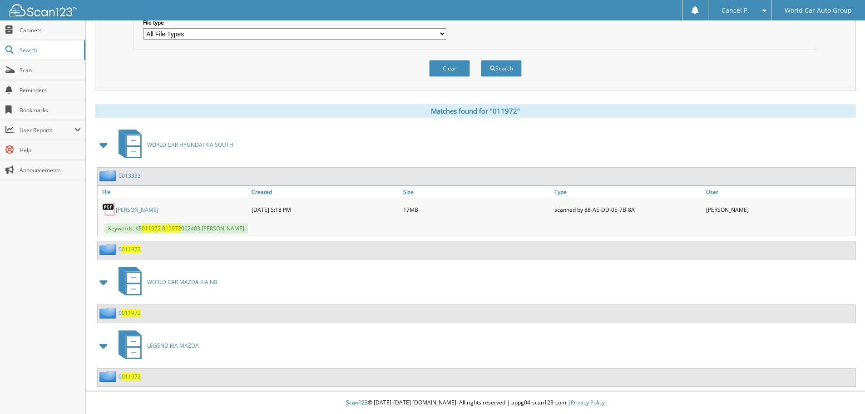
click at [122, 209] on link "[PERSON_NAME]" at bounding box center [137, 210] width 43 height 8
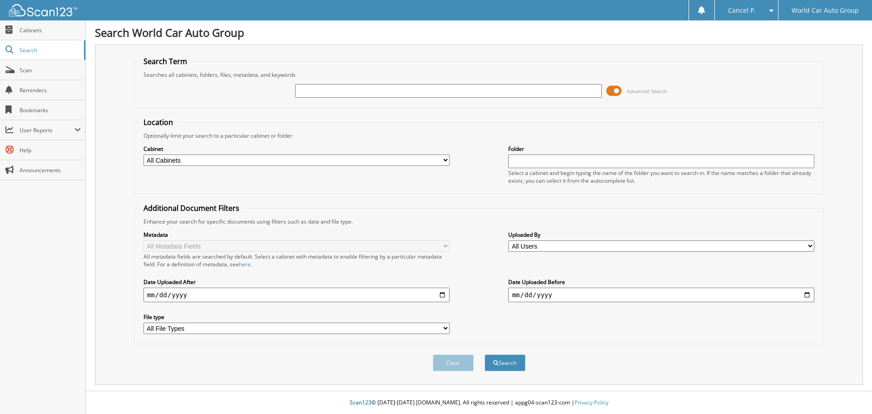
click at [620, 92] on span at bounding box center [613, 91] width 15 height 14
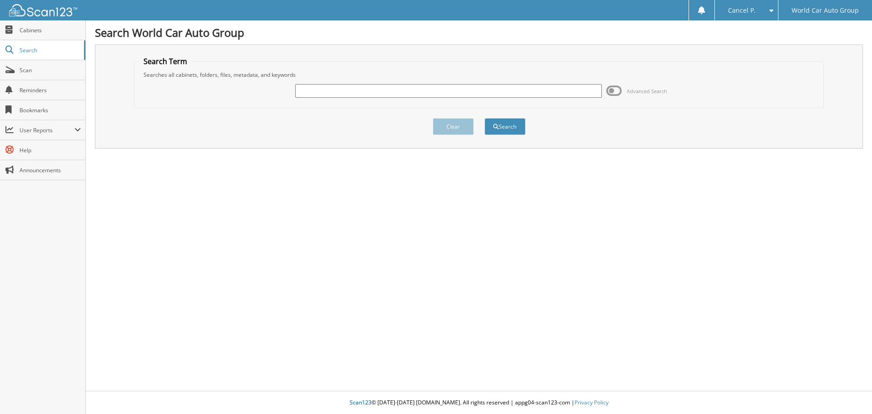
click at [524, 97] on input "text" at bounding box center [448, 91] width 306 height 14
type input "011972"
click at [485, 118] on button "Search" at bounding box center [505, 126] width 41 height 17
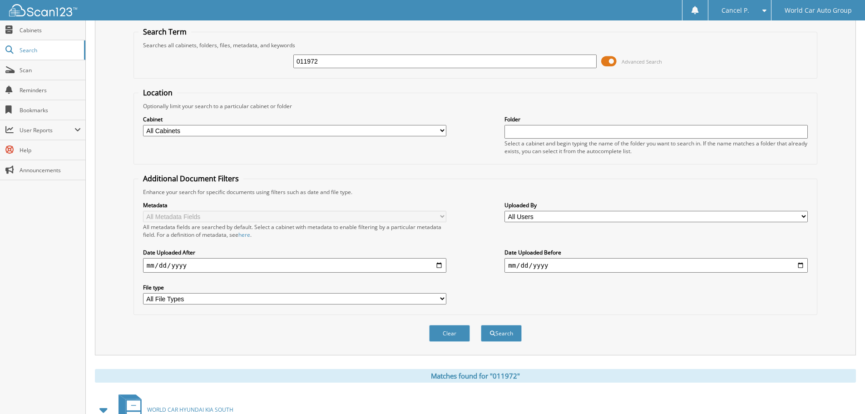
scroll to position [295, 0]
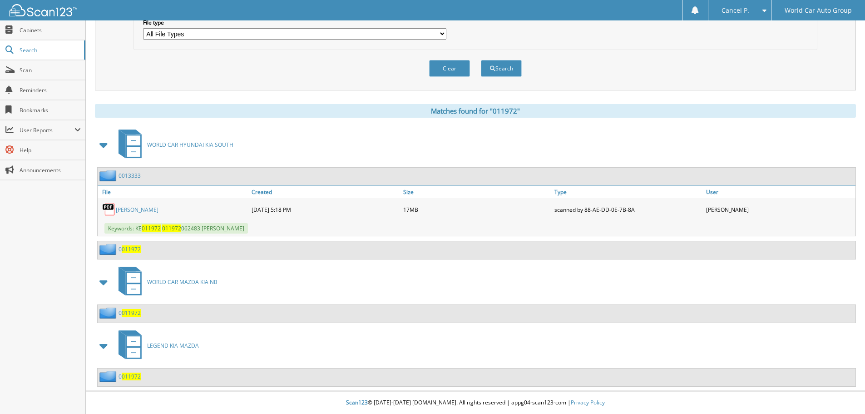
click at [159, 209] on link "[PERSON_NAME]" at bounding box center [137, 210] width 43 height 8
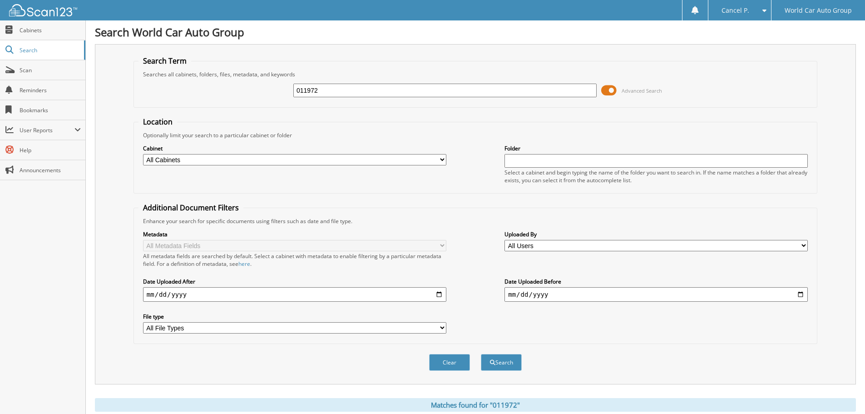
scroll to position [0, 0]
drag, startPoint x: 329, startPoint y: 85, endPoint x: 228, endPoint y: 79, distance: 101.5
click at [245, 88] on div "011972 Advanced Search" at bounding box center [476, 91] width 674 height 25
type input "268778"
click at [481, 354] on button "Search" at bounding box center [501, 362] width 41 height 17
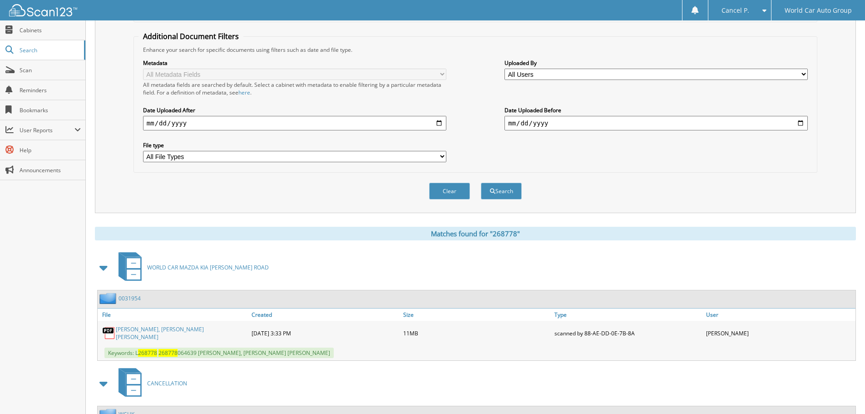
scroll to position [258, 0]
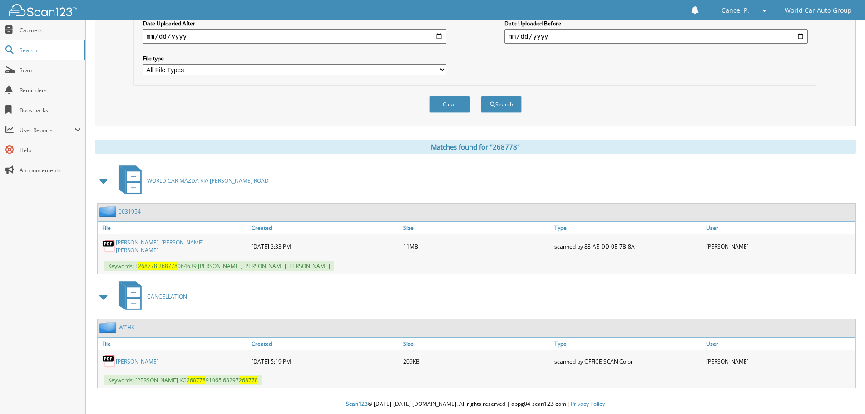
click at [161, 247] on link "[PERSON_NAME], [PERSON_NAME] [PERSON_NAME]" at bounding box center [181, 245] width 131 height 15
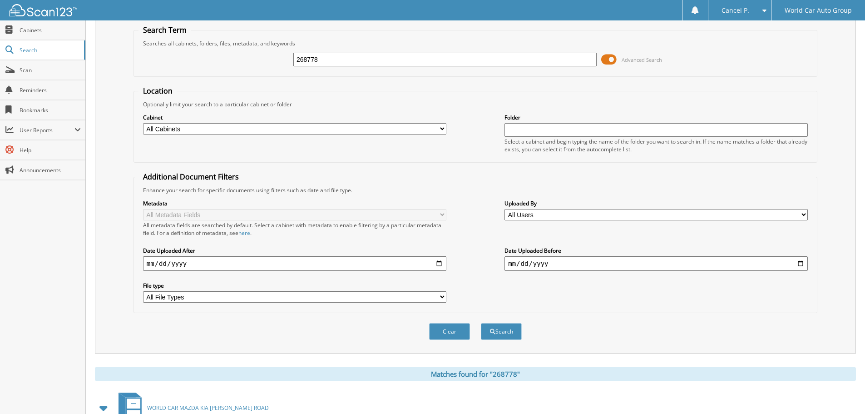
scroll to position [0, 0]
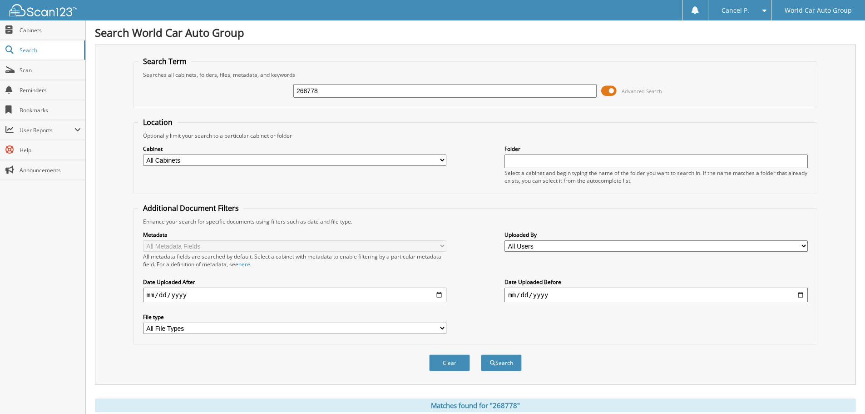
drag, startPoint x: 328, startPoint y: 89, endPoint x: 278, endPoint y: 92, distance: 50.1
click at [278, 92] on div "268778 Advanced Search" at bounding box center [476, 91] width 674 height 25
type input "041588"
click at [481, 354] on button "Search" at bounding box center [501, 362] width 41 height 17
click at [609, 90] on span at bounding box center [608, 91] width 15 height 14
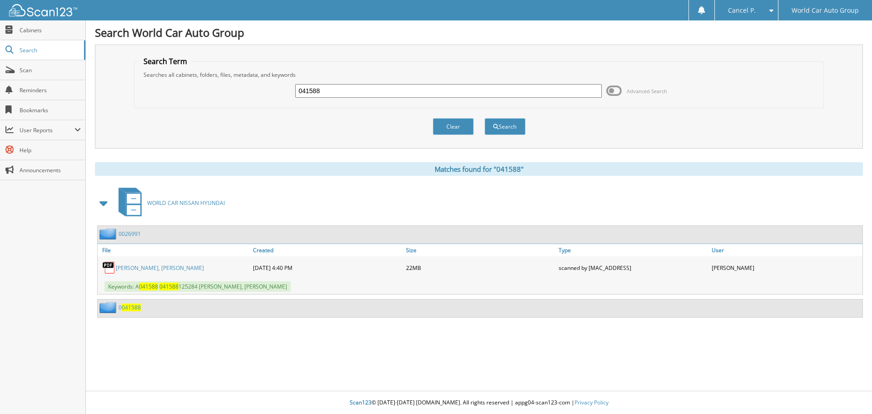
drag, startPoint x: 415, startPoint y: 96, endPoint x: 290, endPoint y: 103, distance: 125.1
click at [290, 103] on div "041588 Advanced Search" at bounding box center [479, 91] width 681 height 25
click at [331, 84] on input "041588" at bounding box center [448, 91] width 306 height 14
click at [338, 94] on input "041588" at bounding box center [448, 91] width 306 height 14
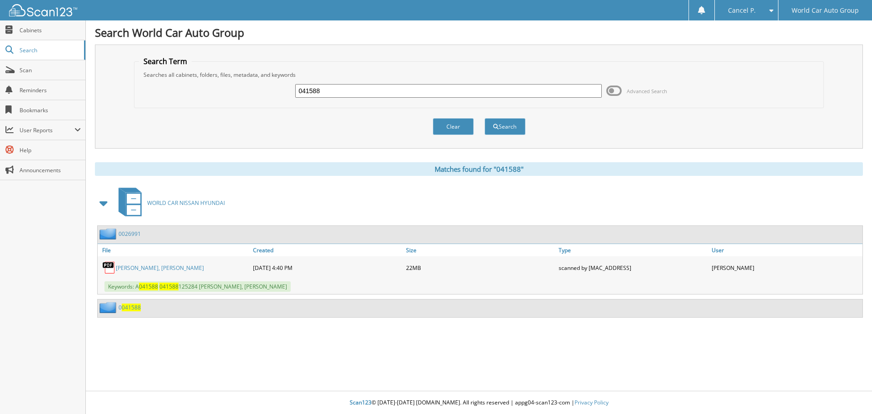
click at [338, 94] on input "041588" at bounding box center [448, 91] width 306 height 14
click at [338, 91] on input "041588" at bounding box center [448, 91] width 306 height 14
click at [338, 90] on input "041588" at bounding box center [448, 91] width 306 height 14
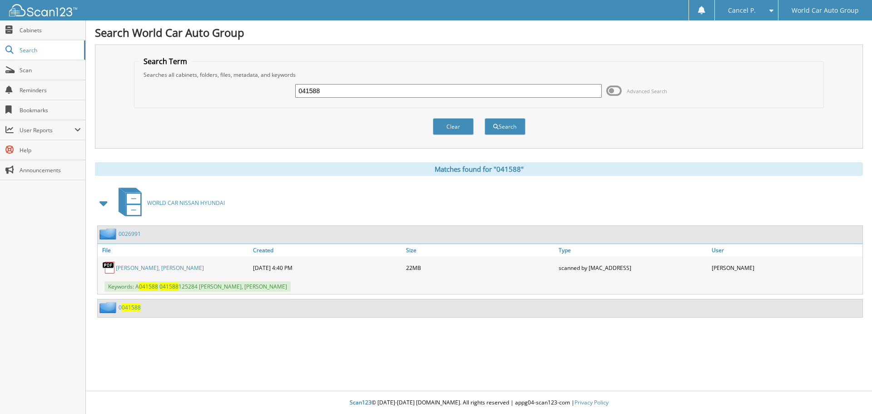
click at [338, 90] on input "041588" at bounding box center [448, 91] width 306 height 14
click at [322, 69] on fieldset "Search Term Searches all cabinets, folders, files, metadata, and keywords 04158…" at bounding box center [479, 82] width 690 height 52
drag, startPoint x: 332, startPoint y: 92, endPoint x: 257, endPoint y: 85, distance: 74.8
click at [257, 85] on div "041588 Advanced Search" at bounding box center [479, 91] width 681 height 25
click at [415, 88] on input "041588" at bounding box center [448, 91] width 306 height 14
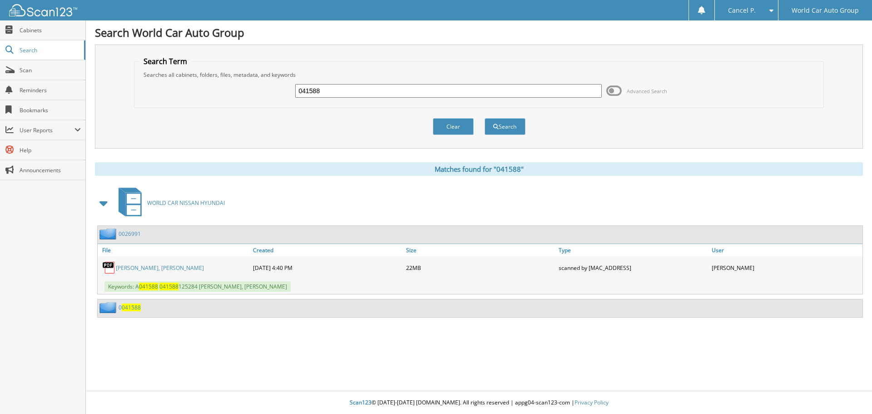
click at [415, 88] on input "041588" at bounding box center [448, 91] width 306 height 14
type input "2"
type input "011972"
click at [485, 118] on button "Search" at bounding box center [505, 126] width 41 height 17
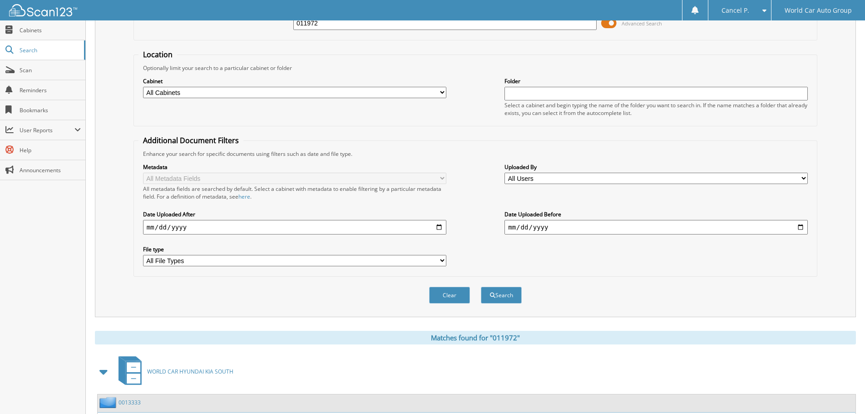
scroll to position [22, 0]
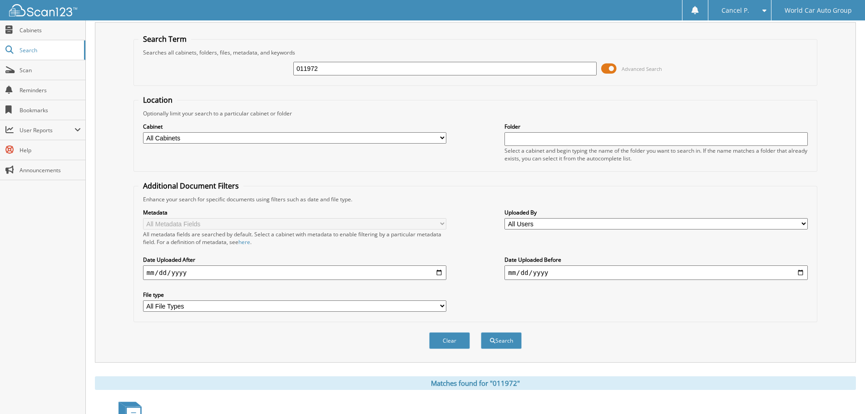
click at [436, 93] on form "Search Term Searches all cabinets, folders, files, metadata, and keywords 01197…" at bounding box center [476, 196] width 684 height 325
